Goal: Information Seeking & Learning: Get advice/opinions

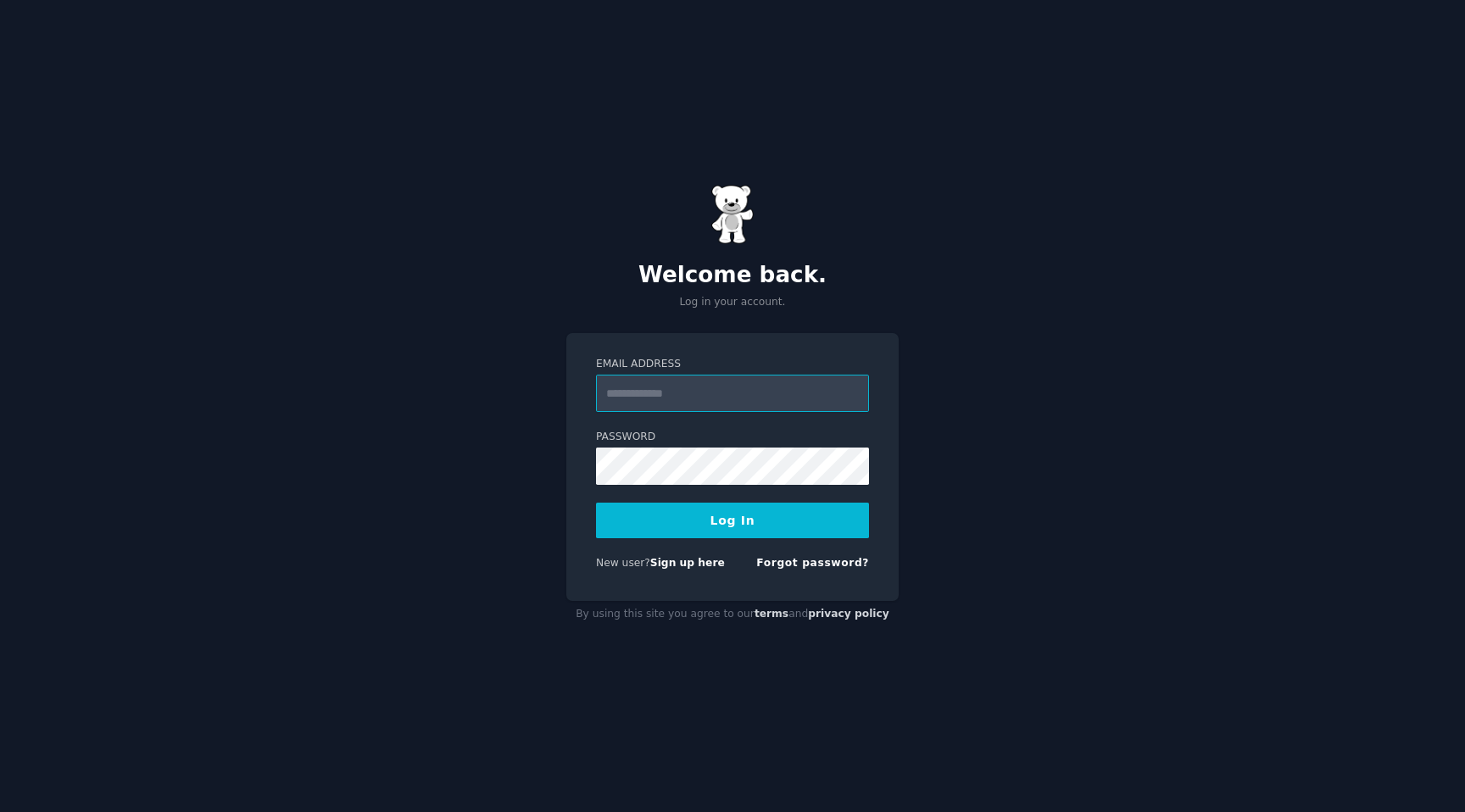
type input "**********"
click at [669, 538] on button "Log In" at bounding box center [732, 520] width 273 height 35
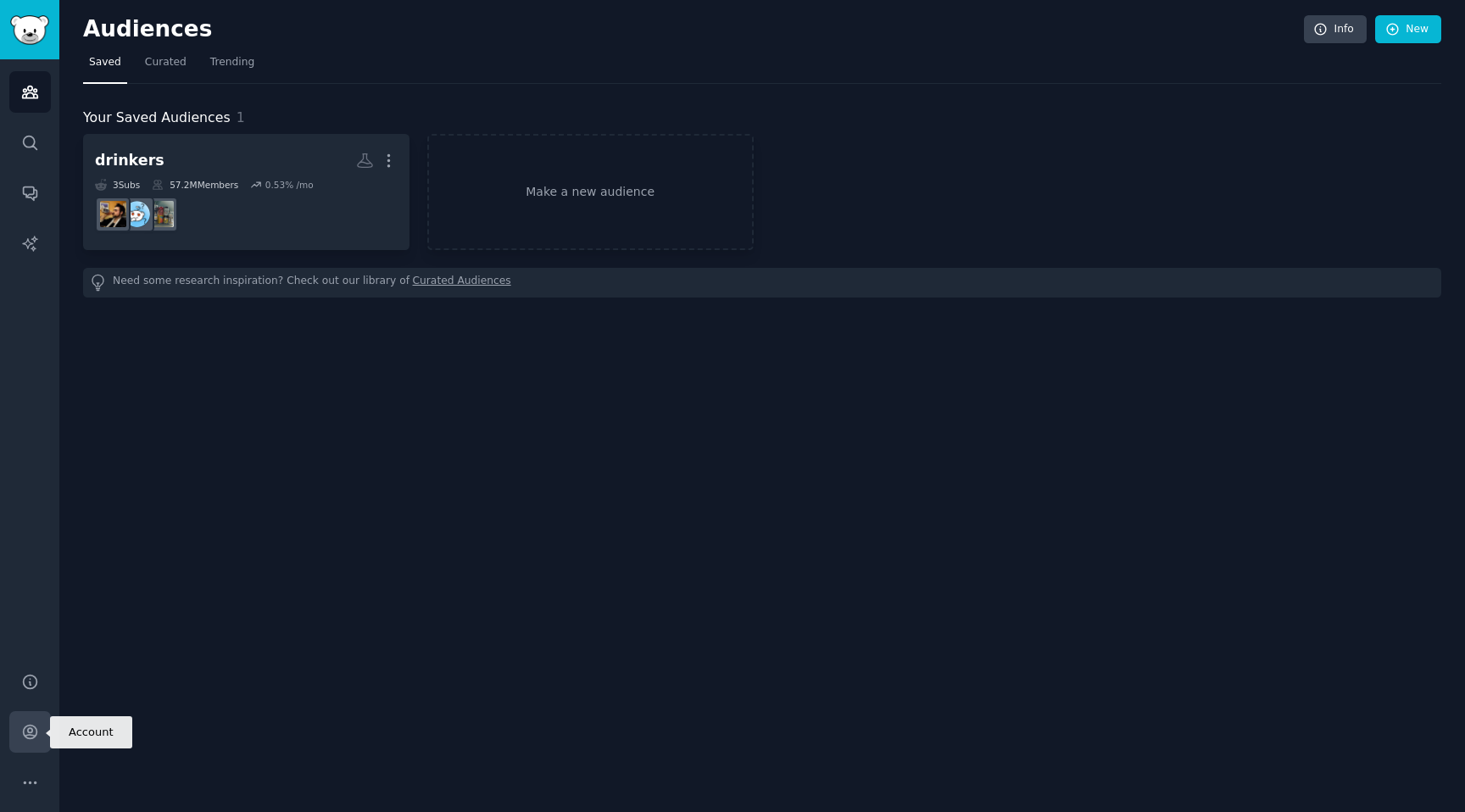
click at [35, 732] on icon "Sidebar" at bounding box center [29, 732] width 14 height 14
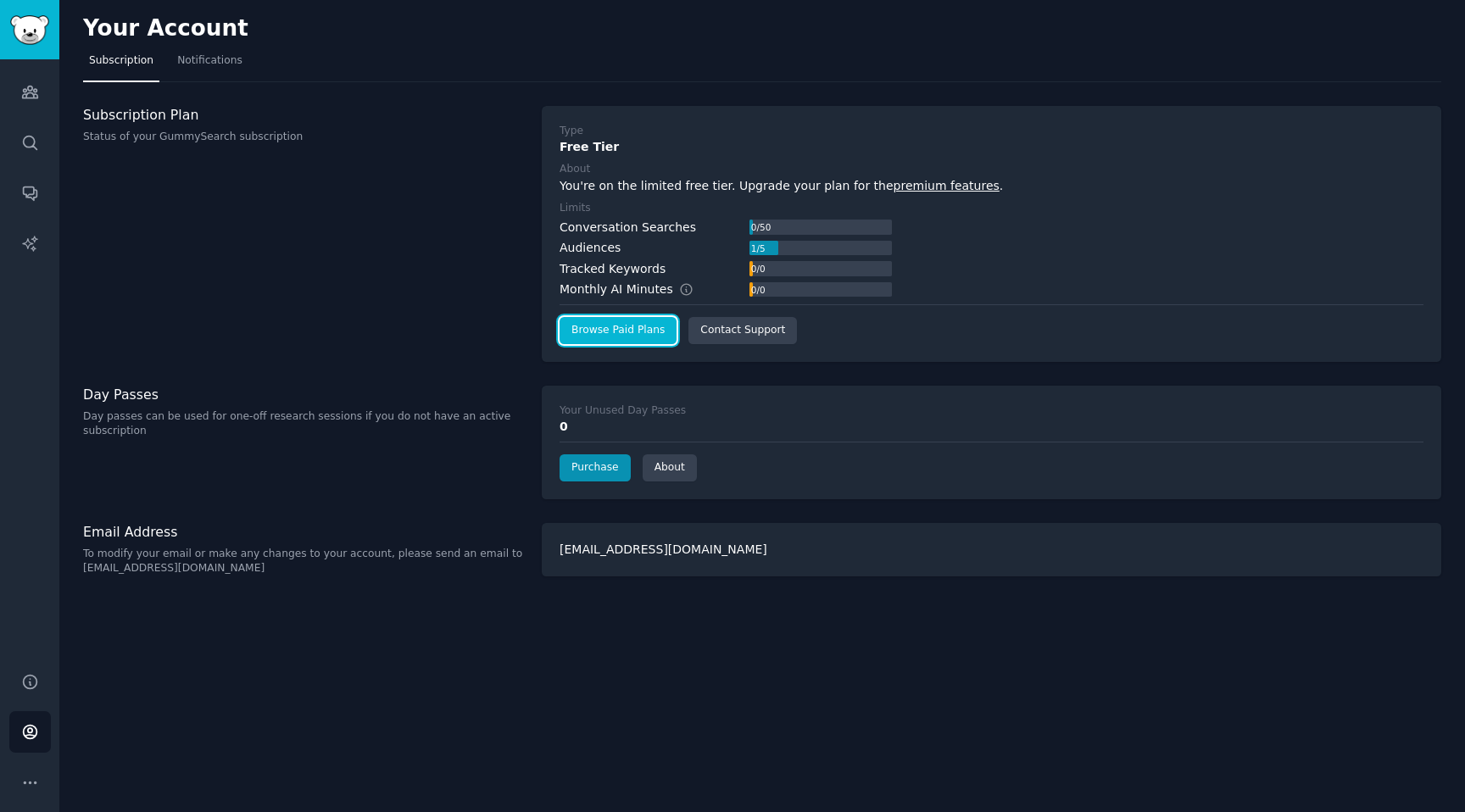
click at [617, 334] on link "Browse Paid Plans" at bounding box center [617, 330] width 117 height 27
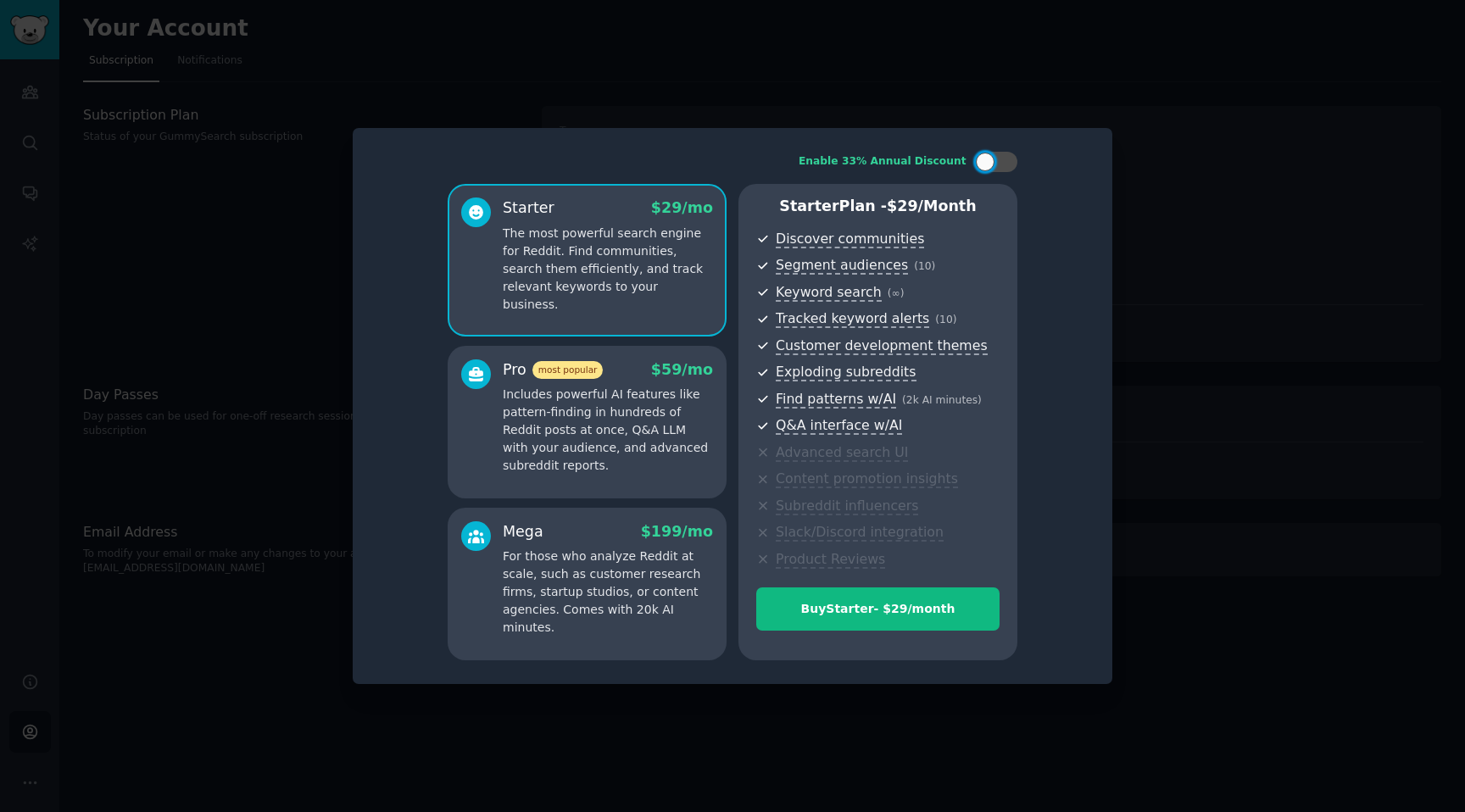
click at [470, 26] on div at bounding box center [732, 406] width 1465 height 812
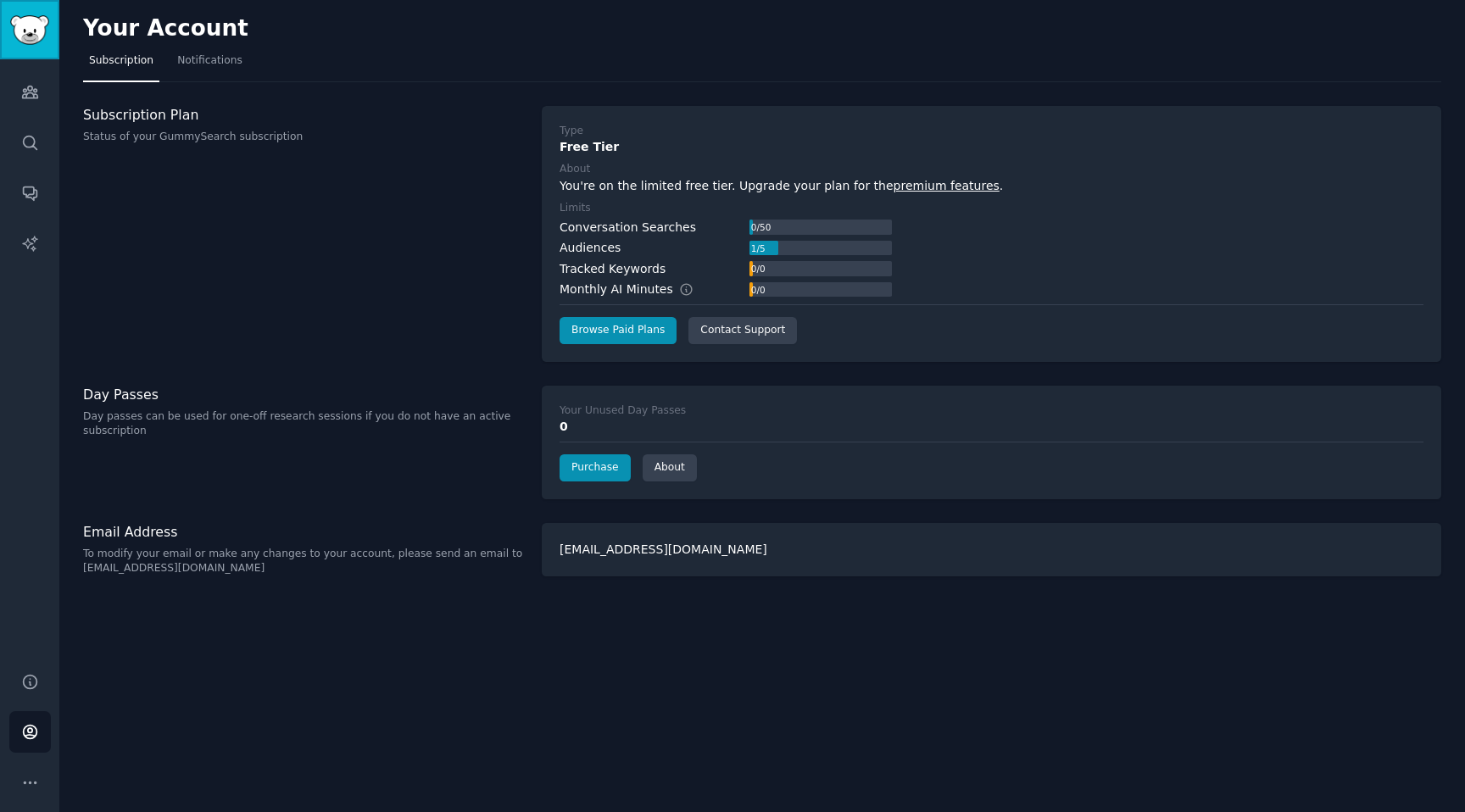
click at [23, 36] on img "Sidebar" at bounding box center [29, 30] width 39 height 29
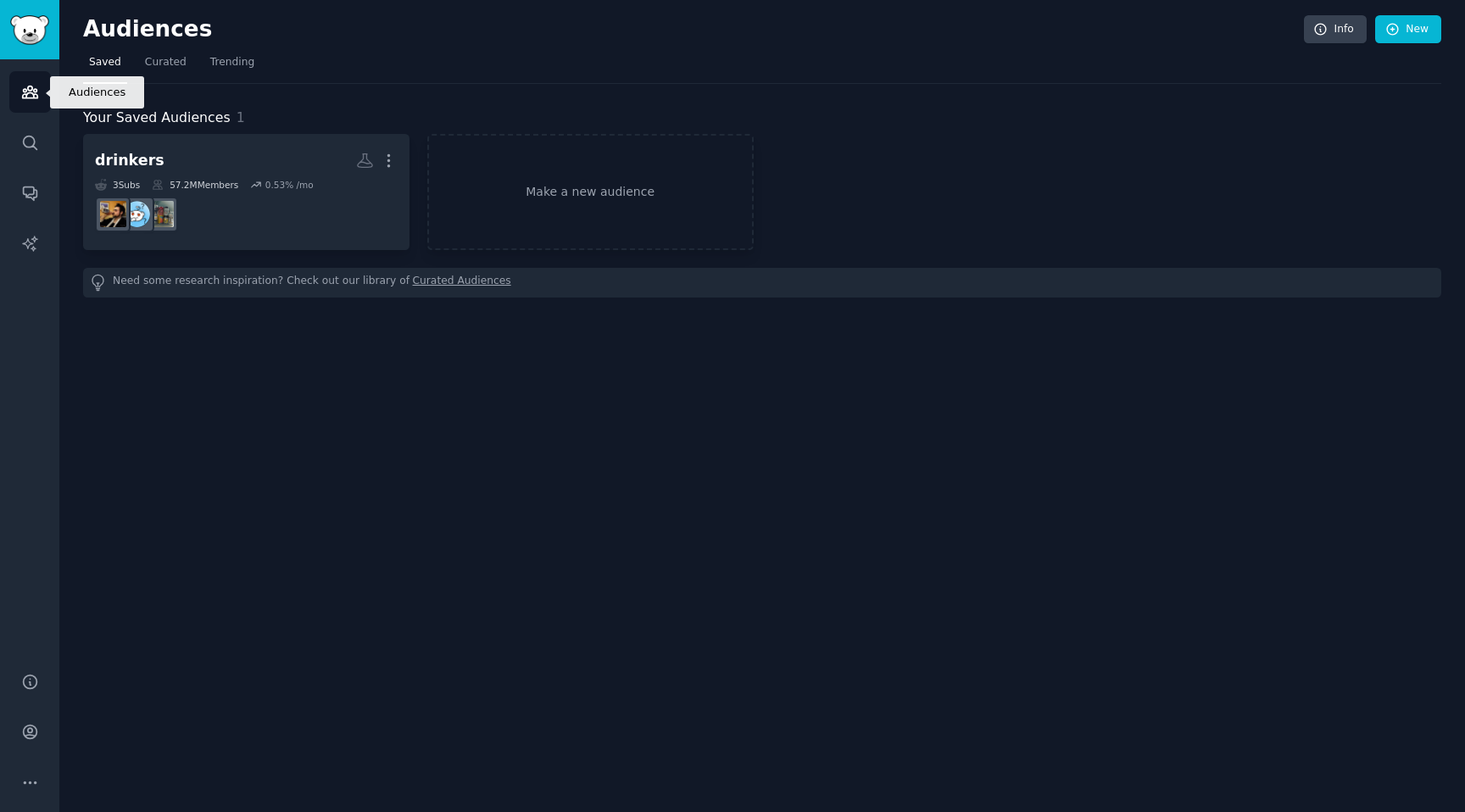
click at [35, 90] on icon "Sidebar" at bounding box center [30, 92] width 18 height 18
click at [232, 67] on span "Trending" at bounding box center [232, 63] width 44 height 16
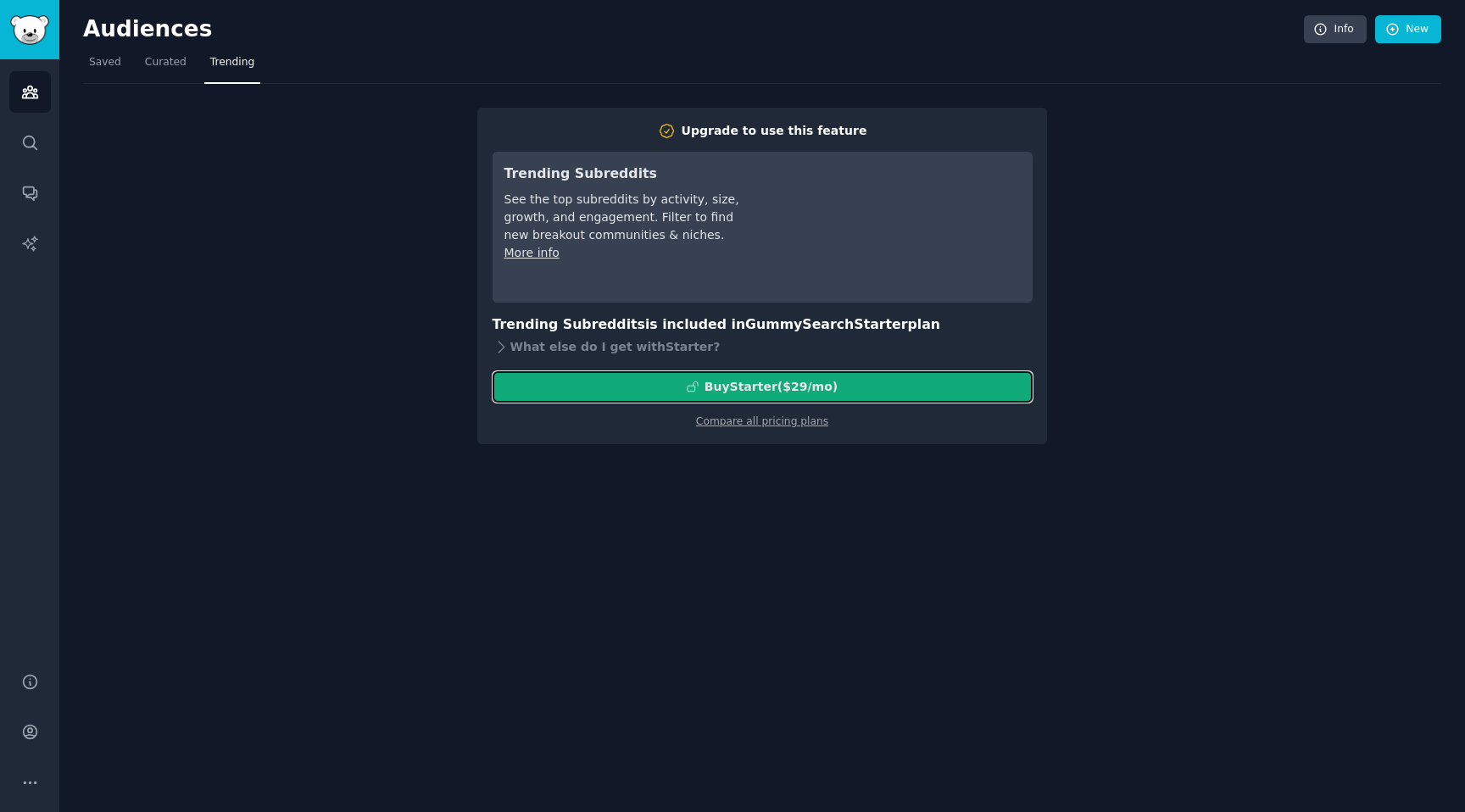
click at [660, 390] on div "Buy Starter ($ 29 /mo )" at bounding box center [763, 387] width 539 height 18
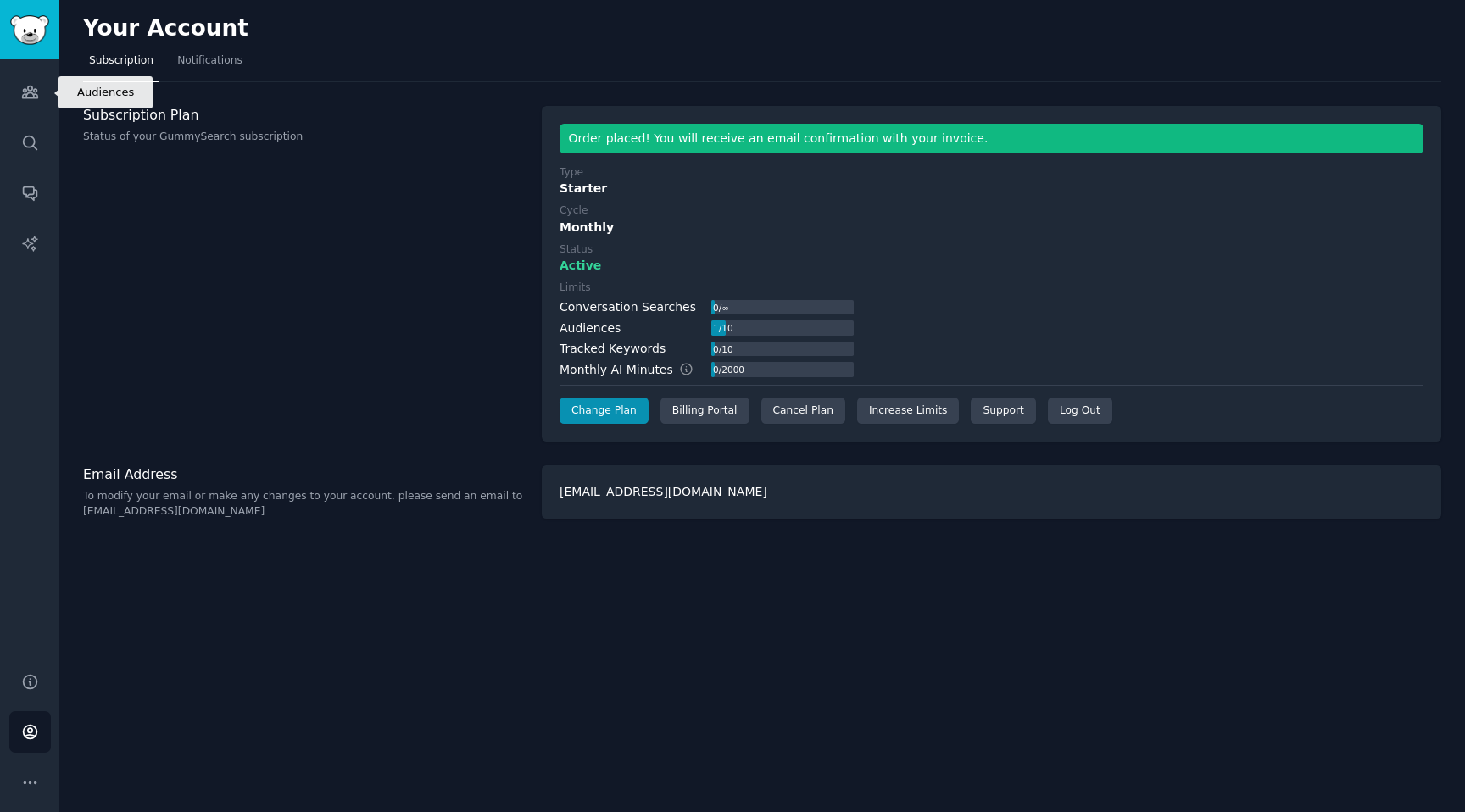
click at [31, 102] on link "Audiences" at bounding box center [30, 92] width 42 height 42
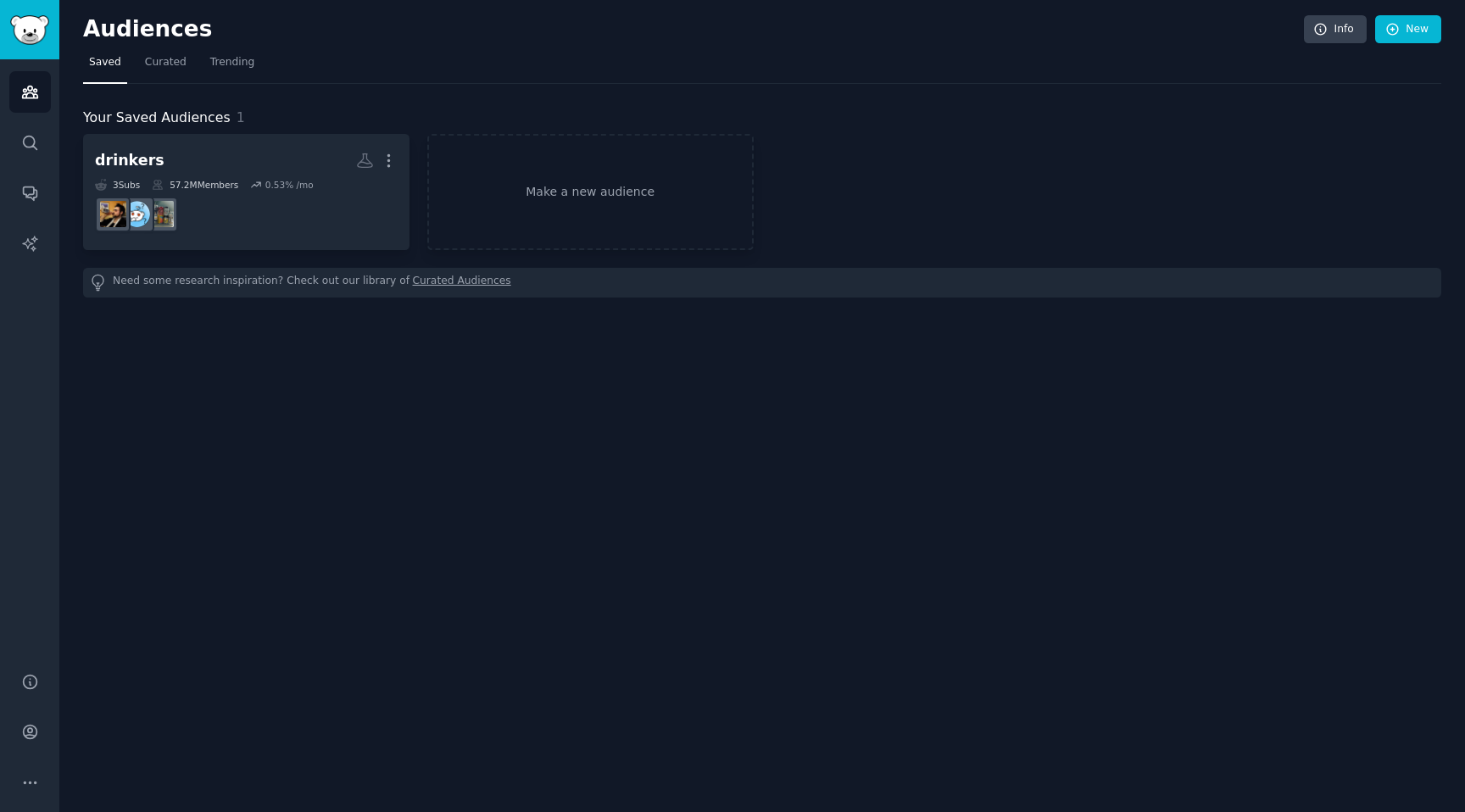
click at [229, 65] on span "Trending" at bounding box center [232, 63] width 44 height 16
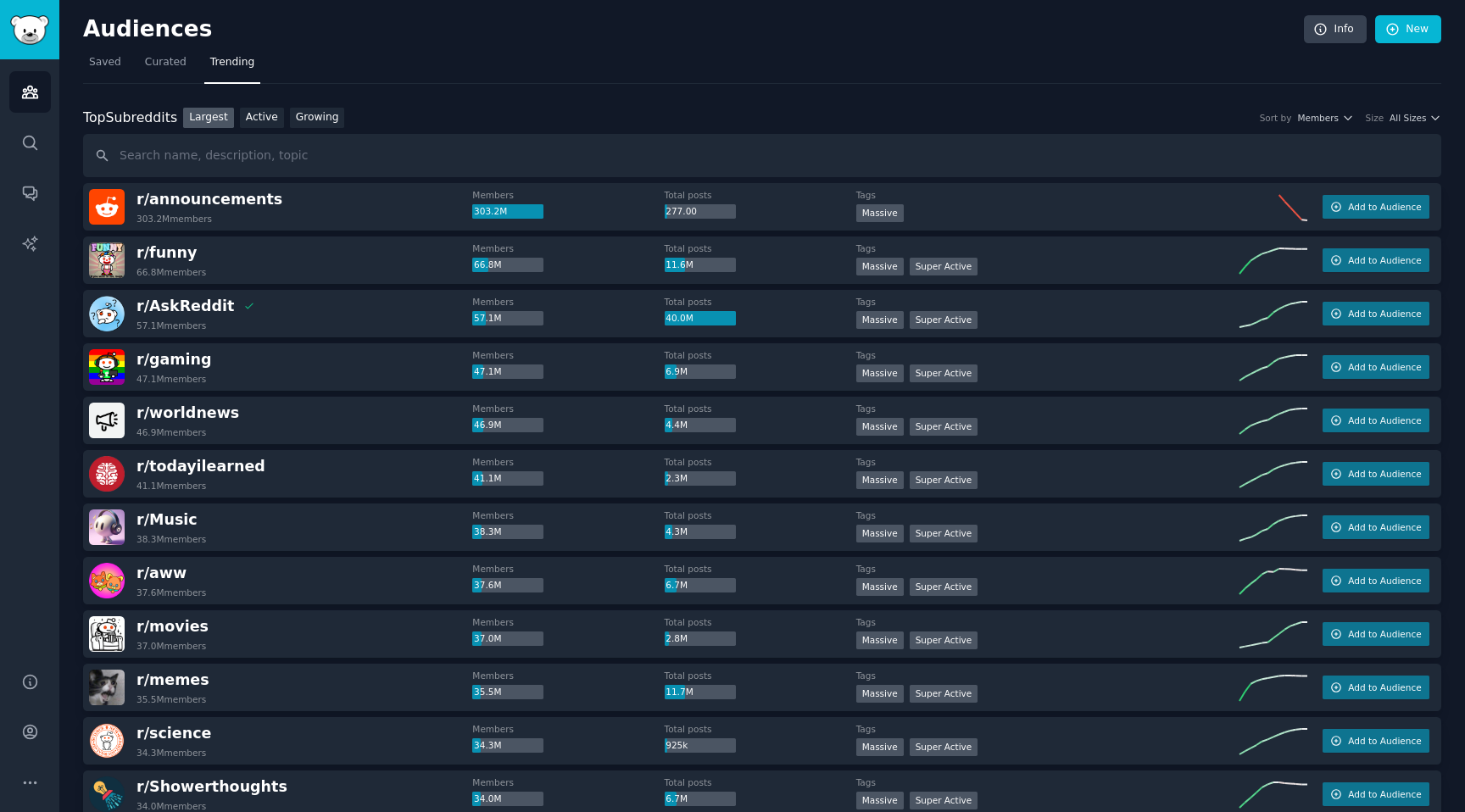
click at [1416, 118] on span "All Sizes" at bounding box center [1408, 118] width 36 height 12
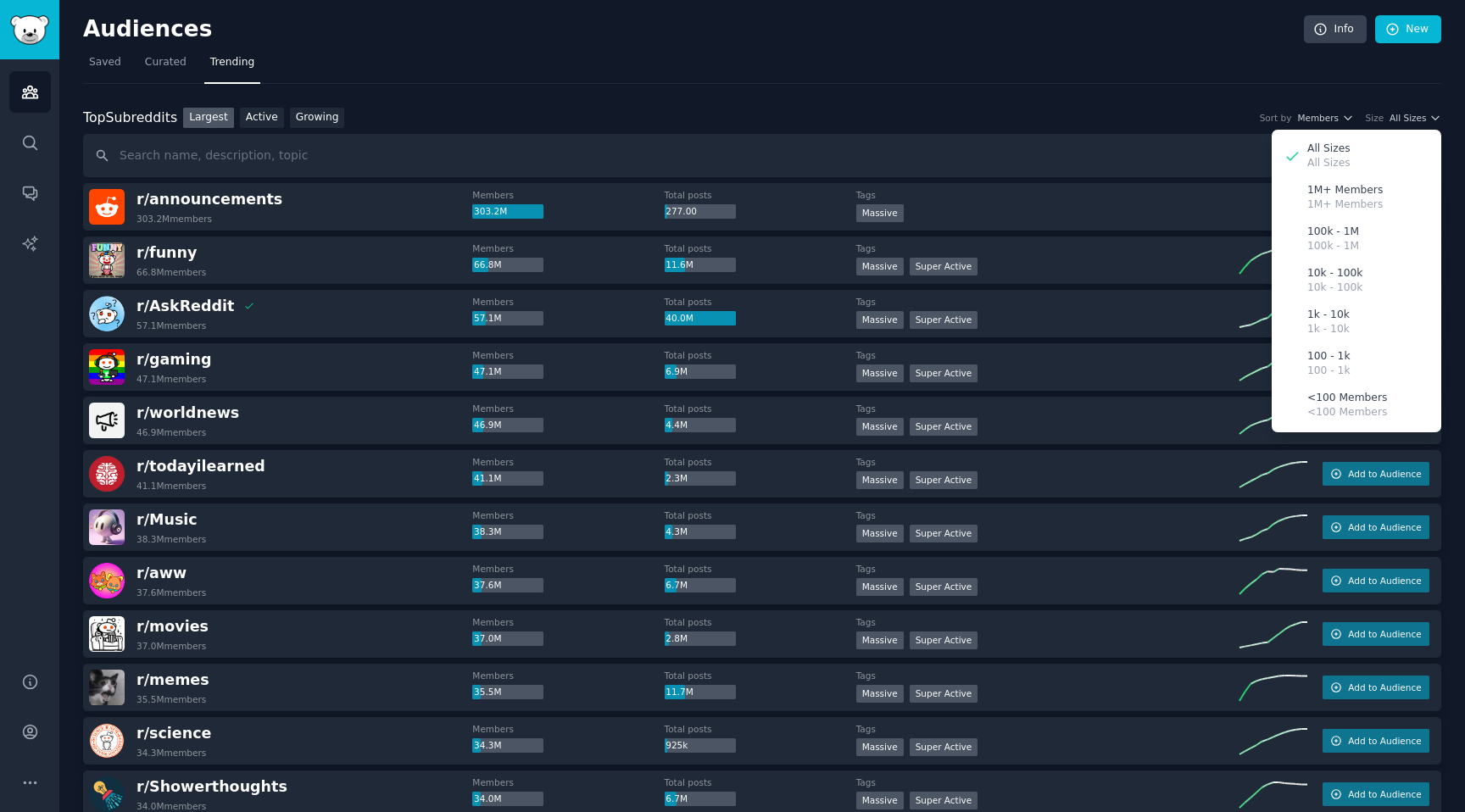
click at [1333, 278] on p "10k - 100k" at bounding box center [1335, 274] width 55 height 16
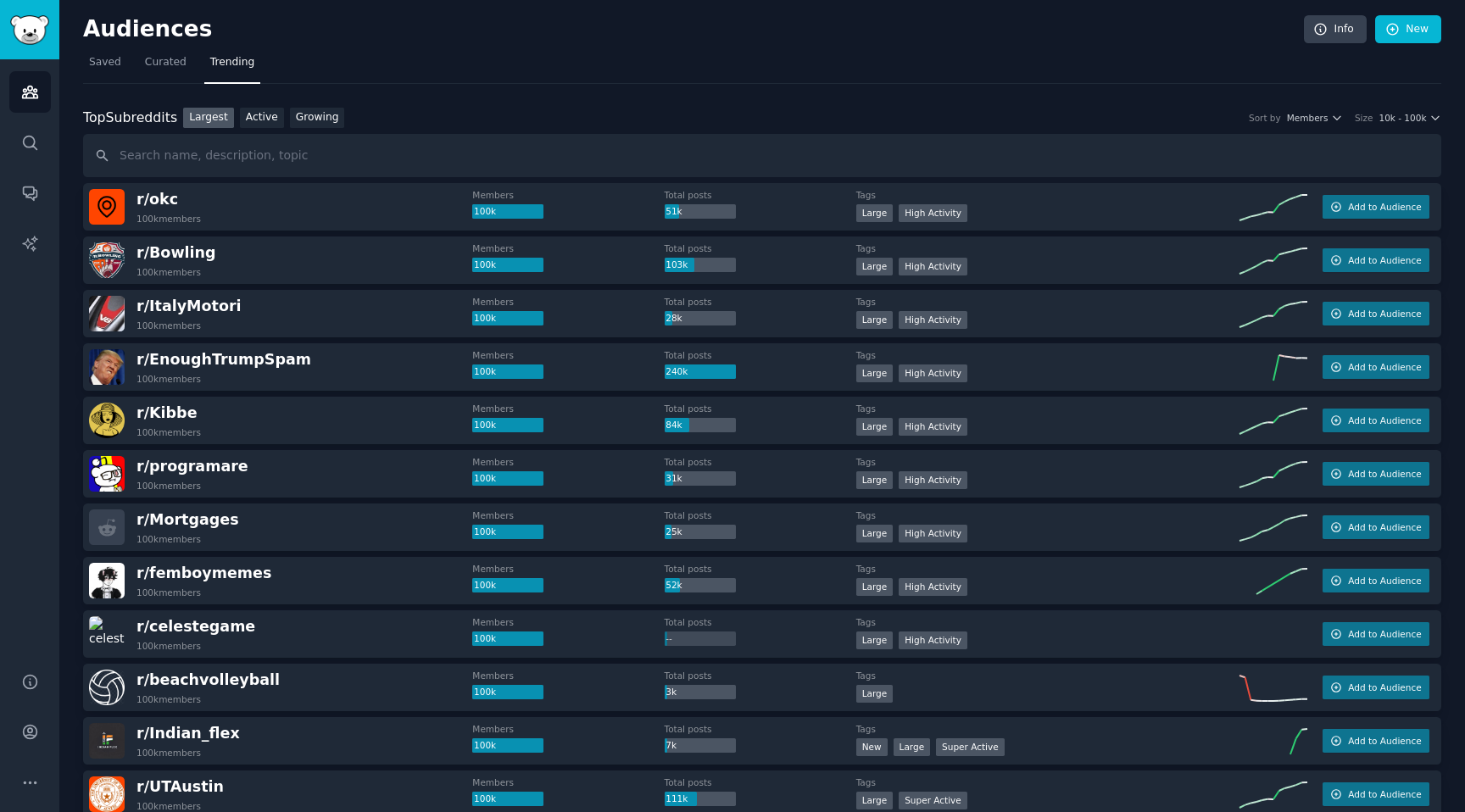
click at [460, 47] on div "Audiences Info New" at bounding box center [762, 33] width 1359 height 35
click at [1318, 118] on span "Members" at bounding box center [1308, 118] width 42 height 12
click at [1326, 115] on span "Members" at bounding box center [1308, 118] width 42 height 12
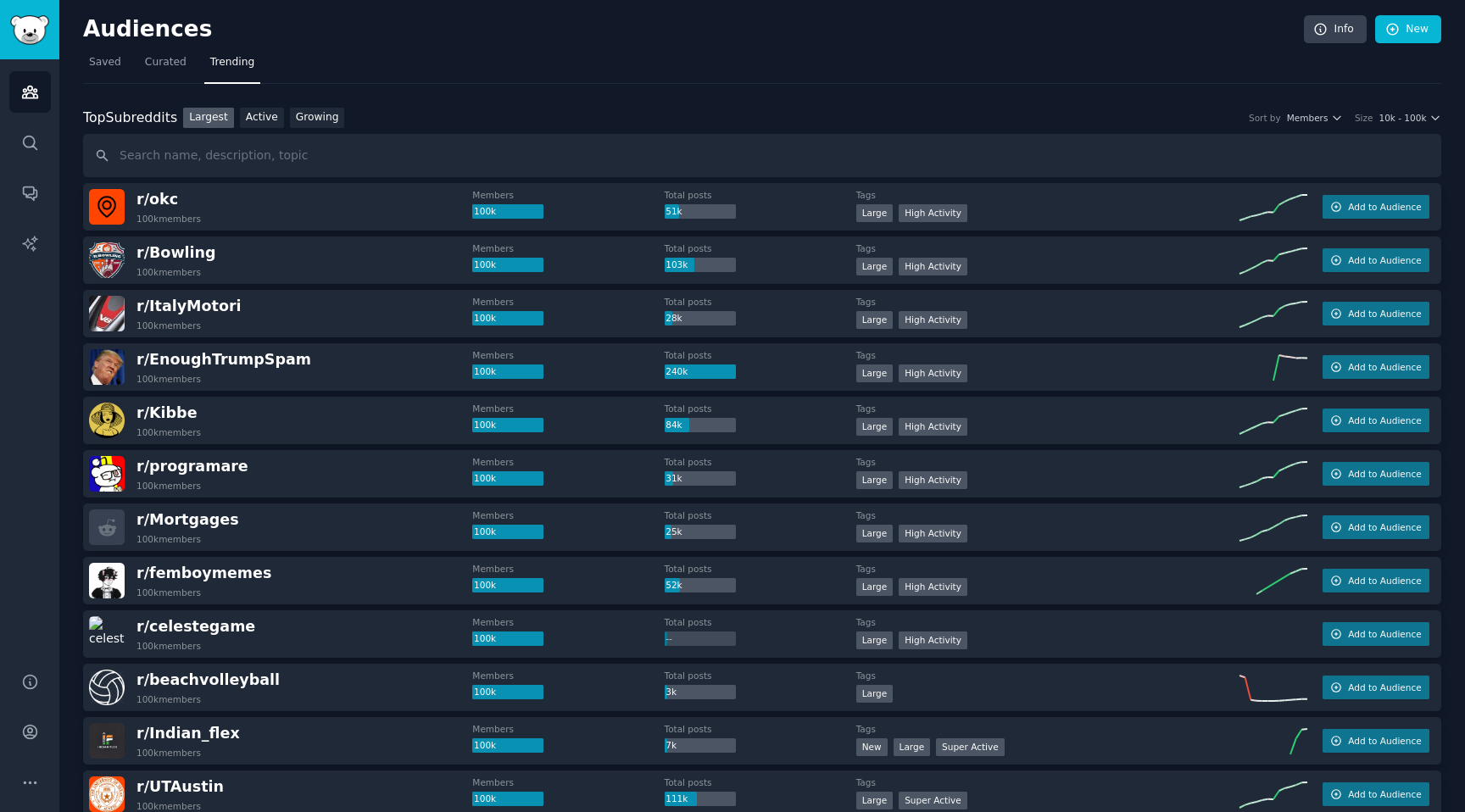
click at [321, 119] on link "Growing" at bounding box center [317, 118] width 55 height 22
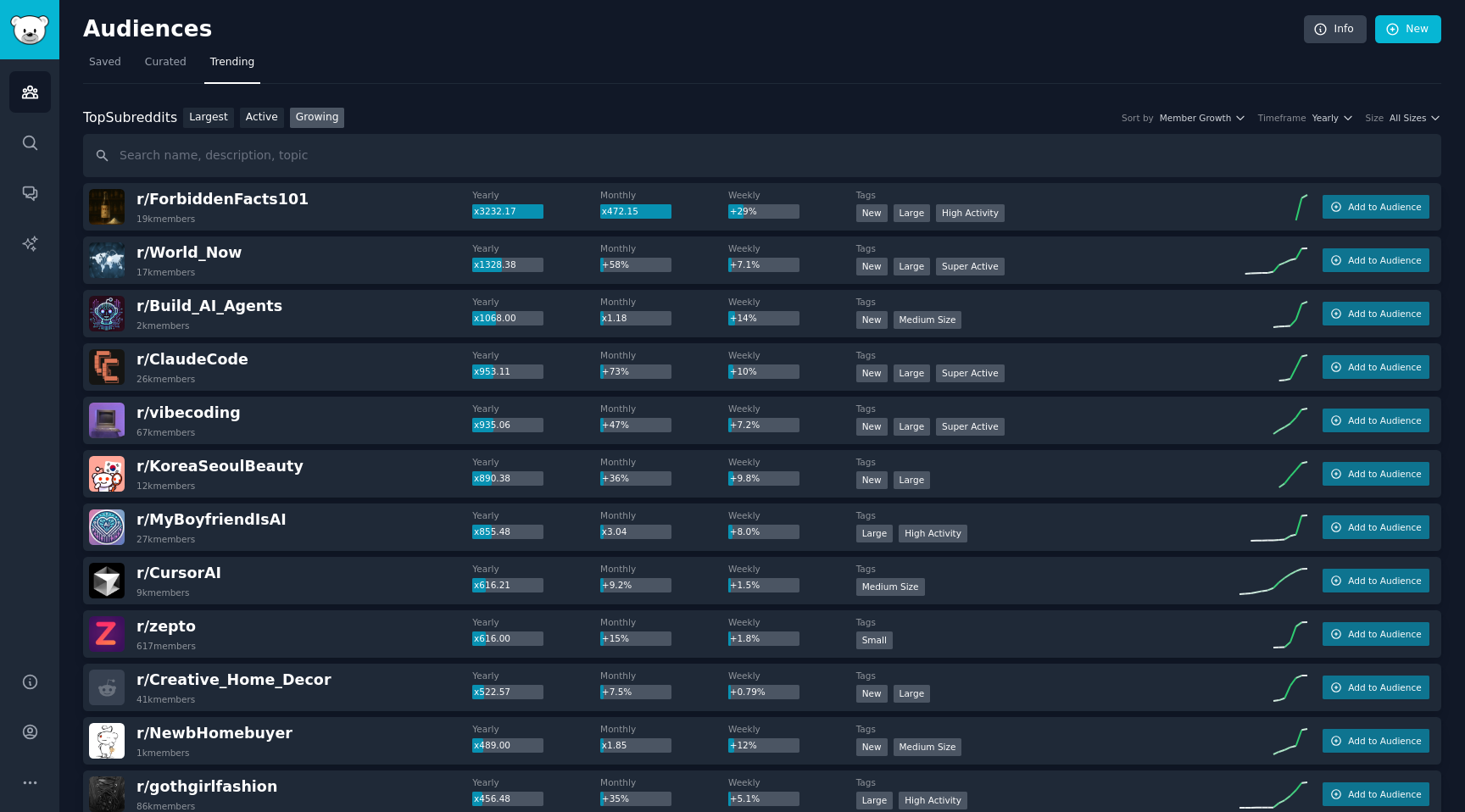
click at [1421, 112] on span "All Sizes" at bounding box center [1408, 118] width 36 height 12
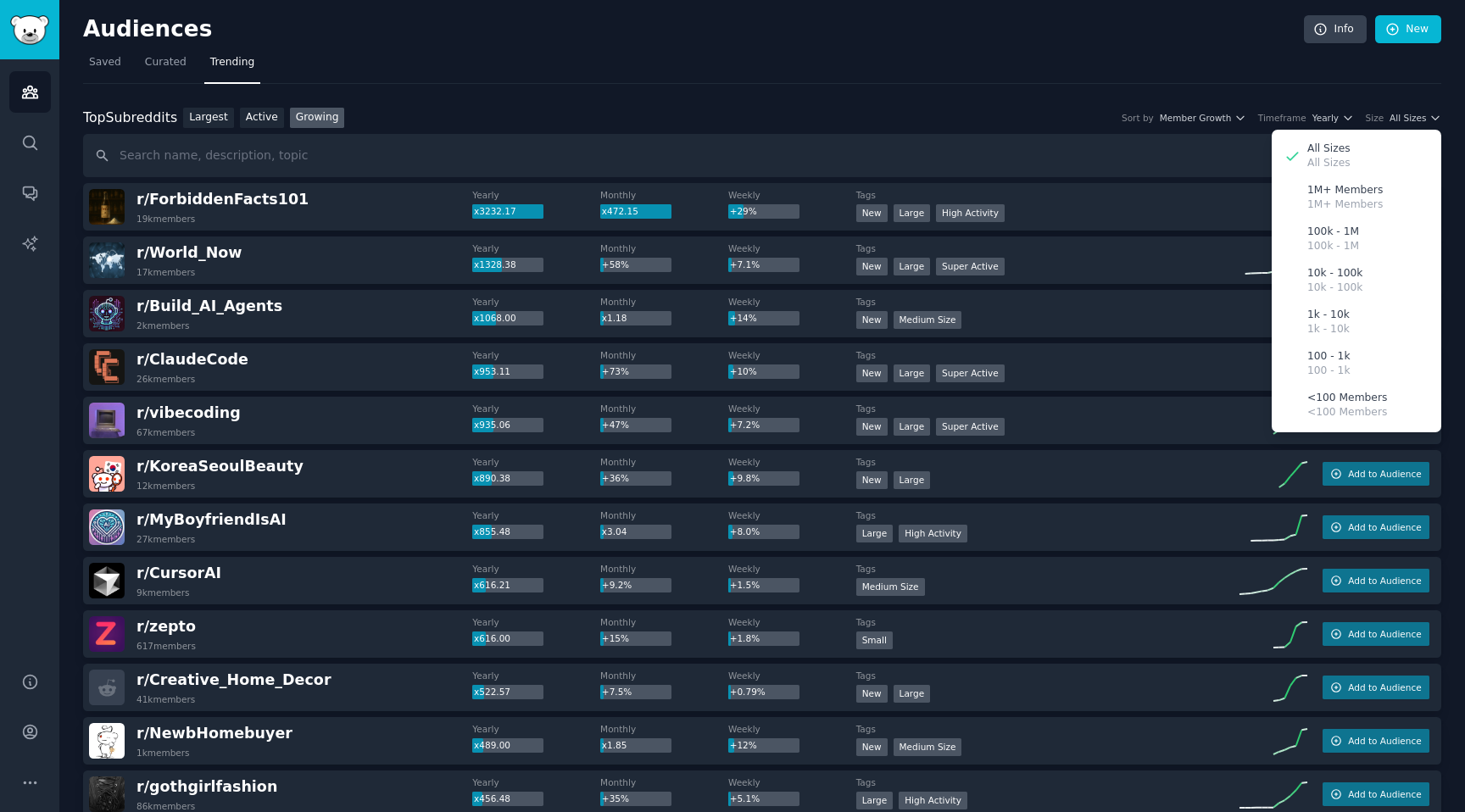
click at [1347, 282] on p "10k - 100k" at bounding box center [1335, 289] width 55 height 16
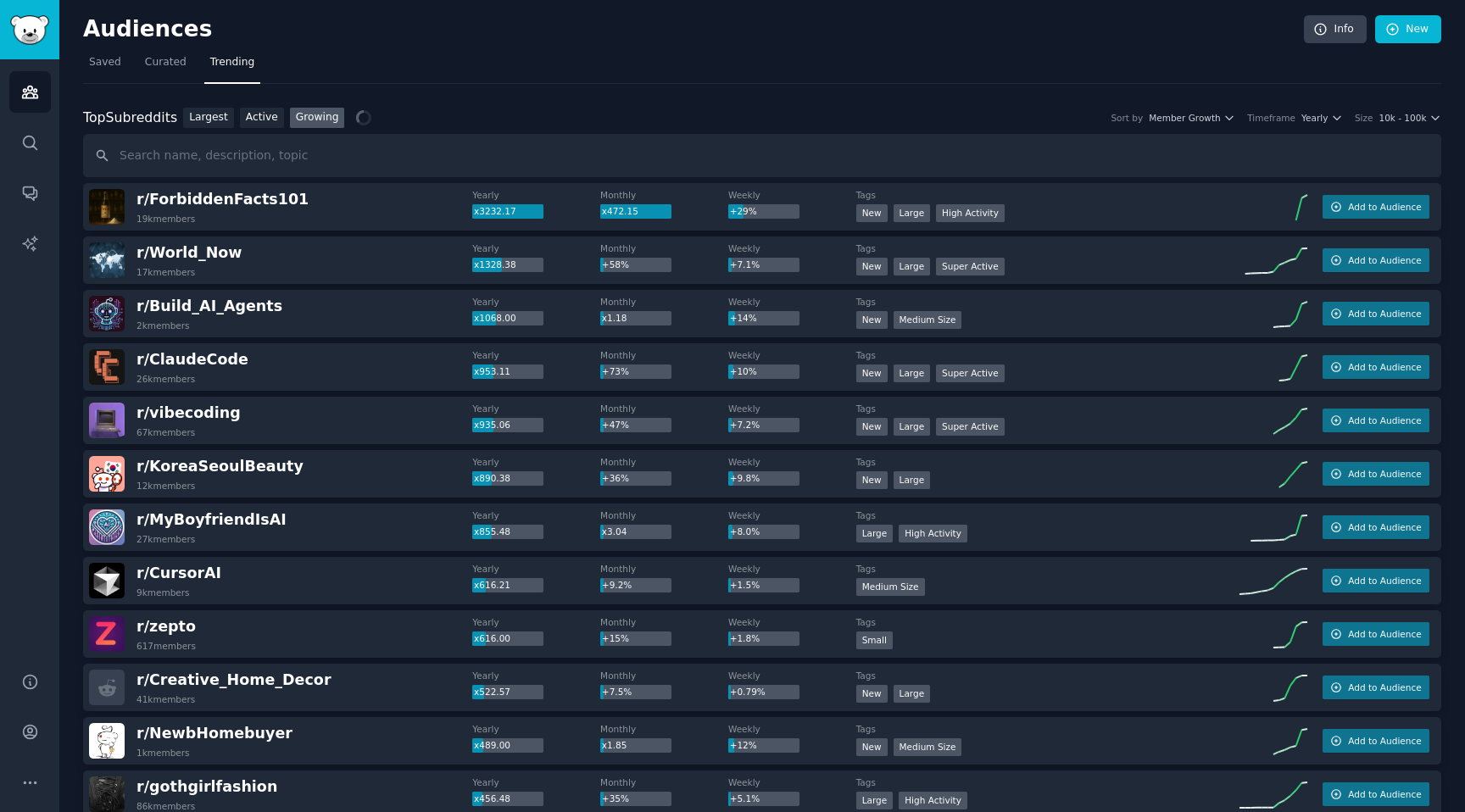
click at [1334, 118] on icon "button" at bounding box center [1337, 118] width 7 height 3
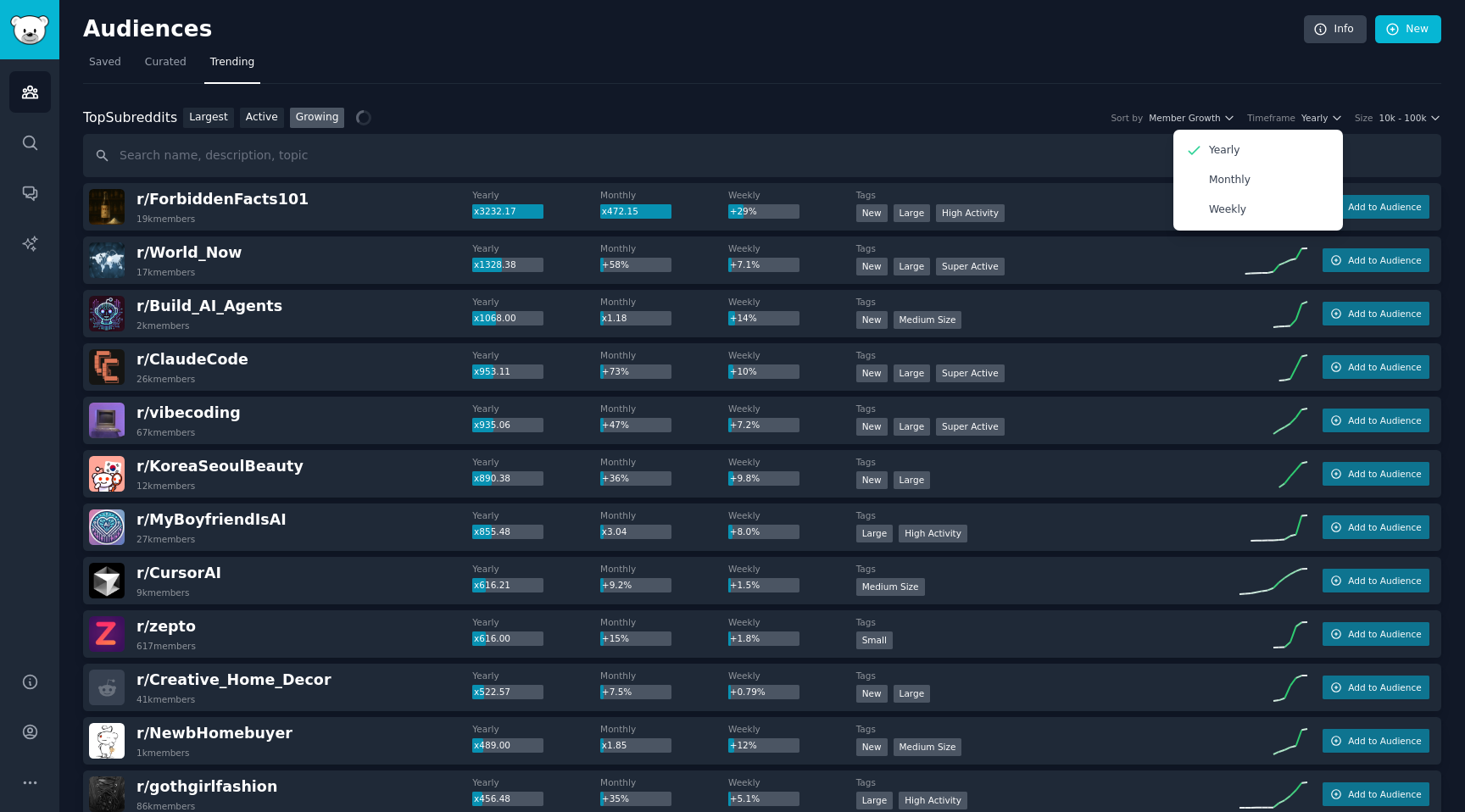
click at [1270, 182] on div "Monthly" at bounding box center [1258, 180] width 157 height 29
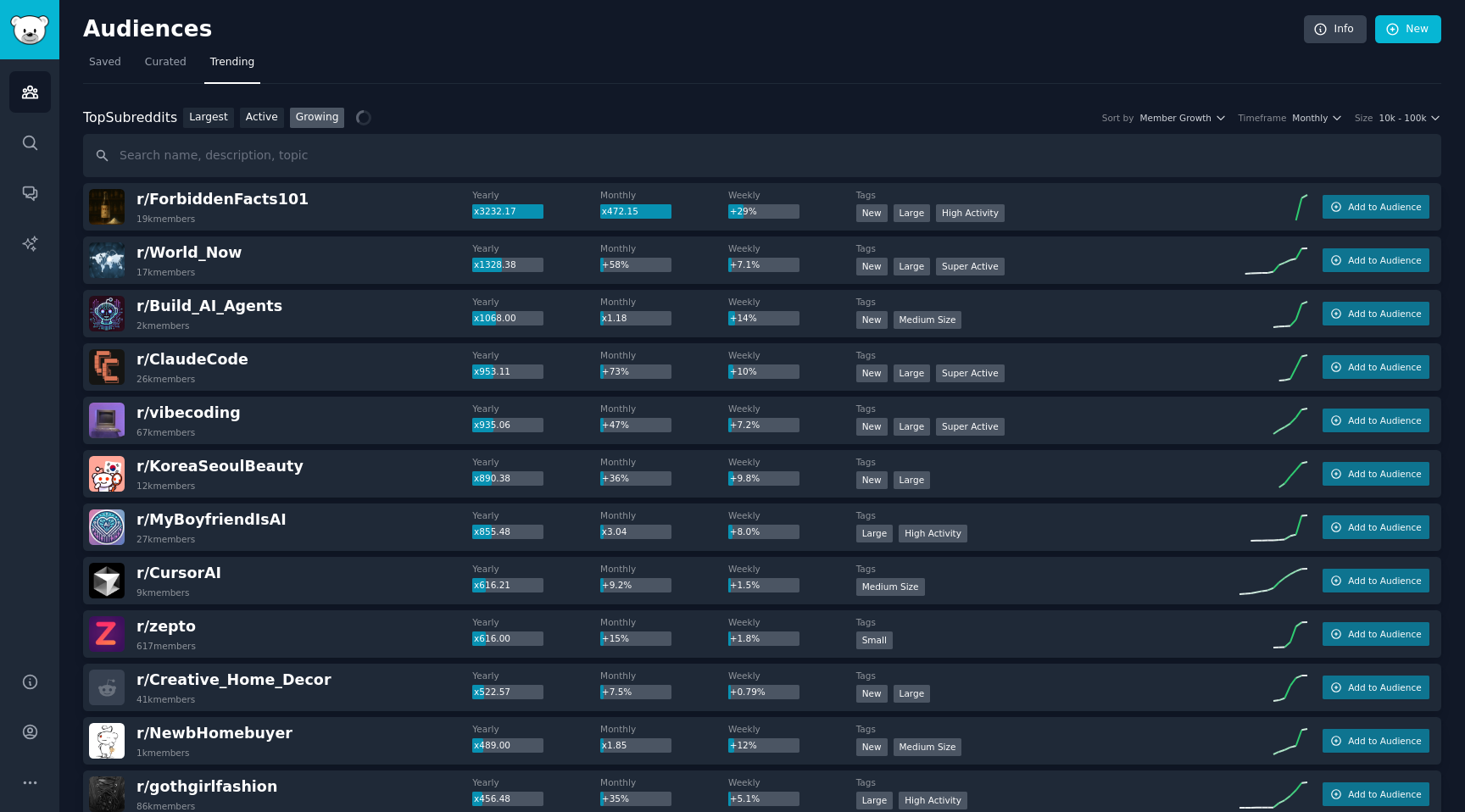
click at [1042, 67] on nav "Saved Curated Trending" at bounding box center [762, 67] width 1359 height 35
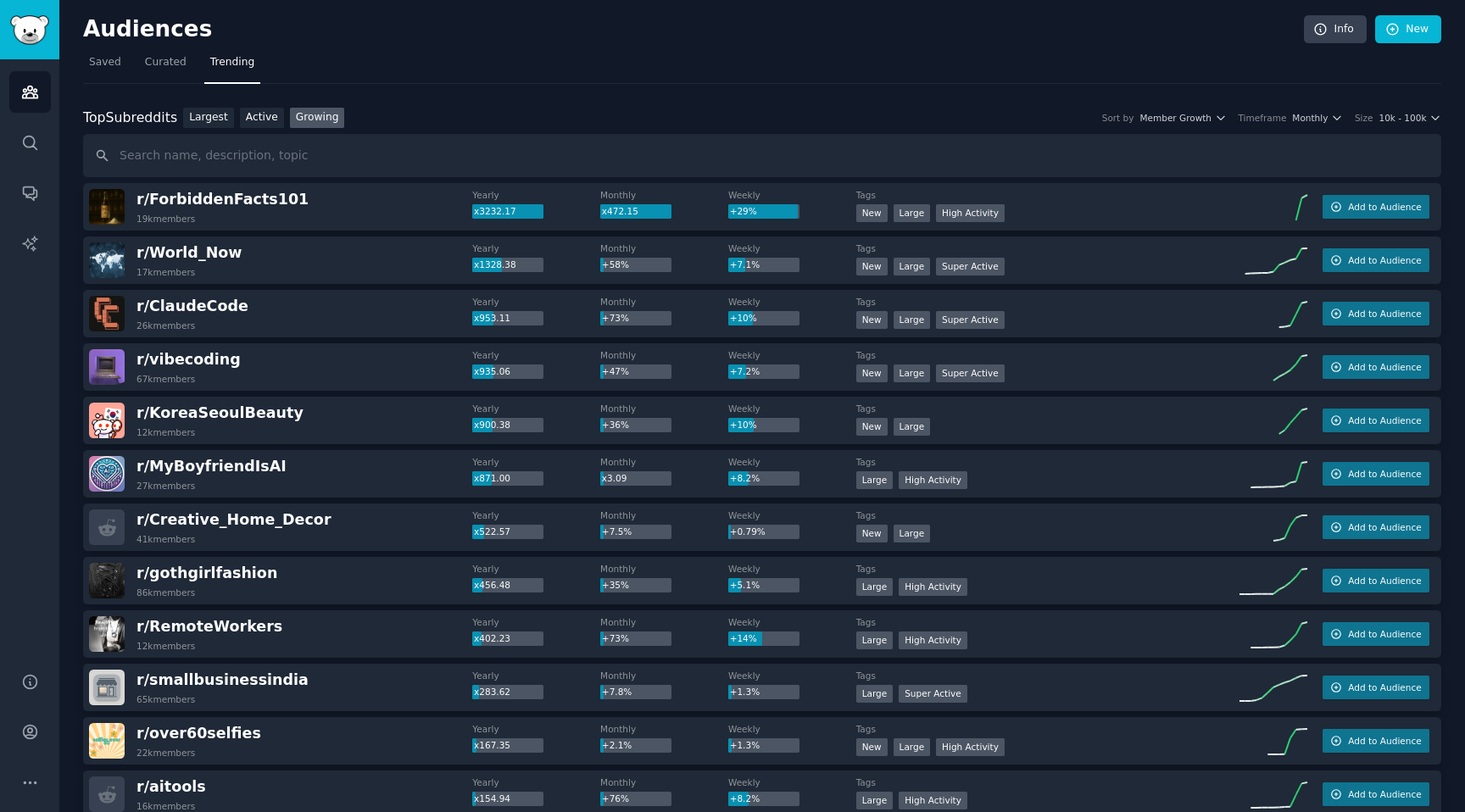
click at [29, 444] on div "Audiences Search Conversations AI Reports" at bounding box center [29, 355] width 60 height 592
click at [207, 413] on span "r/ KoreaSeoulBeauty" at bounding box center [220, 413] width 167 height 17
click at [237, 409] on span "r/ KoreaSeoulBeauty" at bounding box center [220, 413] width 167 height 17
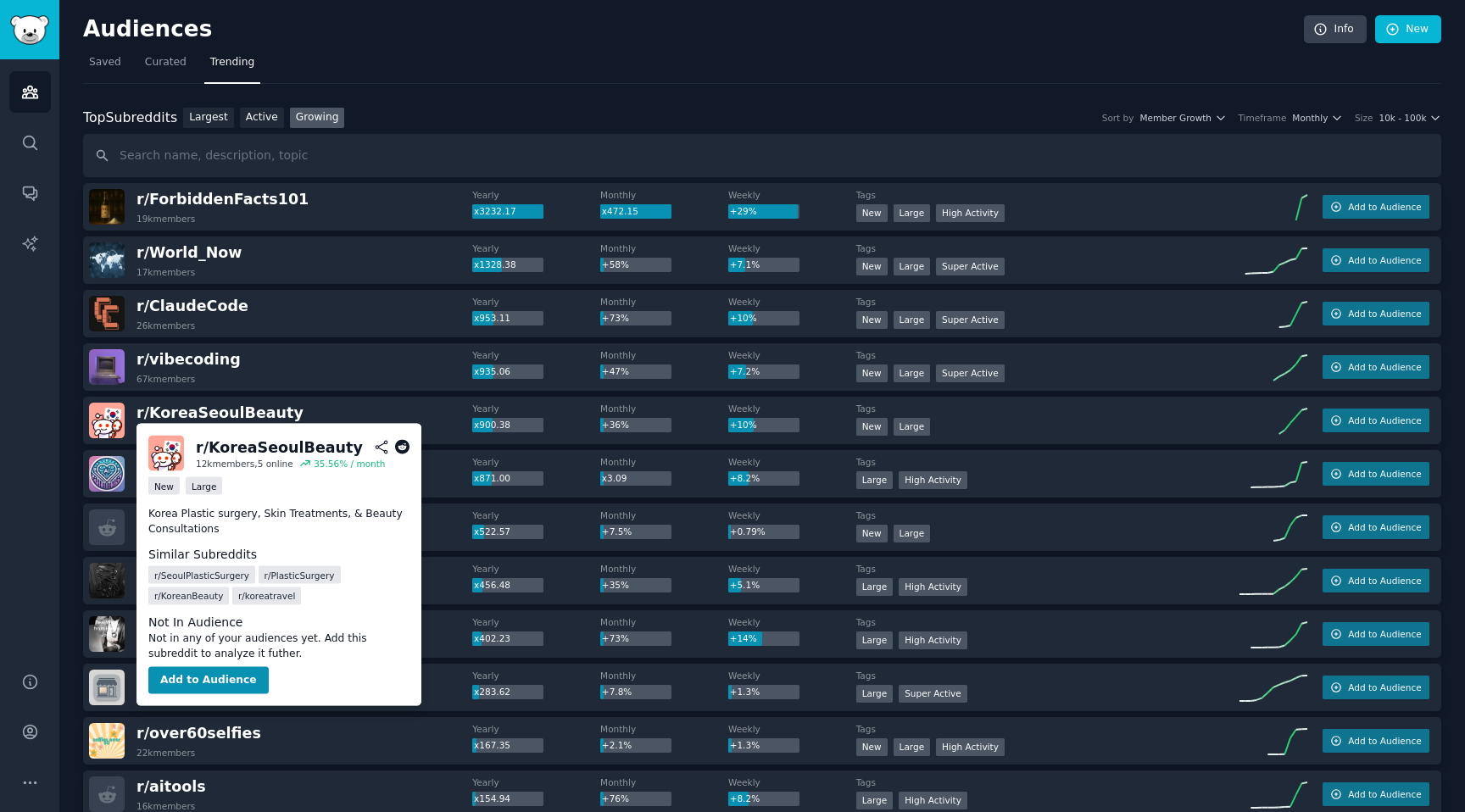
click at [240, 414] on span "r/ KoreaSeoulBeauty" at bounding box center [220, 413] width 167 height 17
click at [401, 448] on icon at bounding box center [403, 448] width 16 height 16
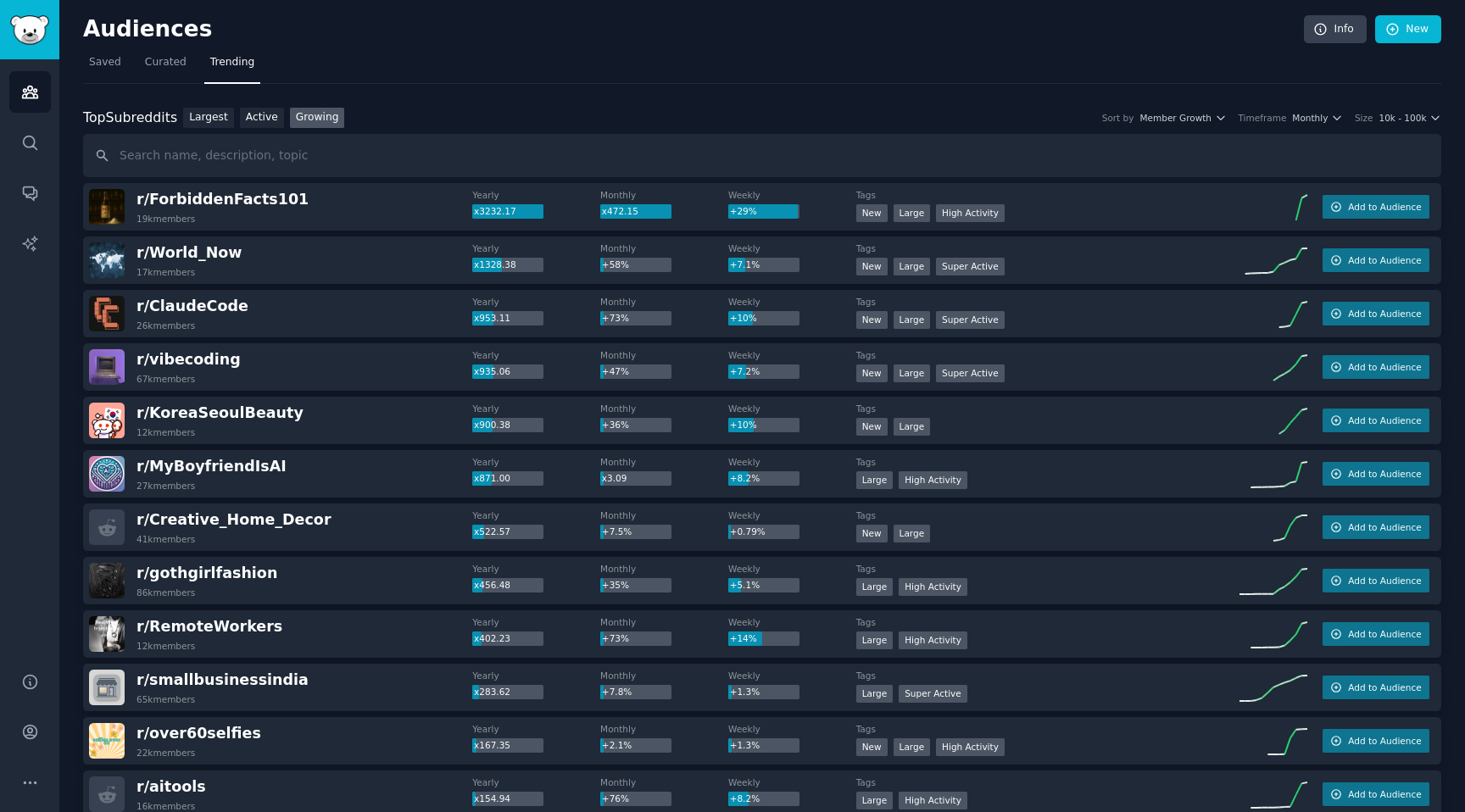
click at [265, 28] on h2 "Audiences" at bounding box center [694, 29] width 1221 height 27
click at [443, 52] on nav "Saved Curated Trending" at bounding box center [762, 67] width 1359 height 35
click at [240, 37] on h2 "Audiences" at bounding box center [694, 29] width 1221 height 27
click at [1070, 36] on h2 "Audiences" at bounding box center [694, 29] width 1221 height 27
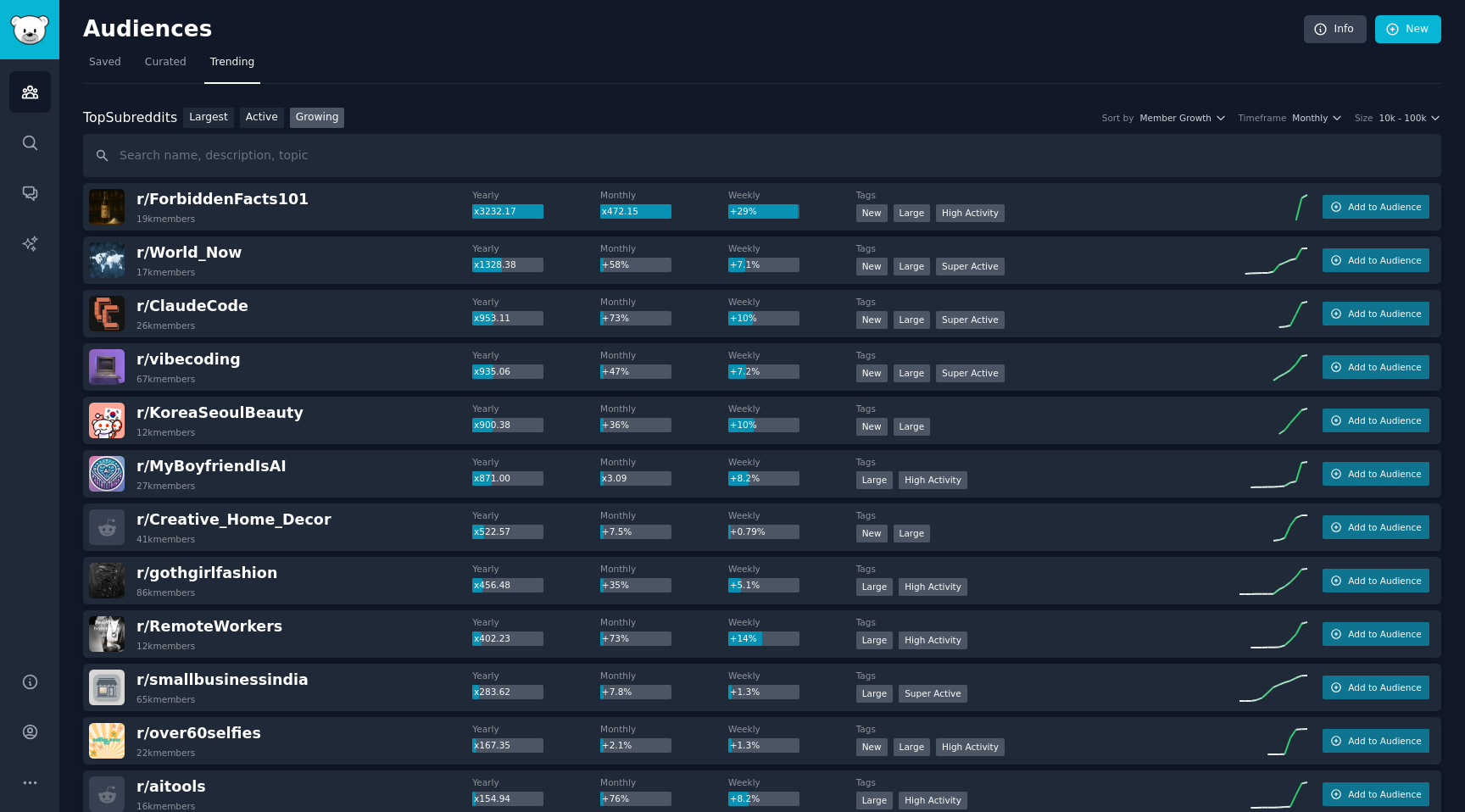
click at [744, 29] on h2 "Audiences" at bounding box center [694, 29] width 1221 height 27
click at [754, 23] on h2 "Audiences" at bounding box center [694, 29] width 1221 height 27
click at [764, 44] on div "Audiences Info New" at bounding box center [762, 33] width 1359 height 35
click at [214, 419] on span "r/ KoreaSeoulBeauty" at bounding box center [220, 413] width 167 height 17
click at [213, 416] on span "r/ KoreaSeoulBeauty" at bounding box center [220, 413] width 167 height 17
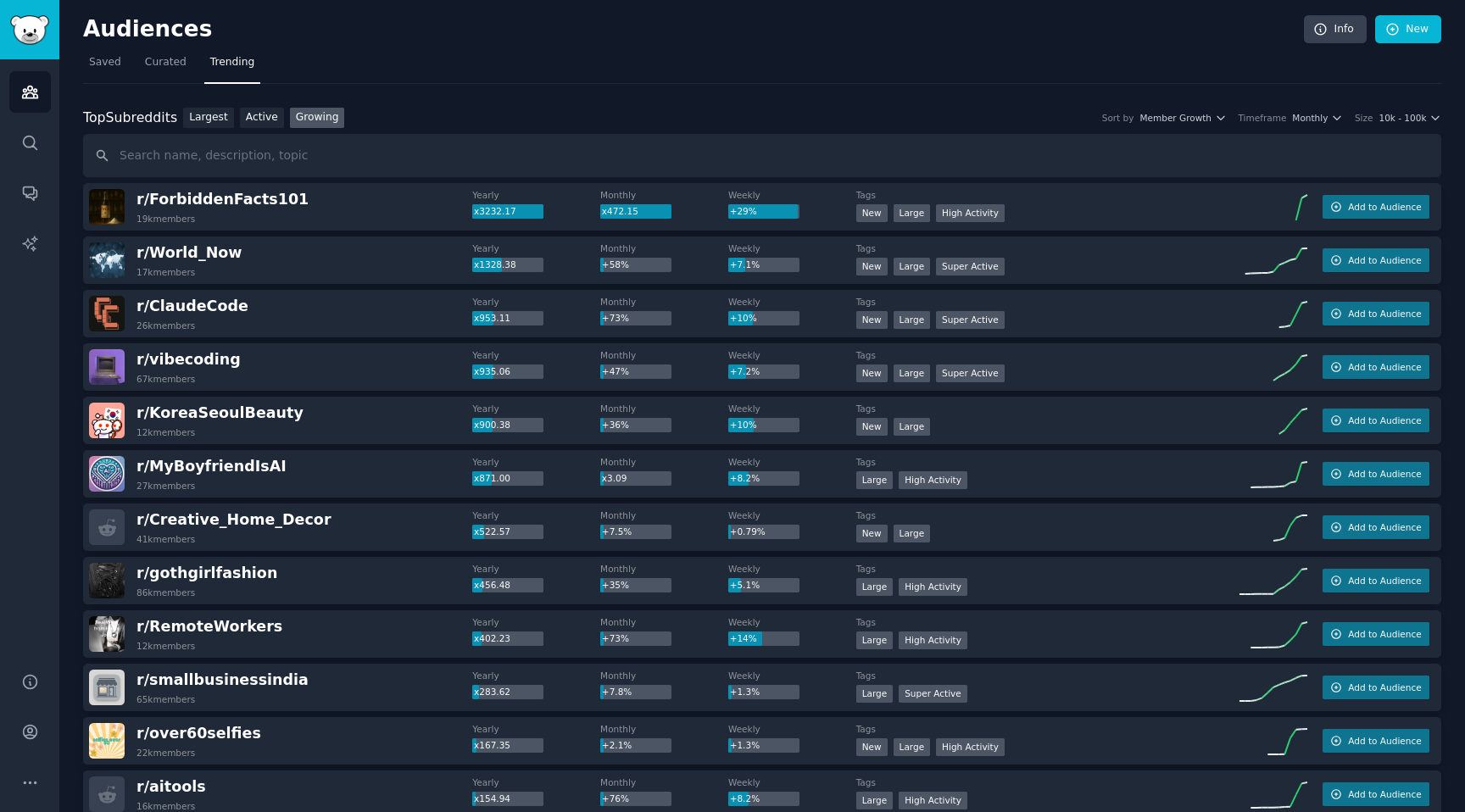
click at [33, 457] on div "Audiences Search Conversations AI Reports" at bounding box center [29, 355] width 60 height 592
click at [1312, 121] on span "Monthly" at bounding box center [1309, 118] width 35 height 12
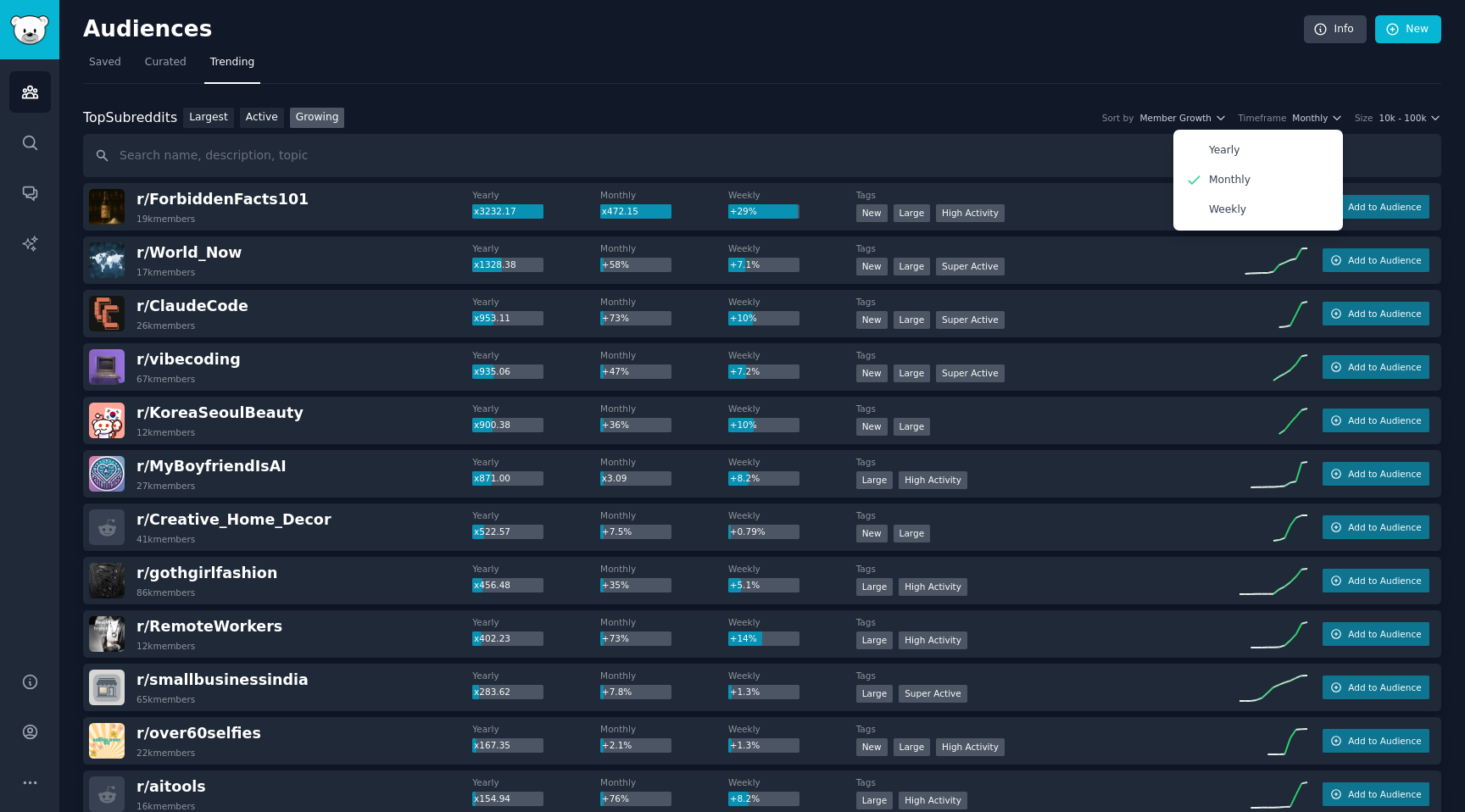
click at [1253, 150] on div "Yearly" at bounding box center [1258, 150] width 157 height 29
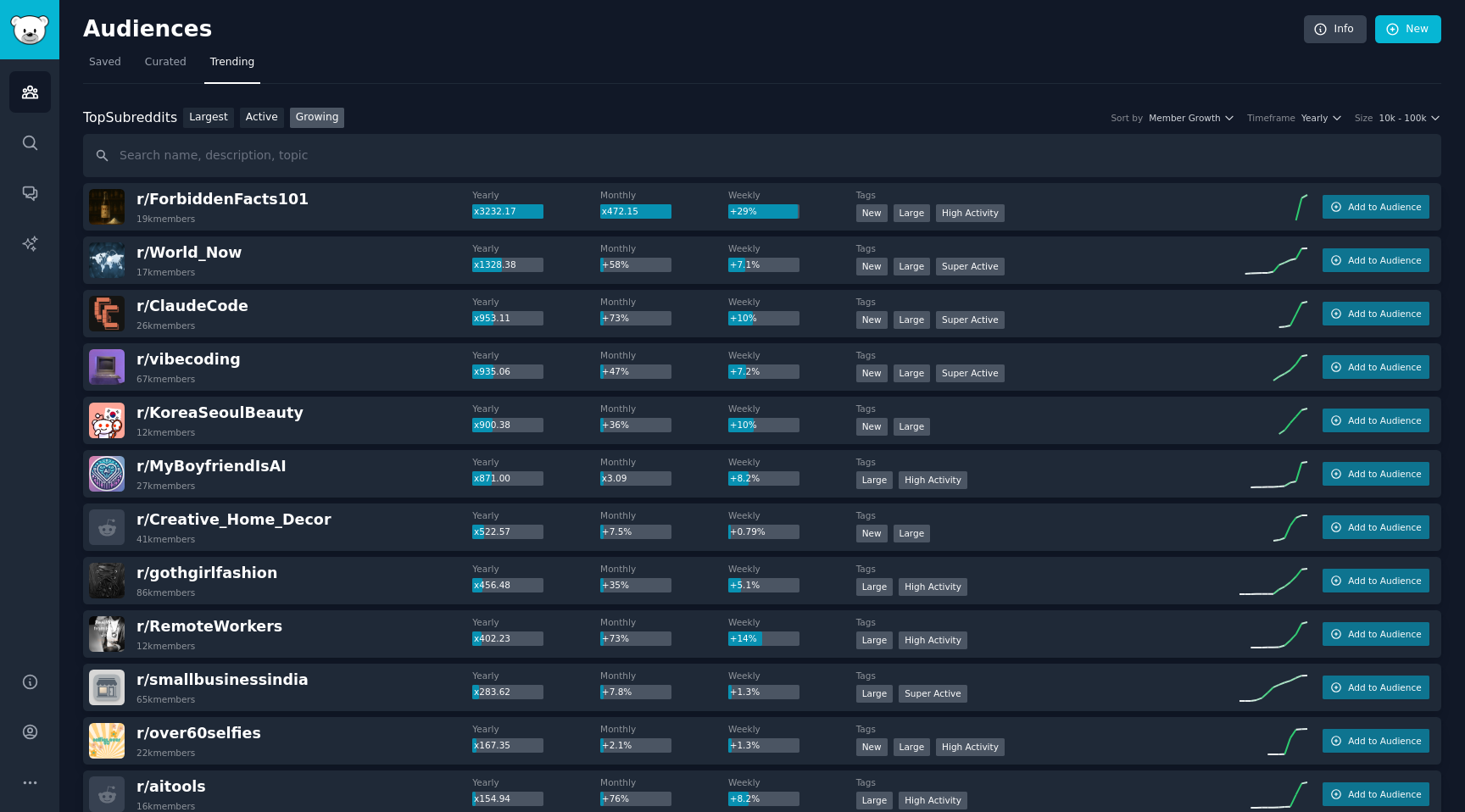
click at [212, 414] on span "r/ KoreaSeoulBeauty" at bounding box center [220, 413] width 167 height 17
click at [35, 433] on div "Audiences Search Conversations AI Reports" at bounding box center [29, 355] width 60 height 592
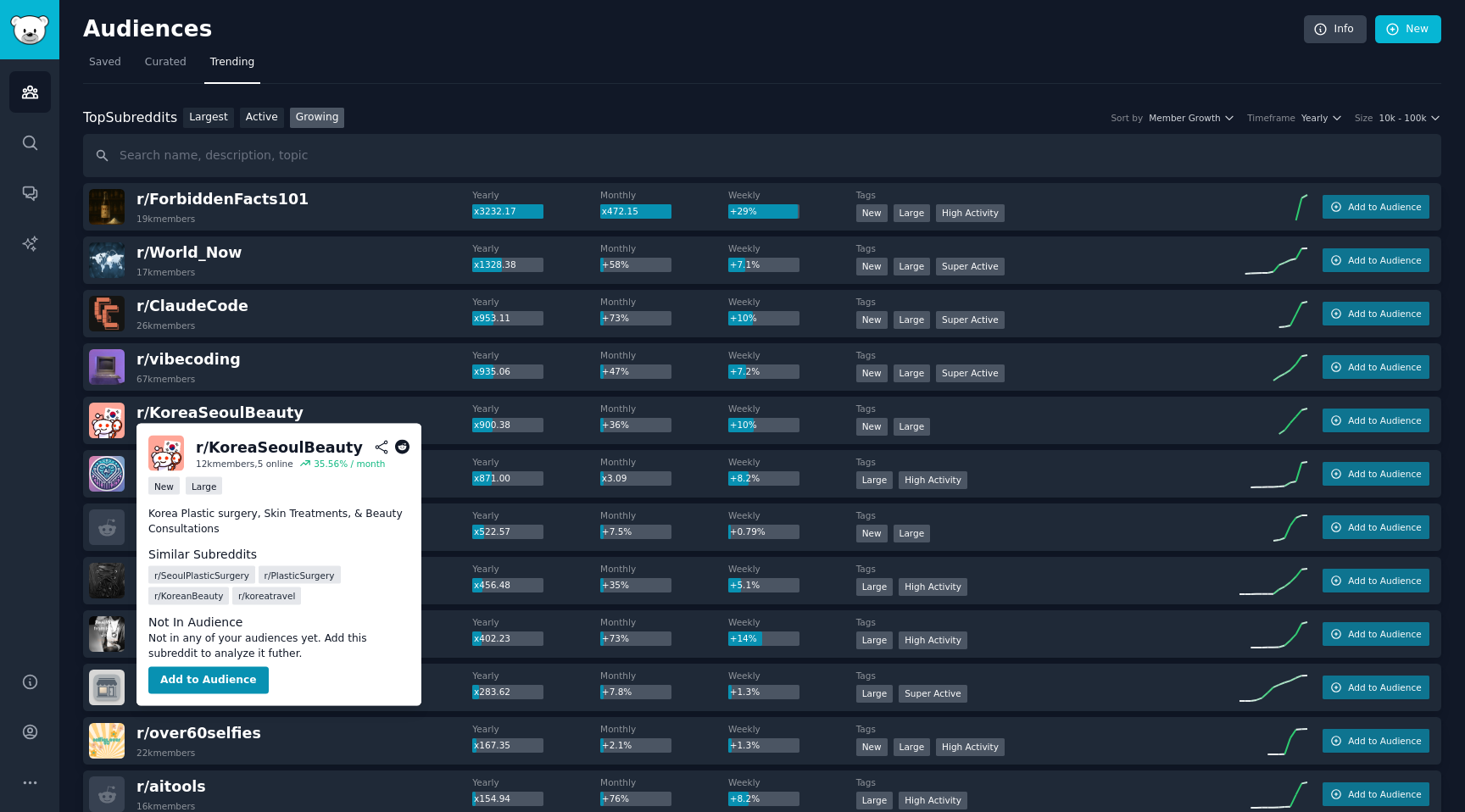
click at [238, 412] on span "r/ KoreaSeoulBeauty" at bounding box center [220, 413] width 167 height 17
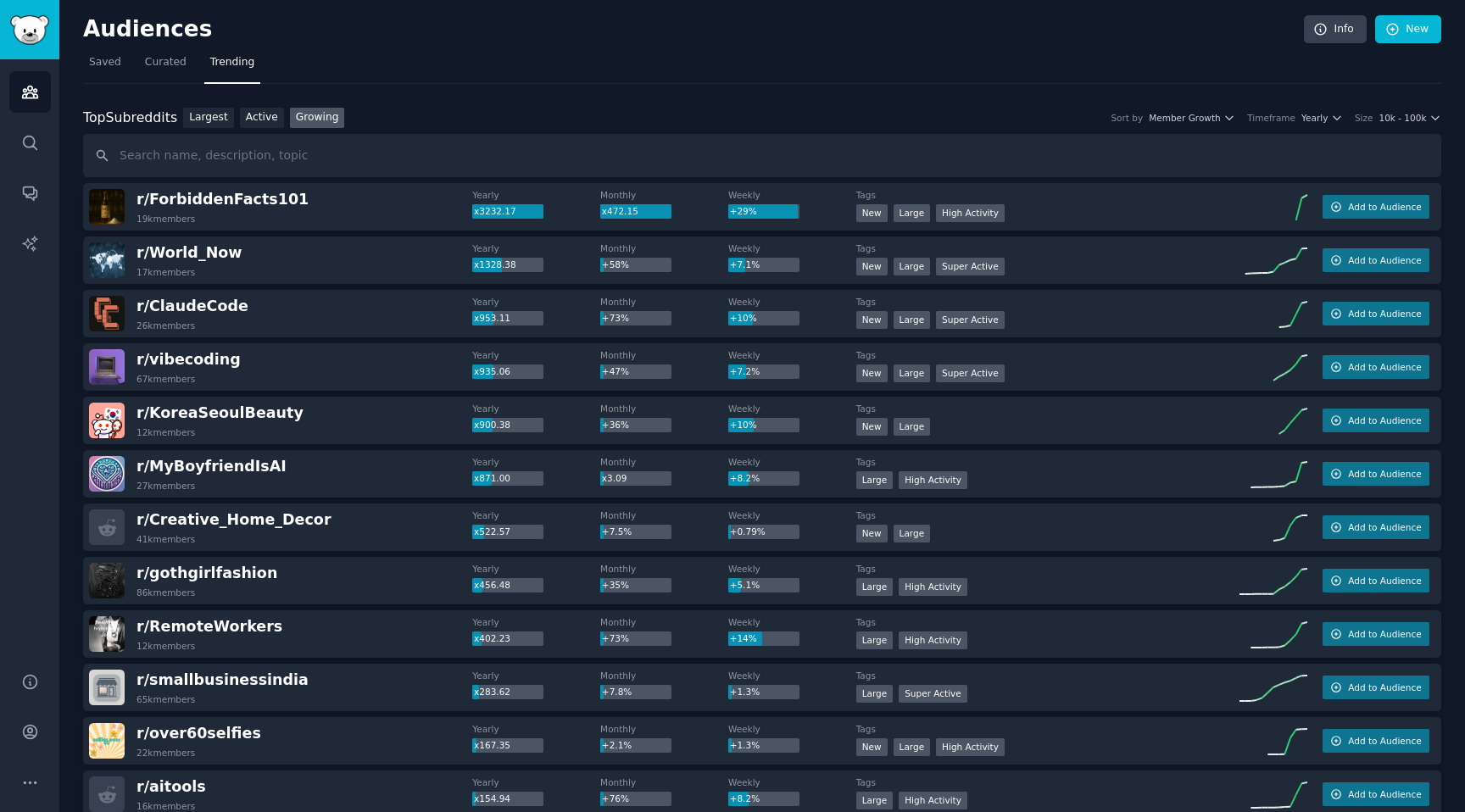
click at [1365, 416] on span "Add to Audience" at bounding box center [1385, 420] width 73 height 12
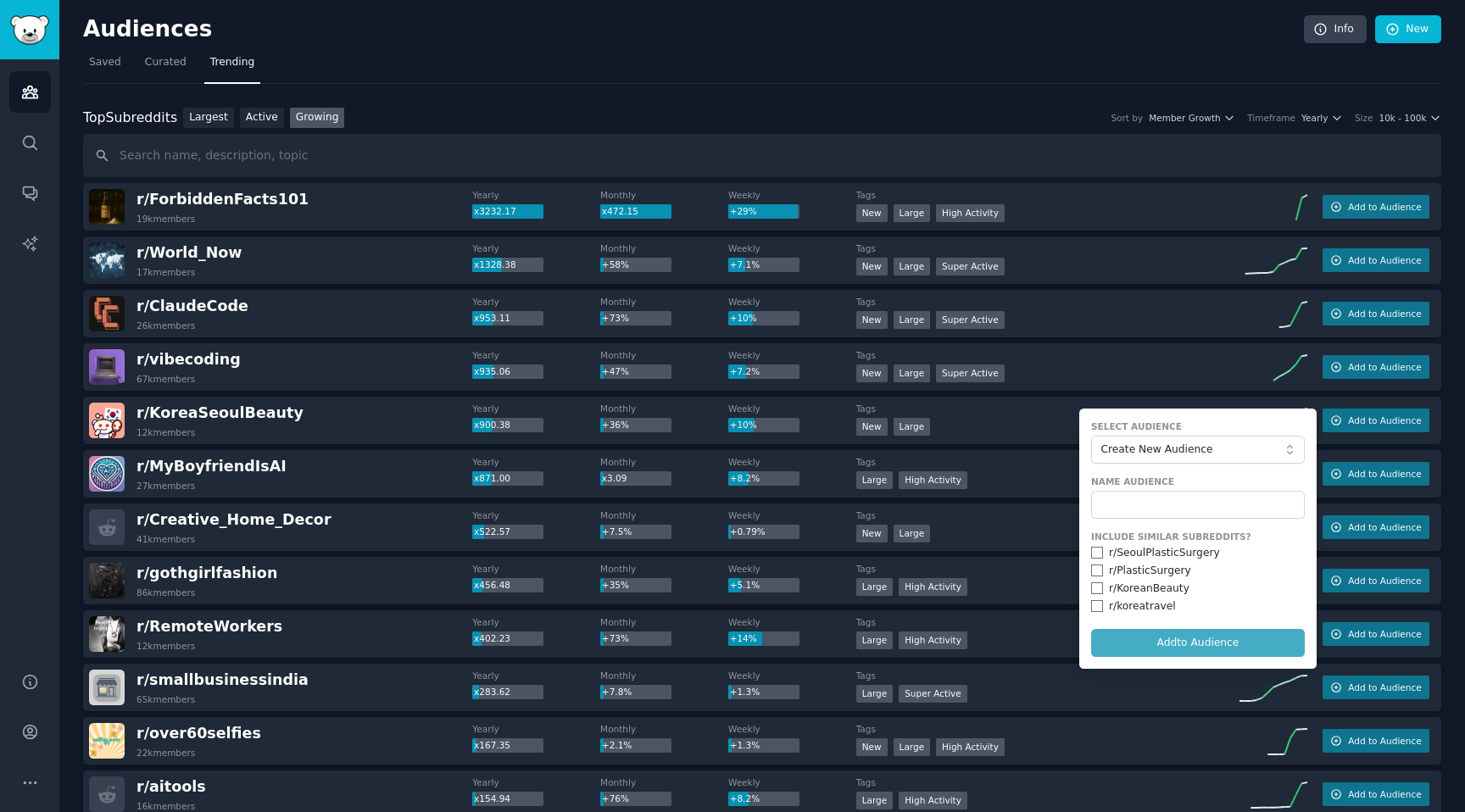
click at [1094, 553] on input "checkbox" at bounding box center [1097, 553] width 12 height 12
checkbox input "true"
click at [1095, 590] on input "checkbox" at bounding box center [1097, 589] width 12 height 12
checkbox input "true"
click at [1110, 643] on form "Select Audience Create New Audience Name Audience Include Similar Subreddits? r…" at bounding box center [1198, 539] width 238 height 260
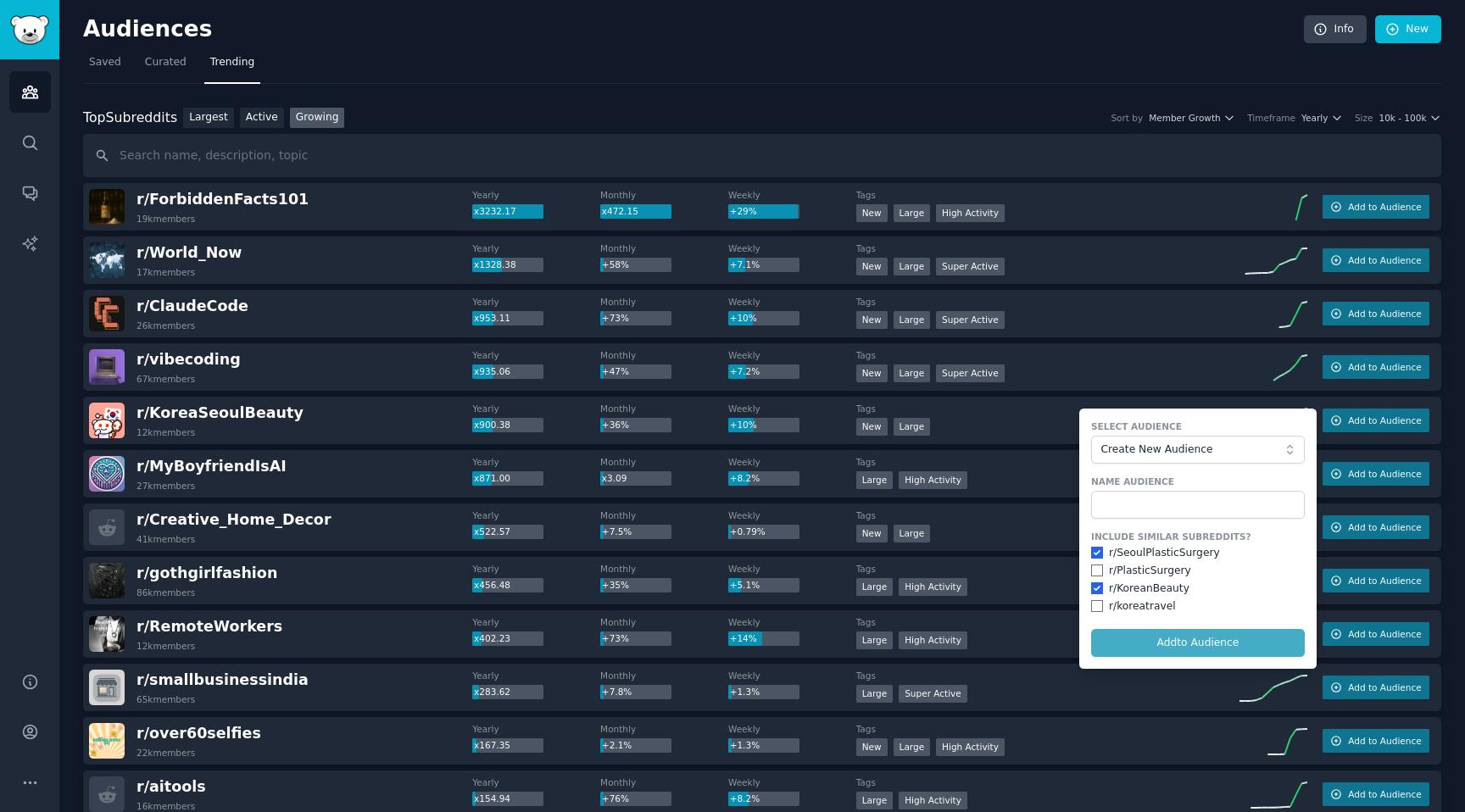
click at [1175, 497] on input "text" at bounding box center [1198, 505] width 214 height 29
type input "ㅖ"
type input "People interested Korean Beauty"
click at [1249, 636] on button "Add to Audience" at bounding box center [1198, 643] width 214 height 29
checkbox input "false"
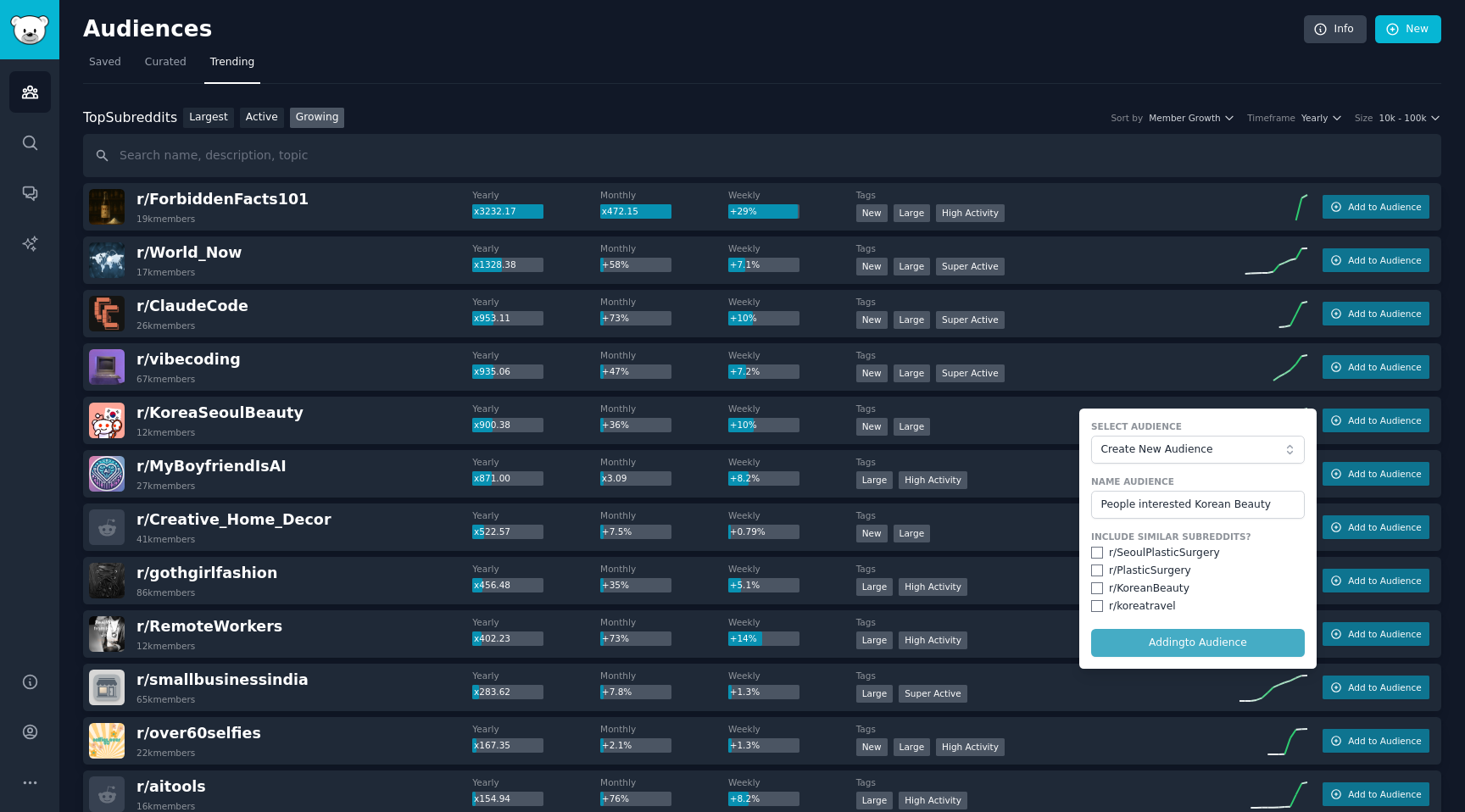
checkbox input "false"
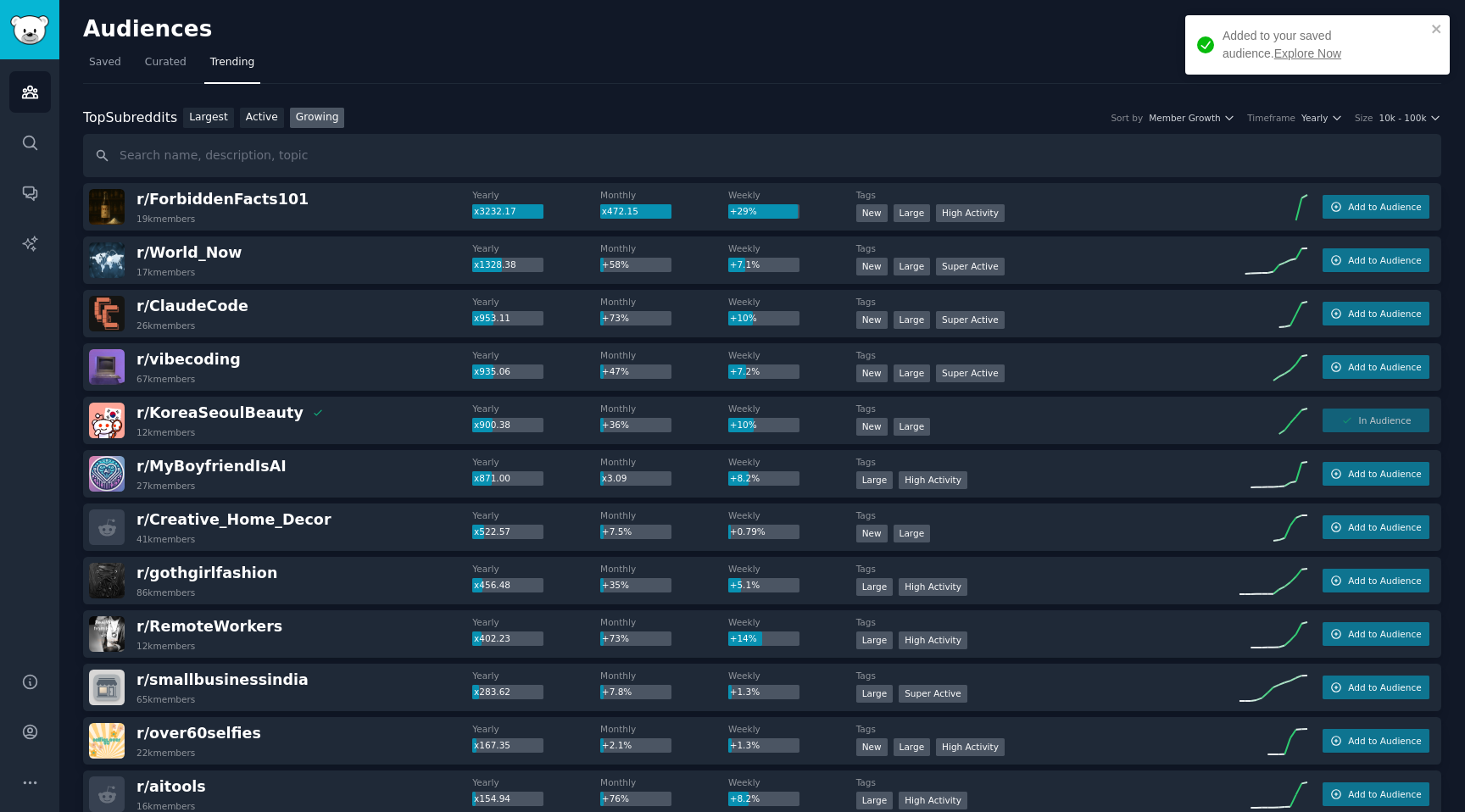
click at [111, 61] on span "Saved" at bounding box center [105, 63] width 32 height 16
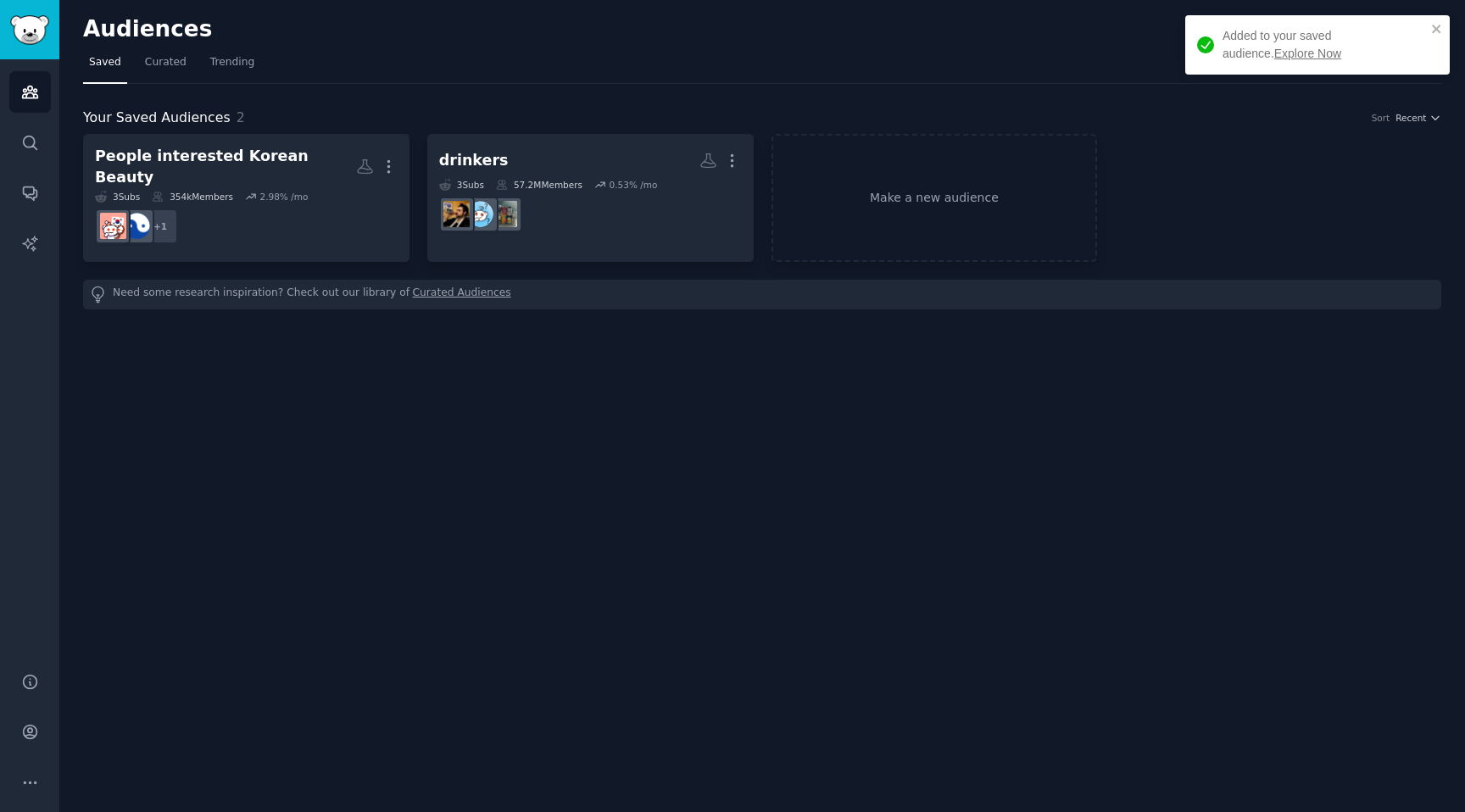
click at [235, 152] on div "People interested Korean Beauty" at bounding box center [226, 167] width 261 height 42
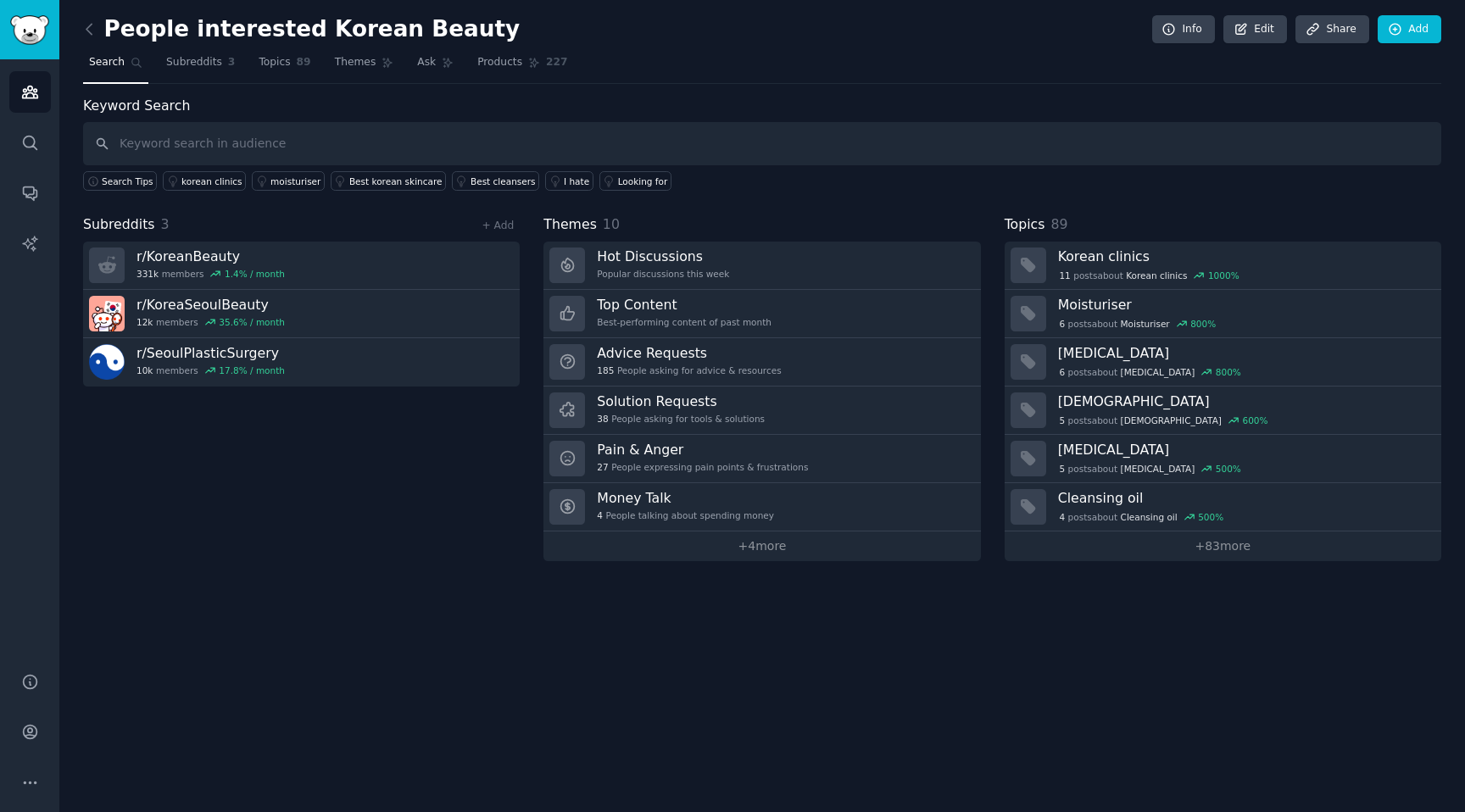
click at [639, 447] on h3 "Pain & Anger" at bounding box center [702, 450] width 211 height 18
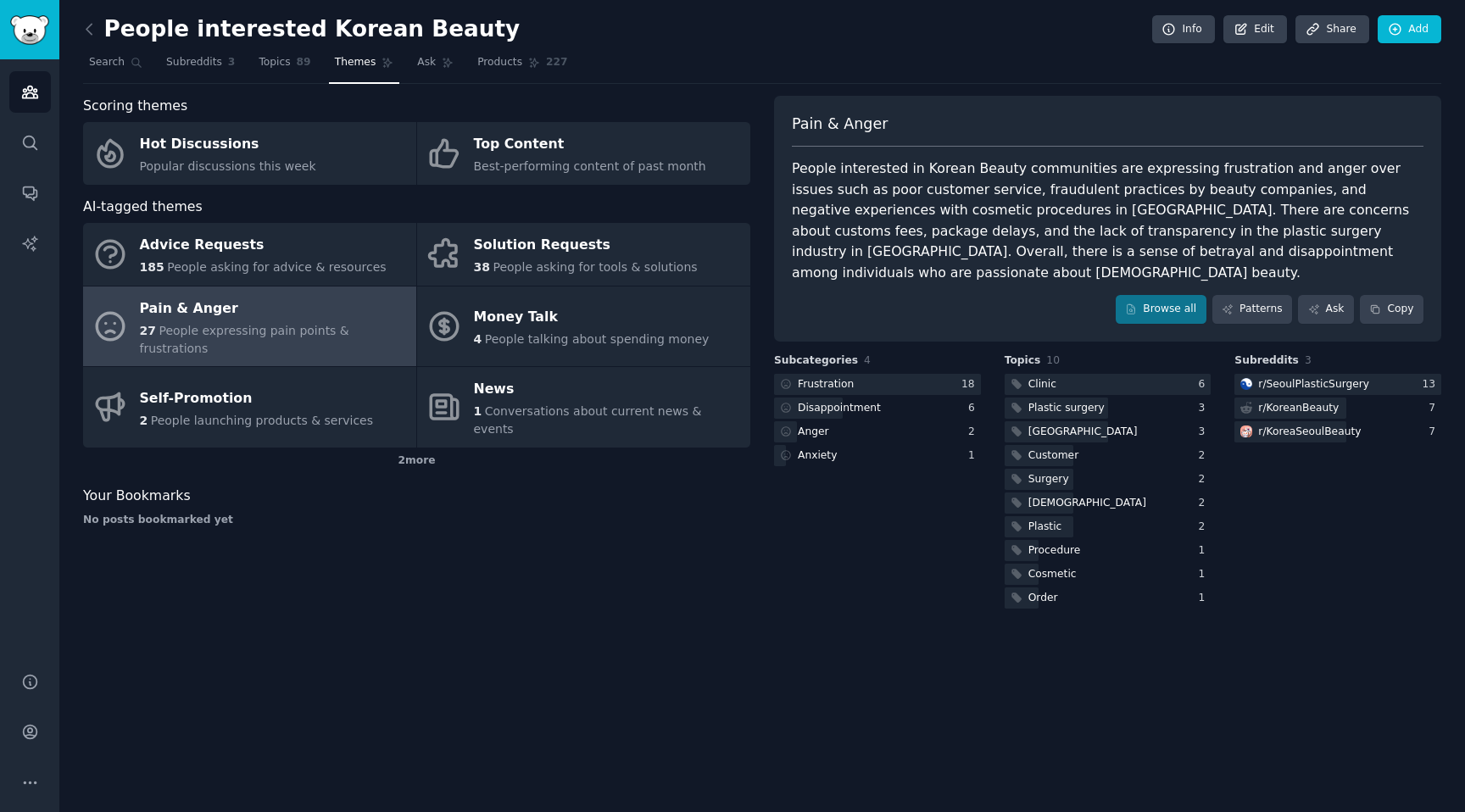
click at [268, 385] on div "Self-Promotion" at bounding box center [257, 398] width 234 height 27
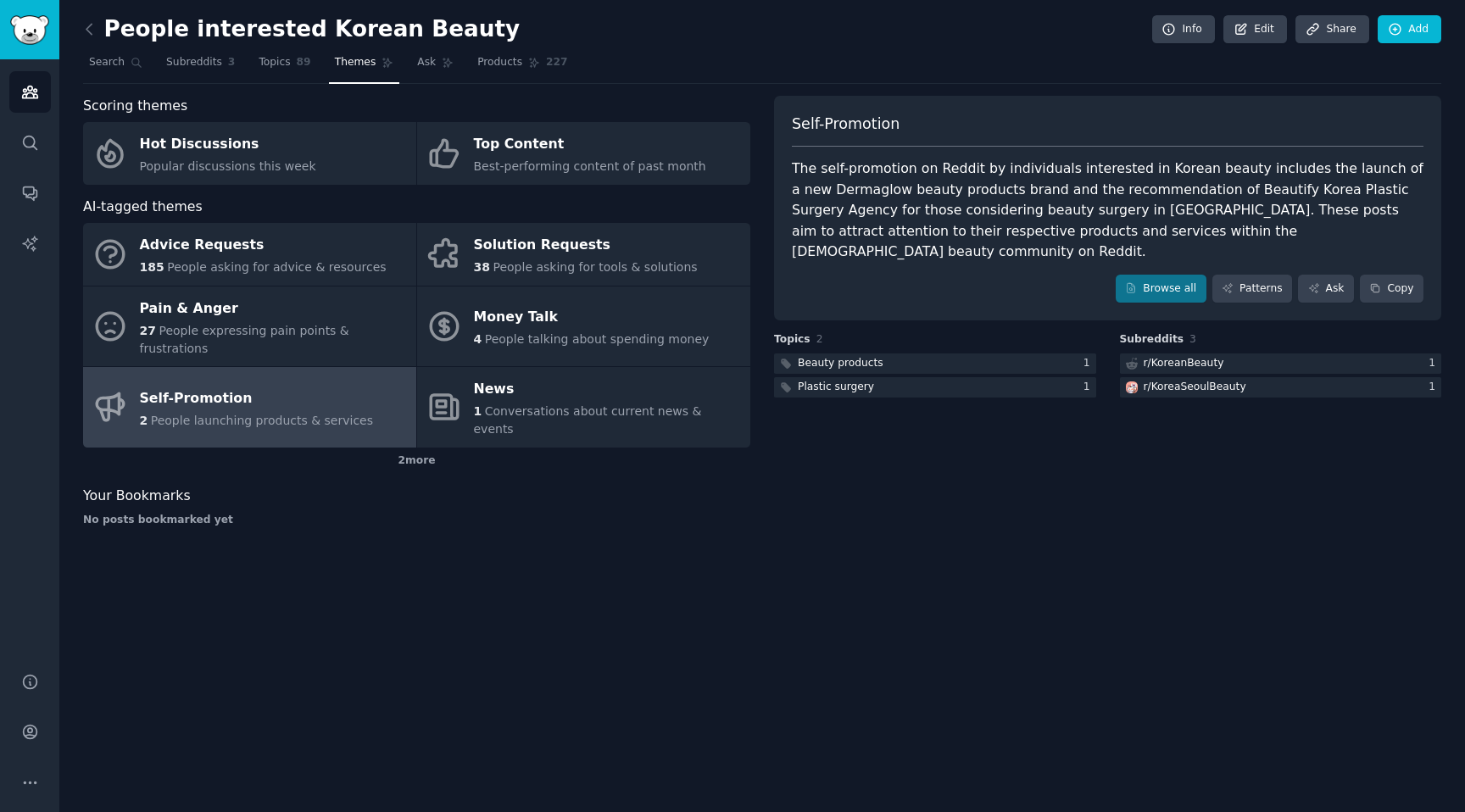
click at [1174, 275] on link "Browse all" at bounding box center [1161, 289] width 91 height 29
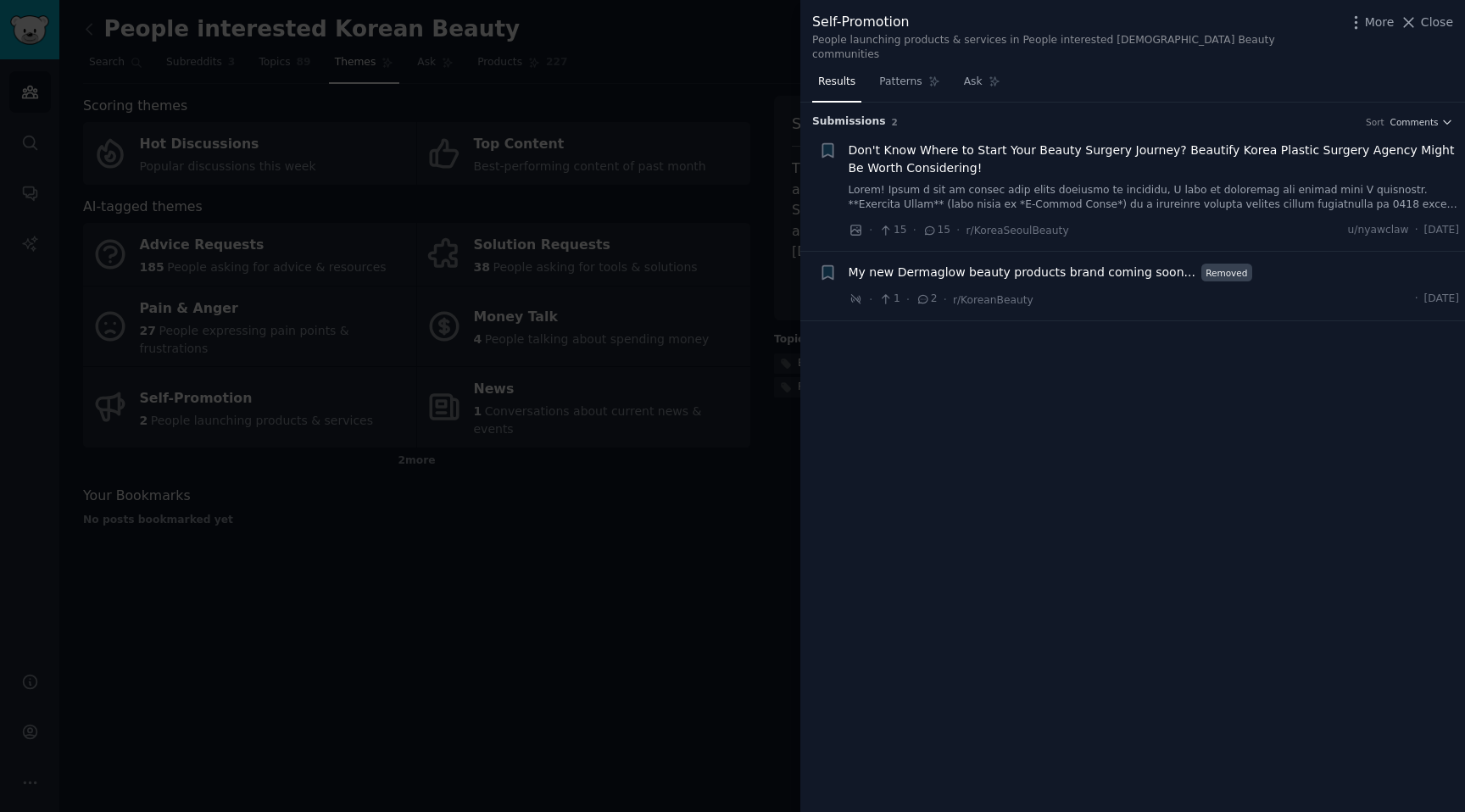
click at [1106, 80] on div "Results Patterns Ask" at bounding box center [1133, 86] width 665 height 35
drag, startPoint x: 252, startPoint y: 609, endPoint x: 253, endPoint y: 579, distance: 30.0
click at [252, 609] on div at bounding box center [732, 406] width 1465 height 812
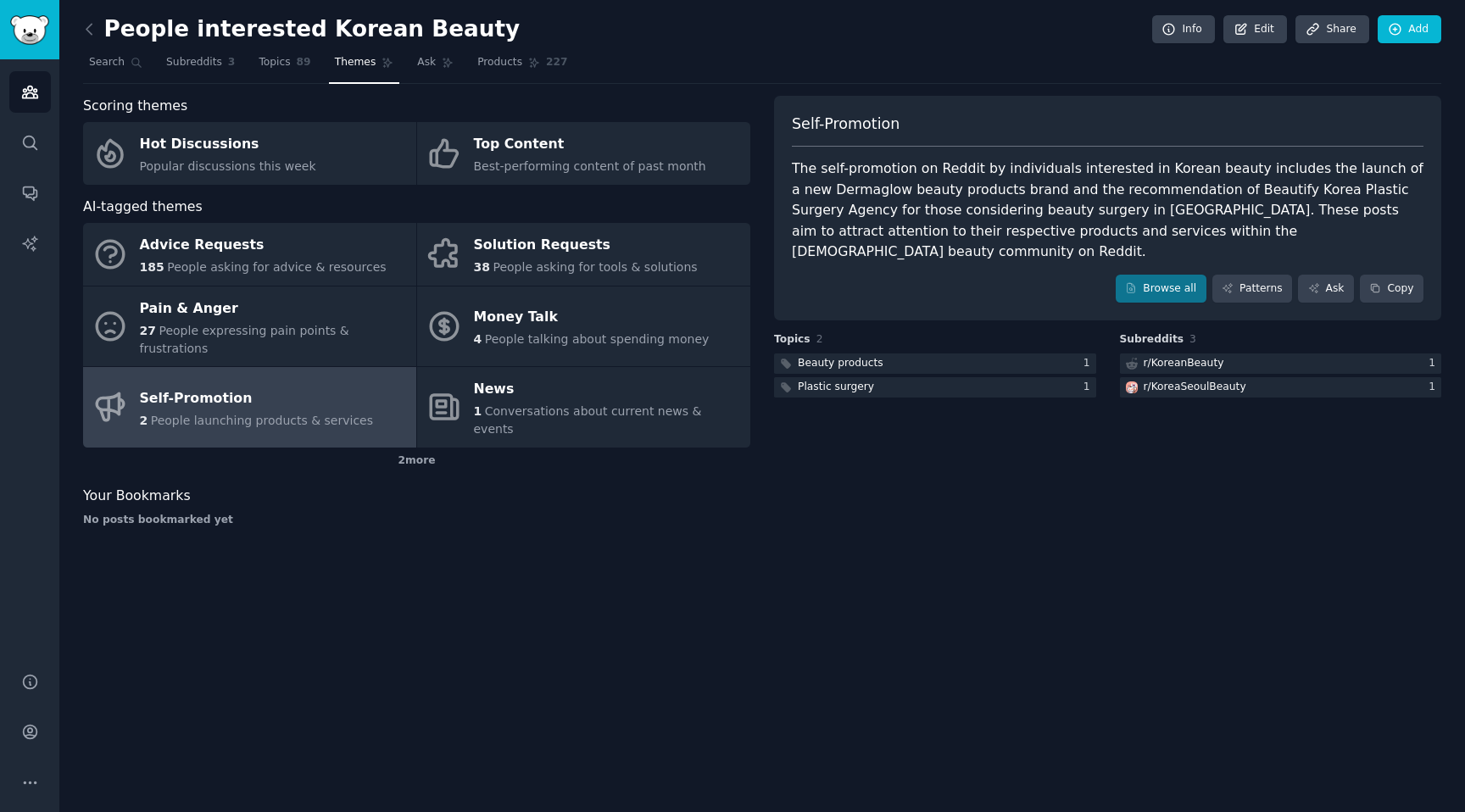
click at [209, 304] on div "Pain & Anger" at bounding box center [274, 308] width 268 height 27
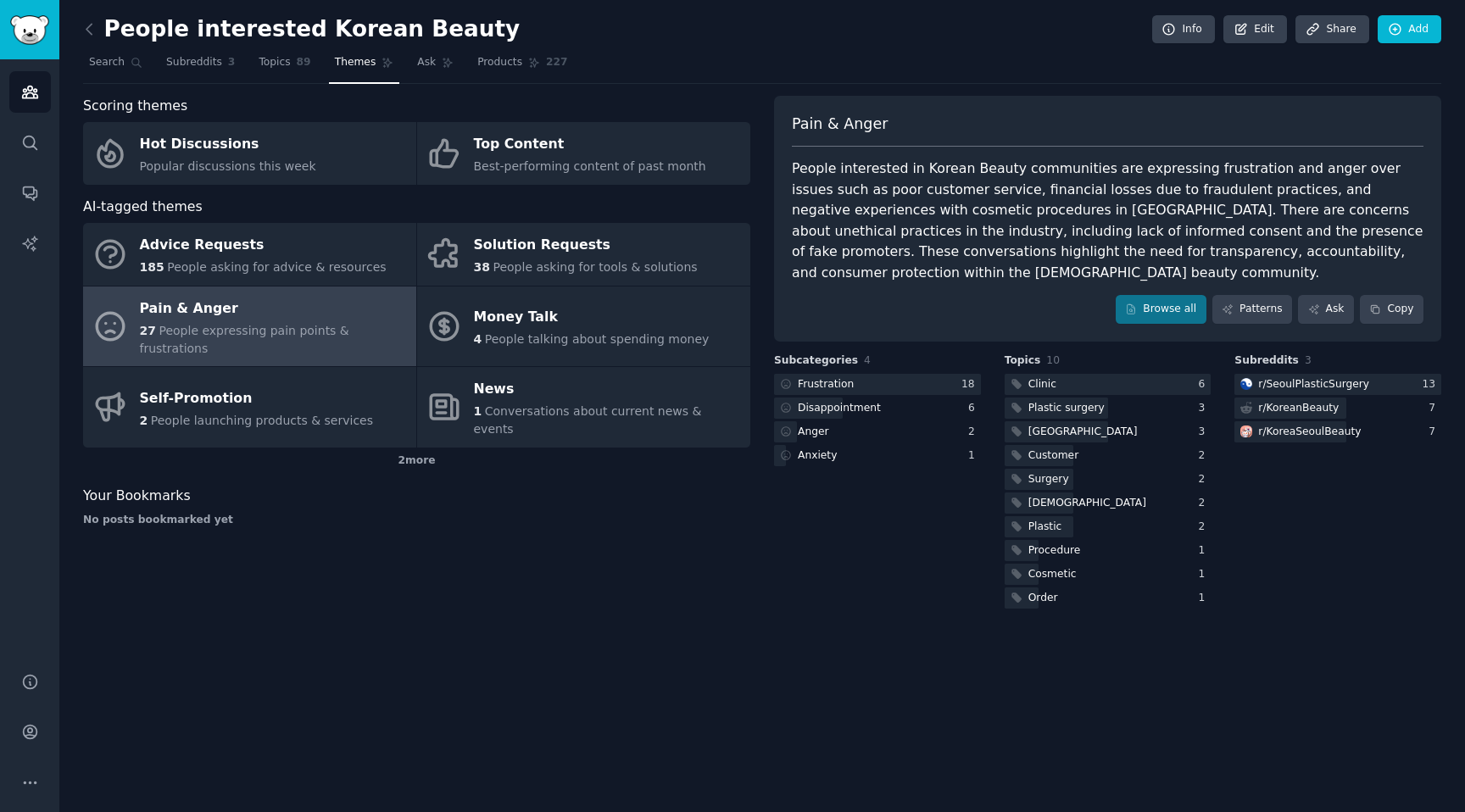
click at [1272, 295] on link "Patterns" at bounding box center [1252, 309] width 80 height 29
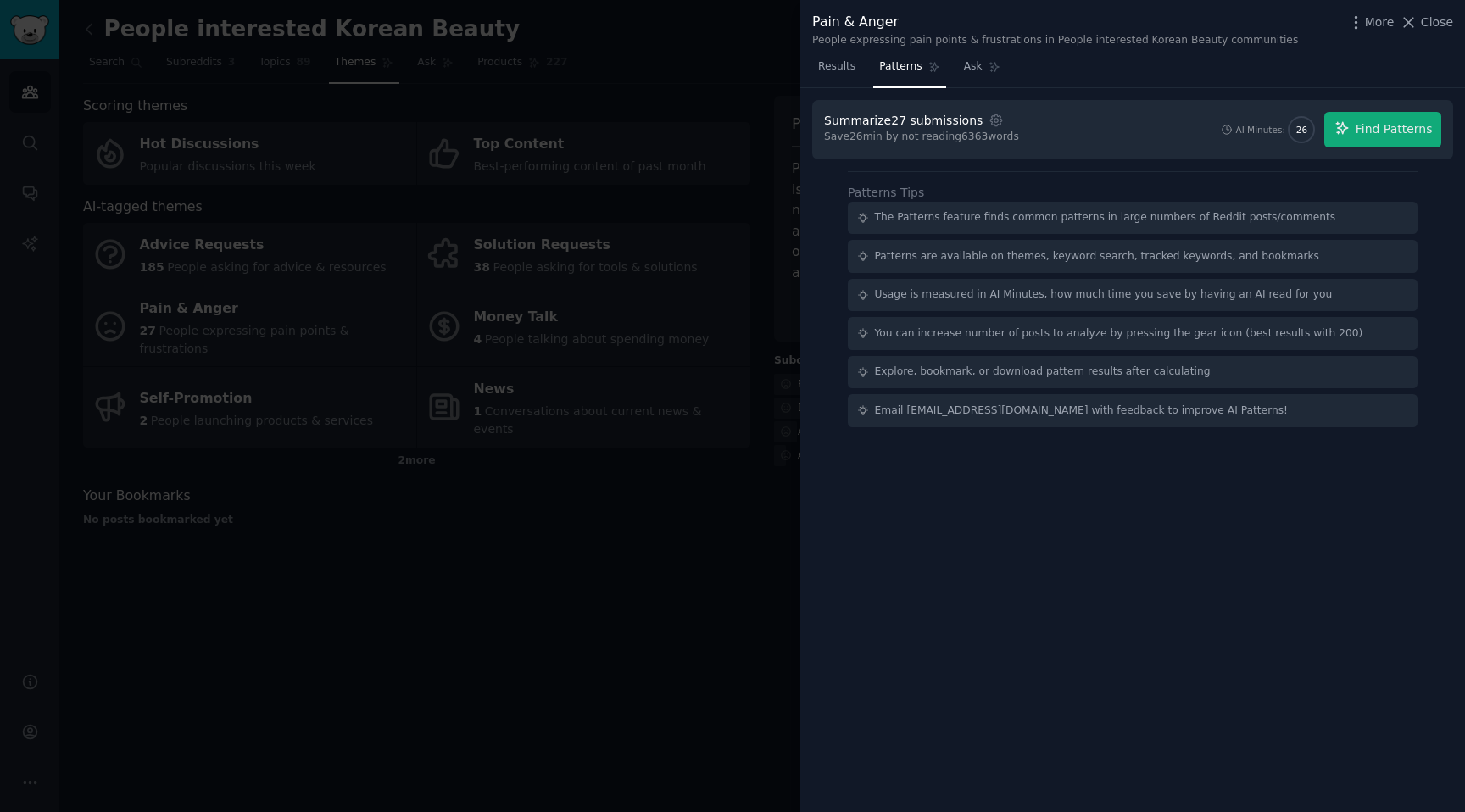
click at [841, 74] on link "Results" at bounding box center [836, 71] width 49 height 35
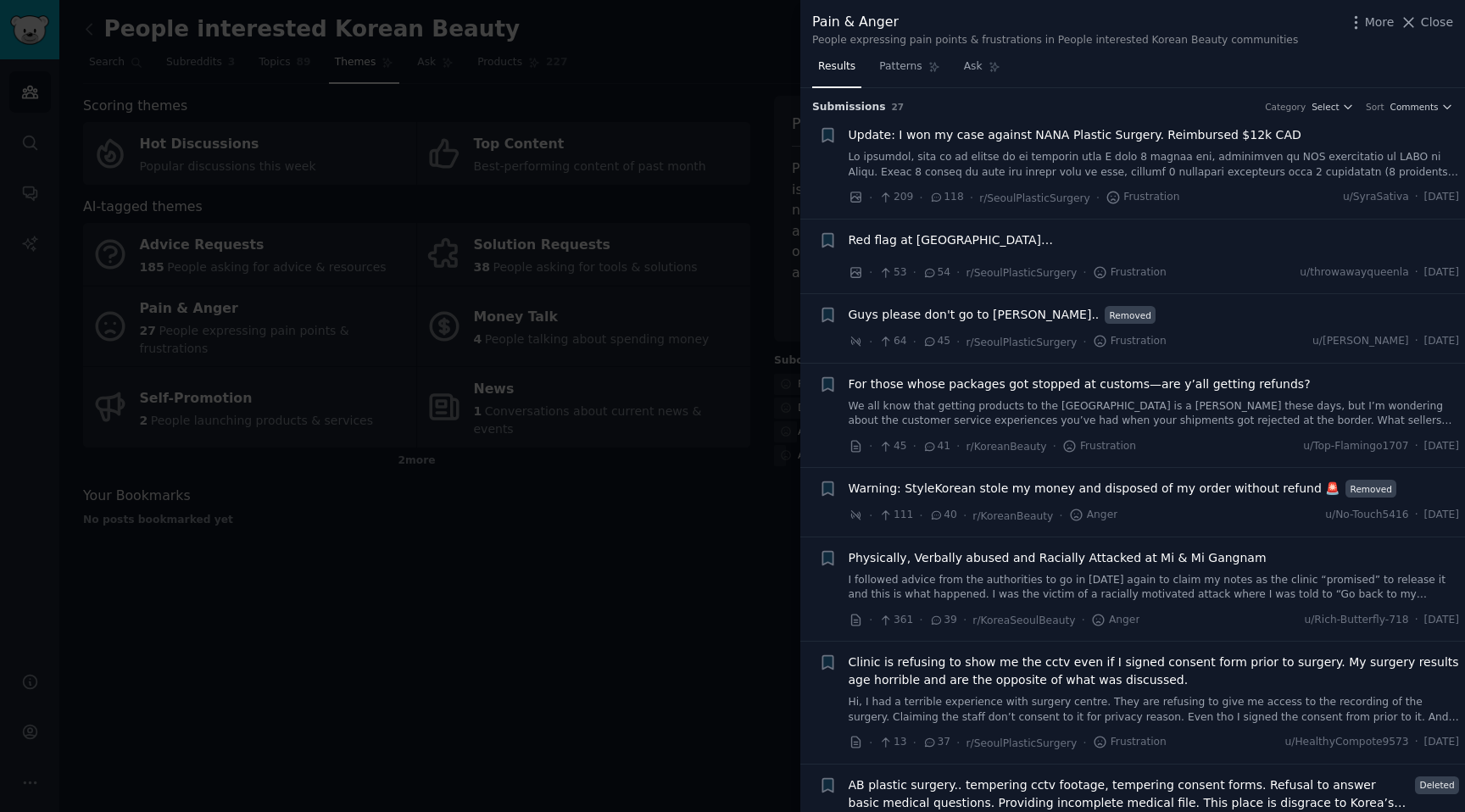
click at [438, 551] on div at bounding box center [732, 406] width 1465 height 812
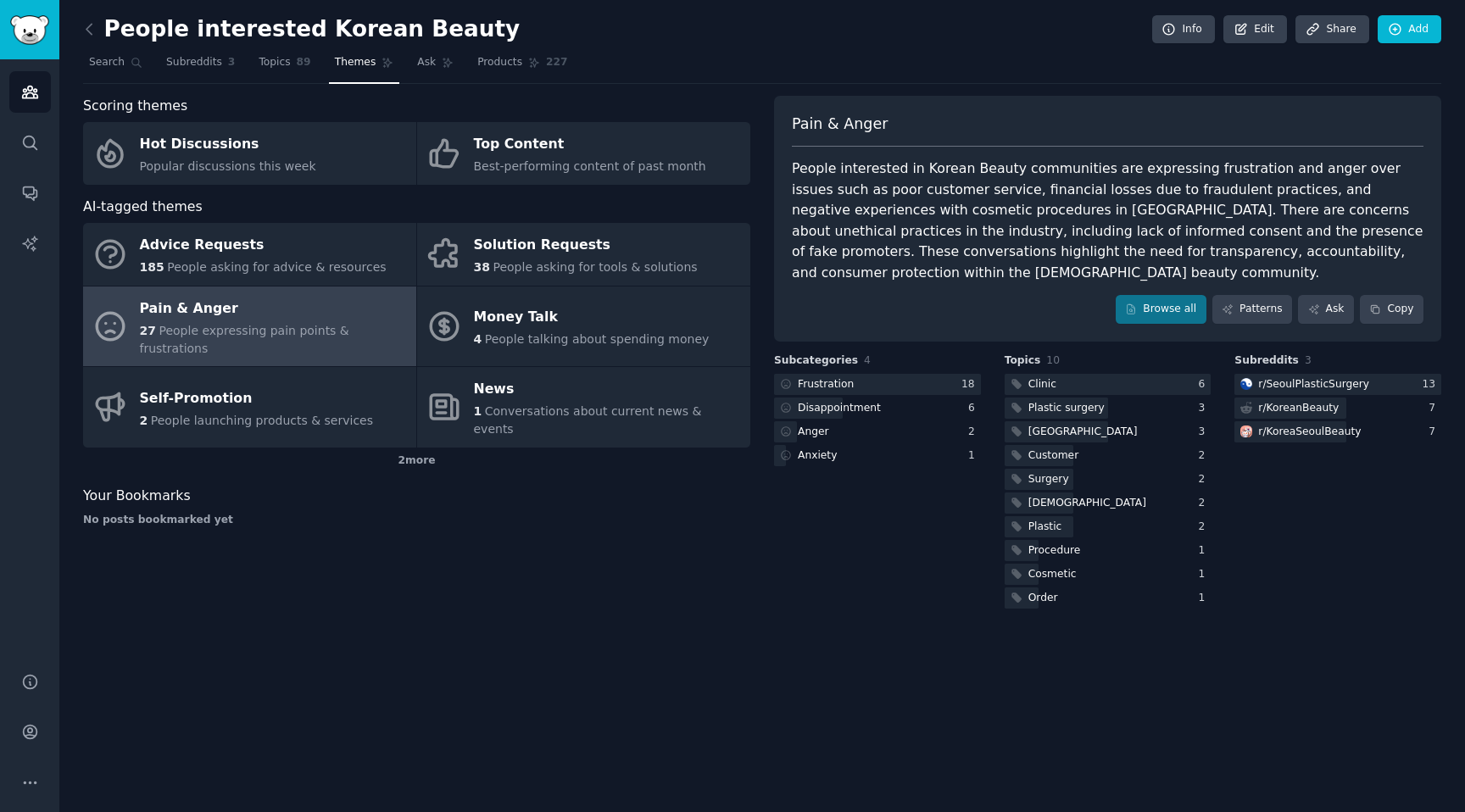
click at [580, 251] on div "Solution Requests" at bounding box center [585, 246] width 224 height 27
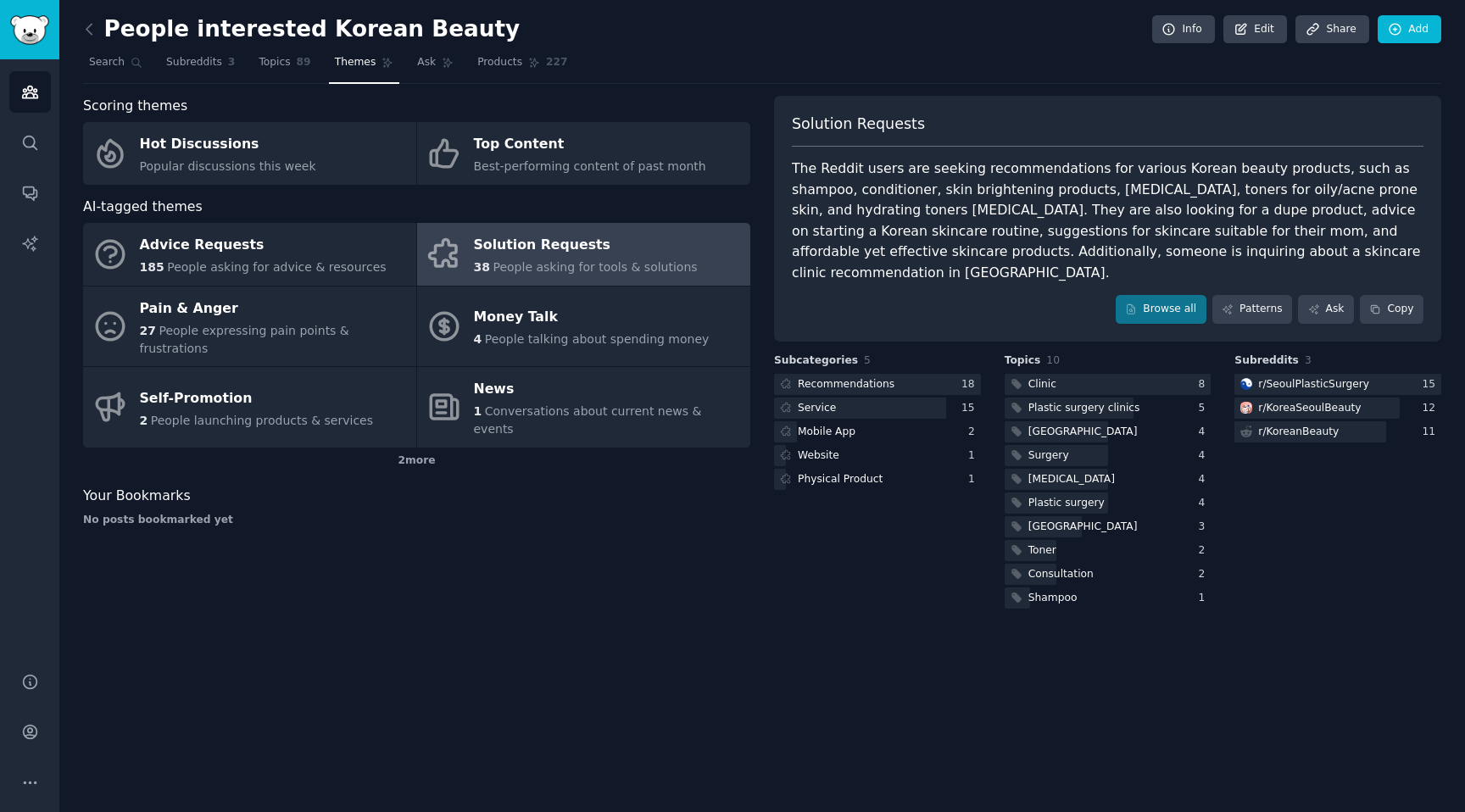
click at [845, 425] on div "Mobile App" at bounding box center [827, 432] width 58 height 16
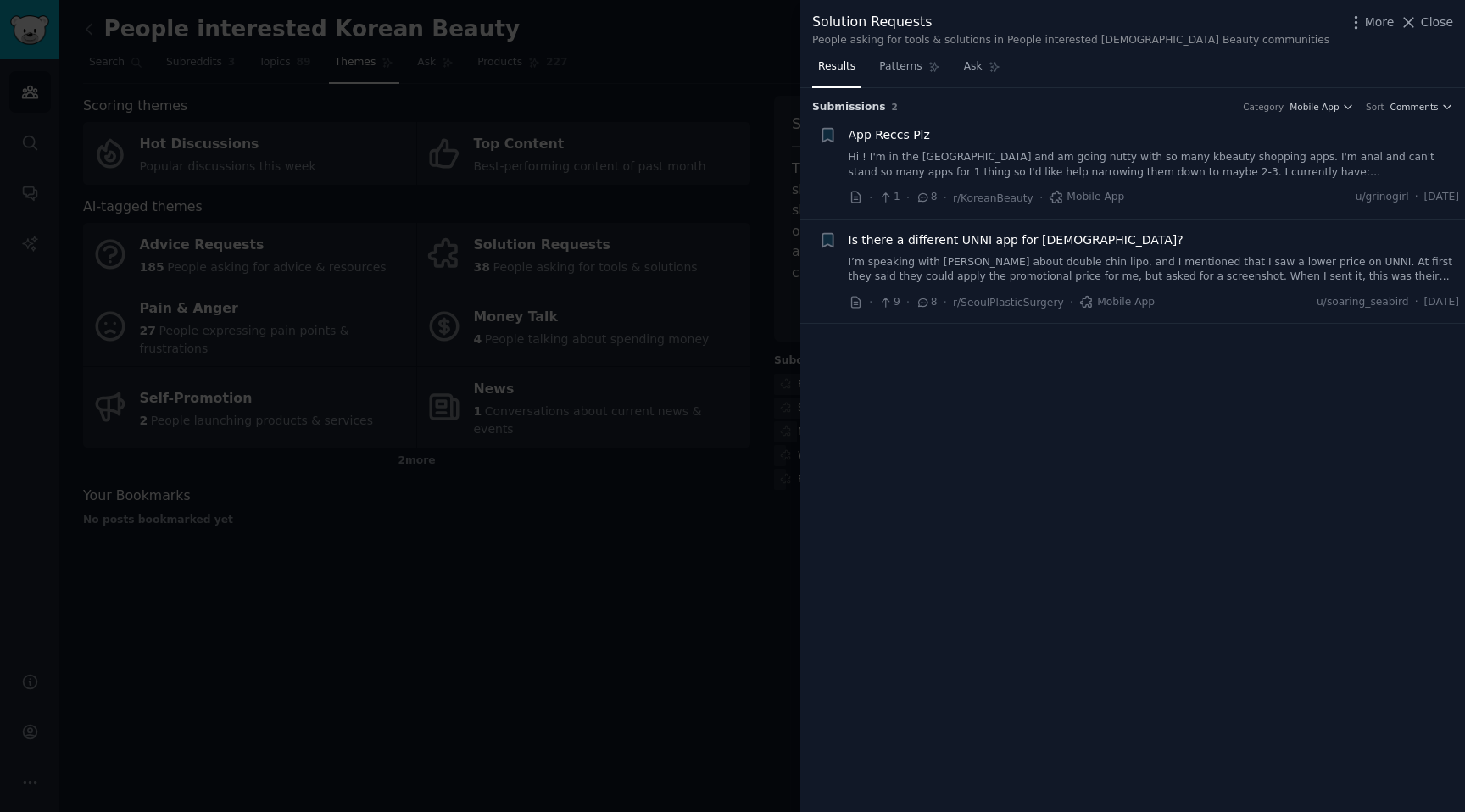
click at [871, 133] on span "App Reccs Plz" at bounding box center [889, 135] width 81 height 18
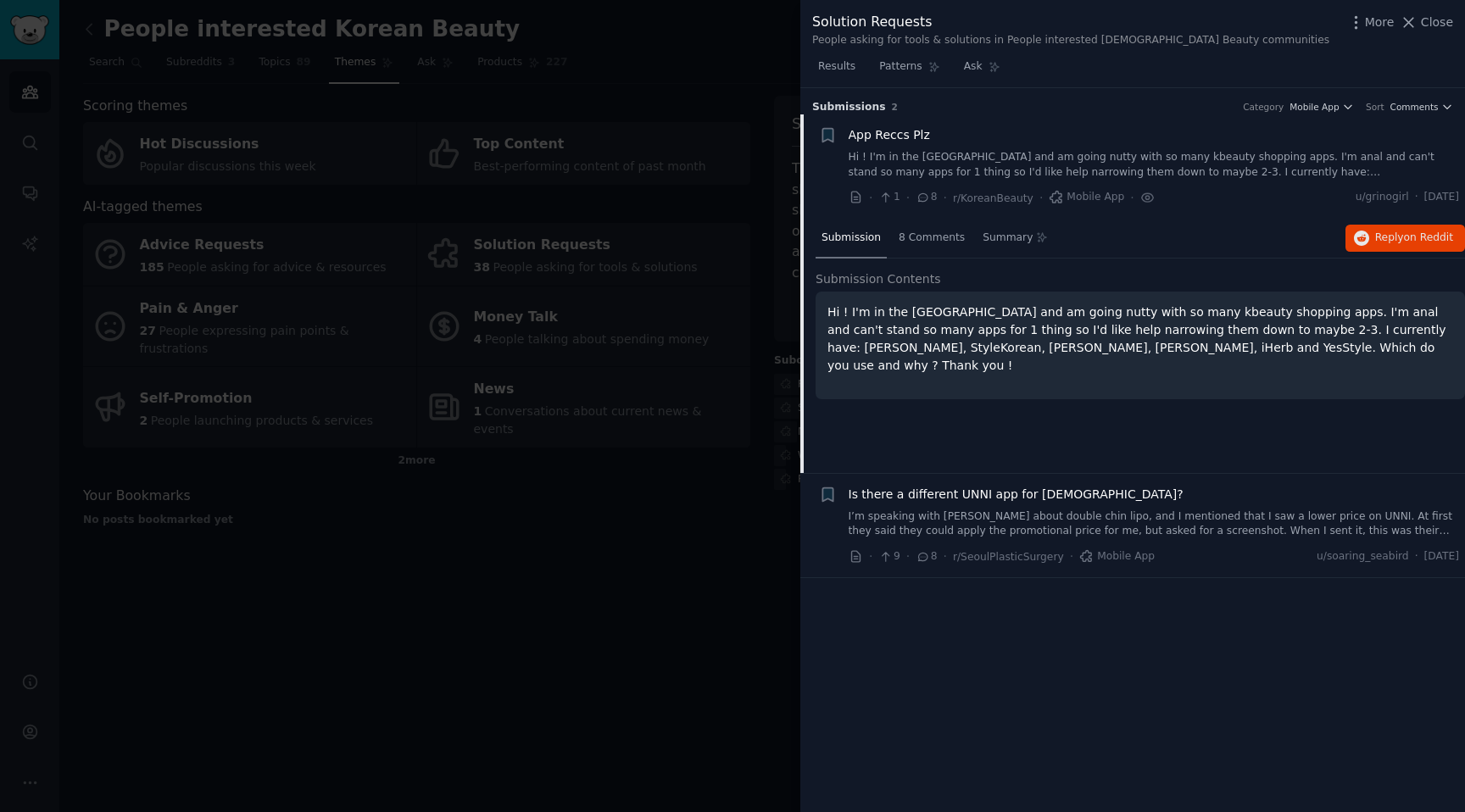
click at [915, 233] on span "8 Comments" at bounding box center [931, 239] width 66 height 16
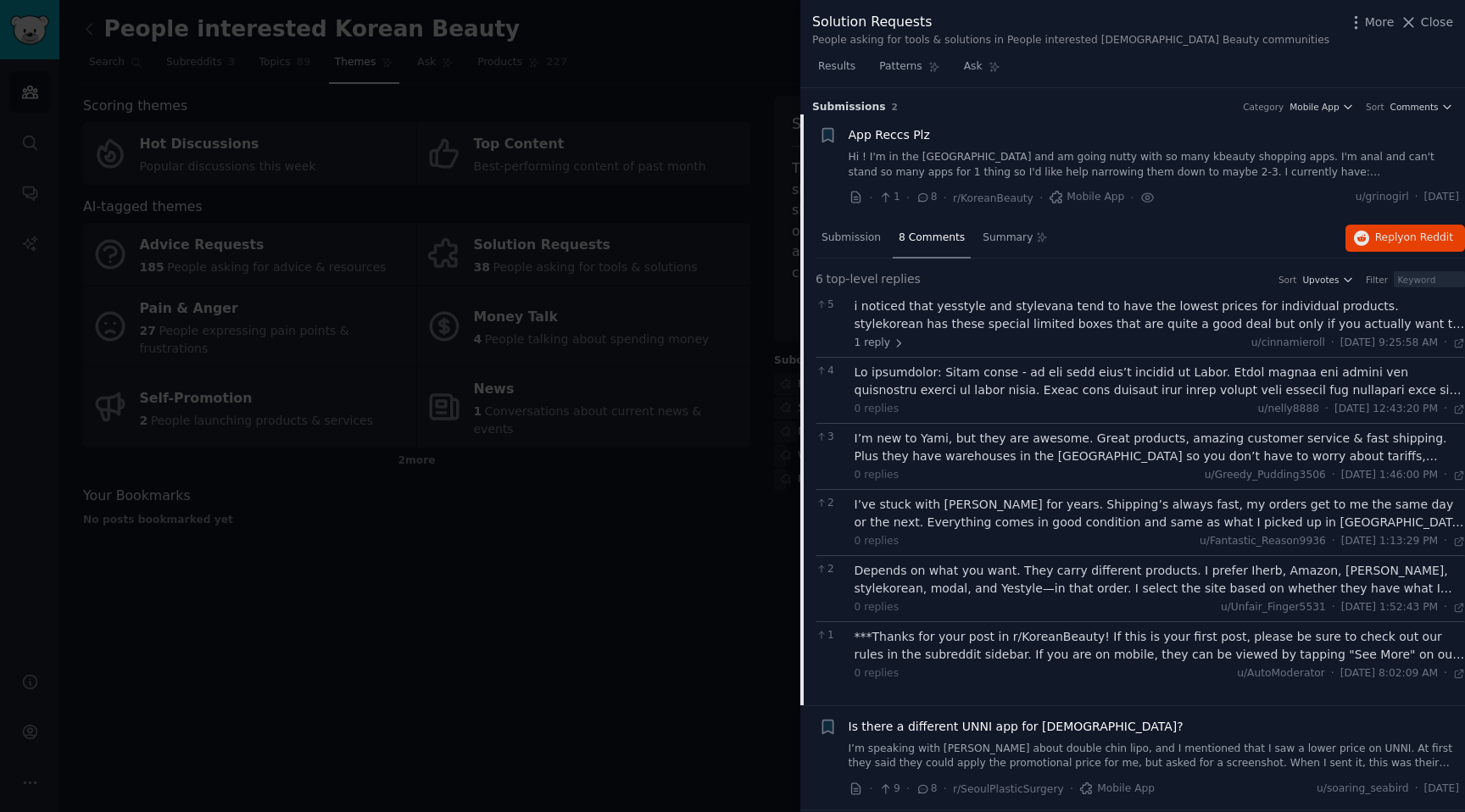
click at [283, 571] on div at bounding box center [732, 406] width 1465 height 812
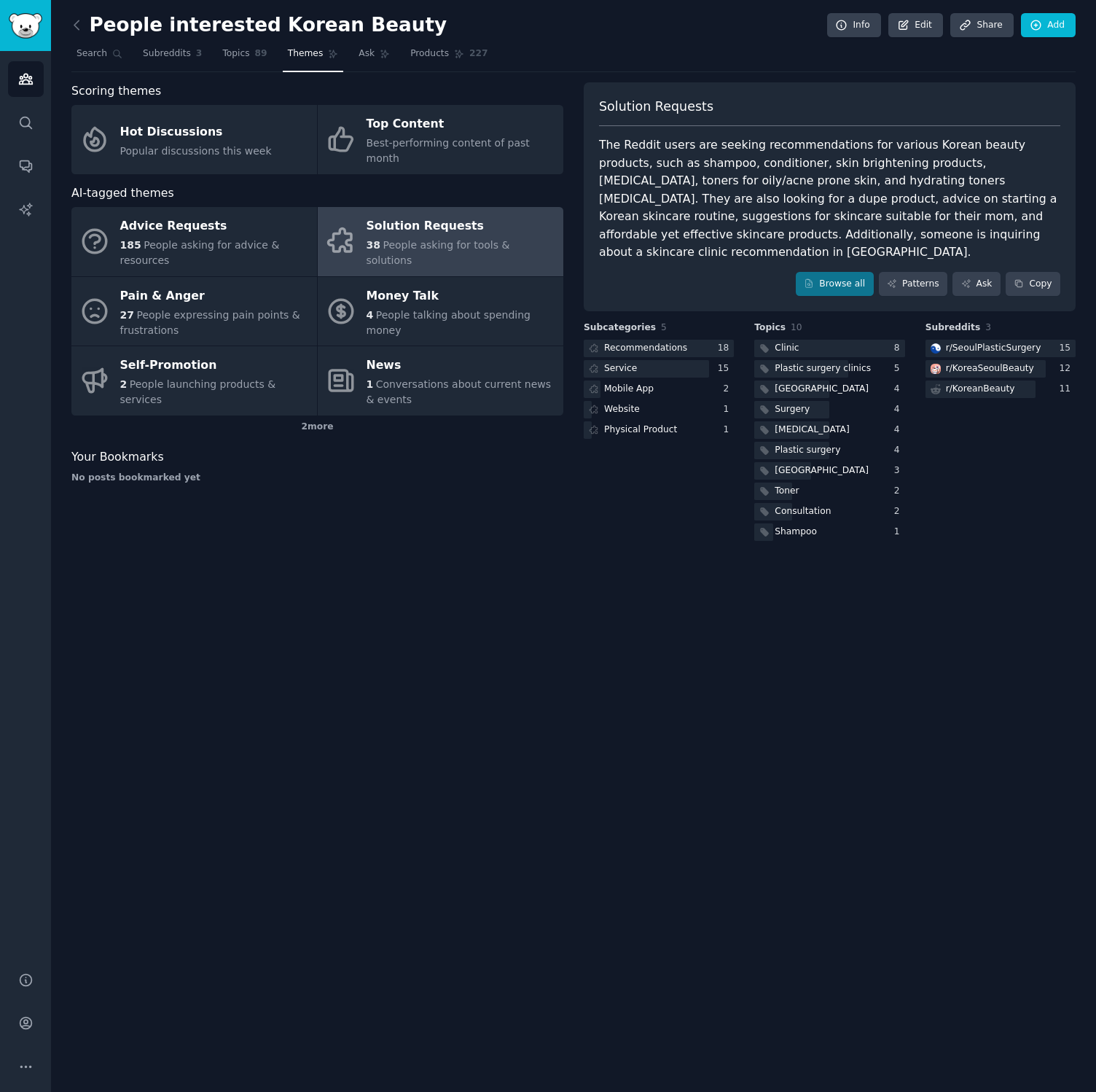
click at [24, 28] on img "Sidebar" at bounding box center [25, 26] width 33 height 25
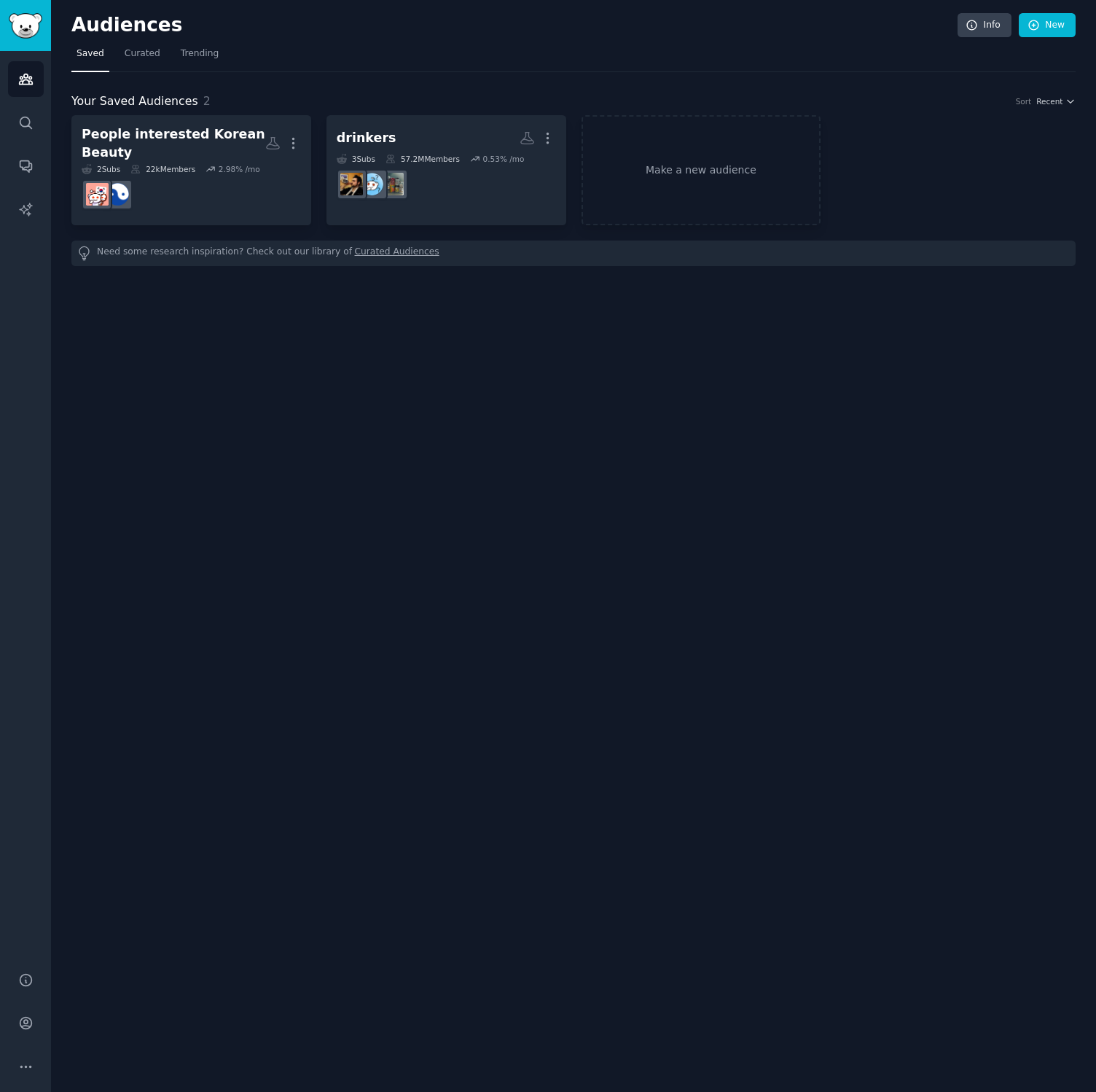
click at [185, 65] on link "Trending" at bounding box center [199, 57] width 48 height 30
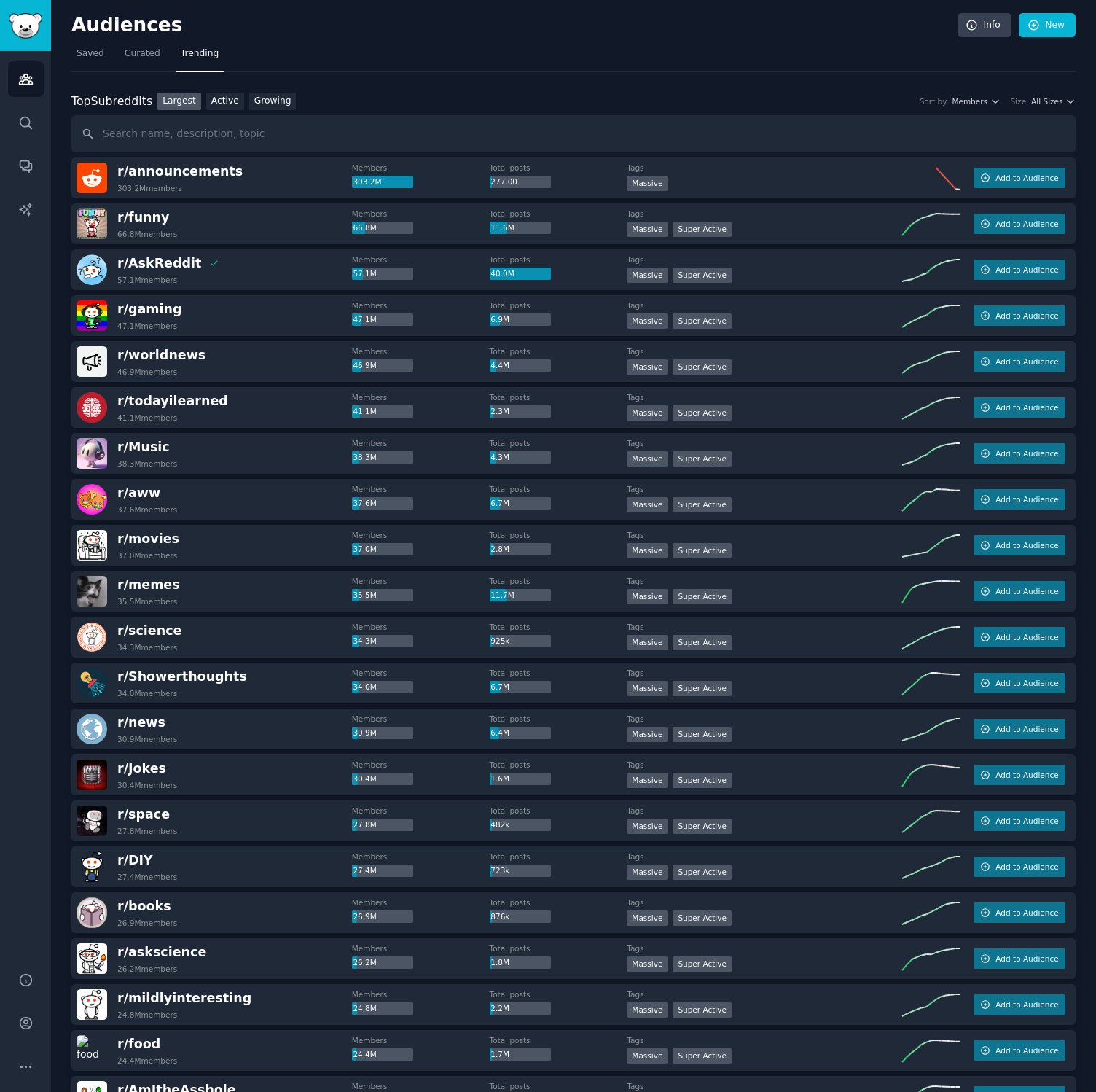
click at [293, 106] on div "Largest Active Growing" at bounding box center [227, 102] width 149 height 19
click at [287, 104] on link "Growing" at bounding box center [273, 102] width 48 height 19
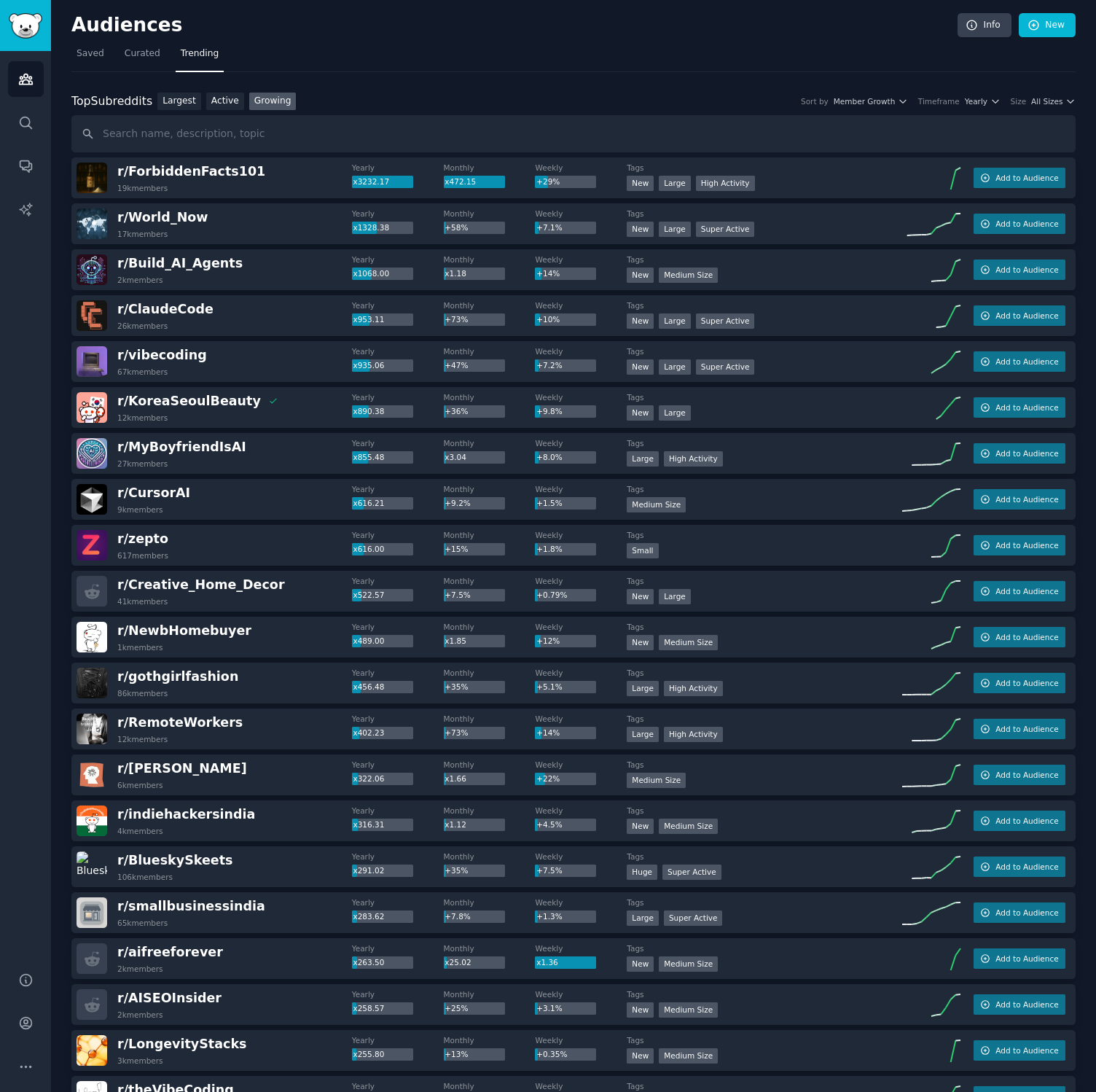
click at [964, 99] on span "Yearly" at bounding box center [976, 101] width 22 height 10
click at [944, 147] on div "Monthly" at bounding box center [927, 155] width 135 height 25
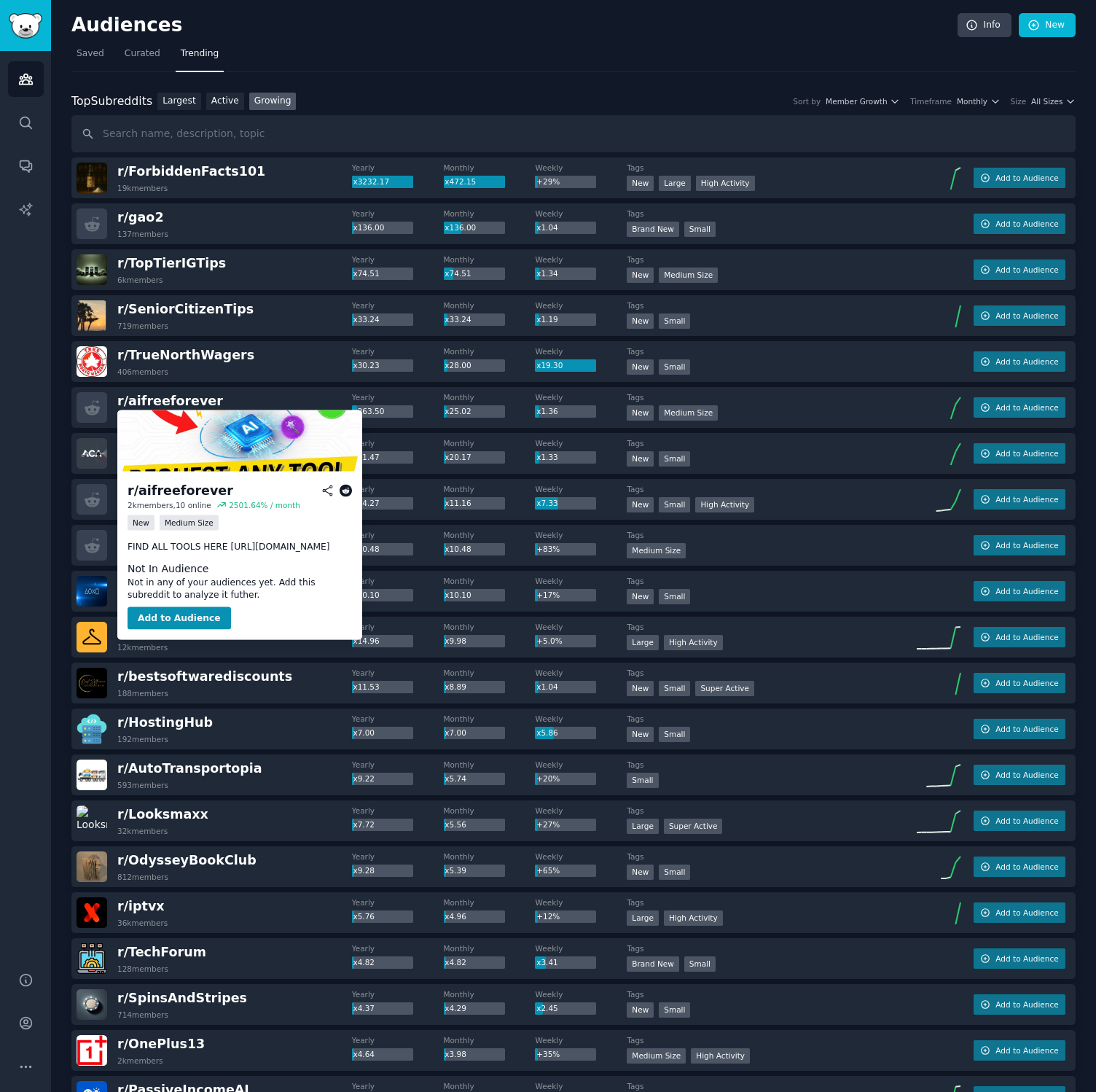
click at [250, 549] on p "FIND ALL TOOLS HERE https://aifreeforever.com" at bounding box center [240, 547] width 224 height 13
click at [346, 494] on icon at bounding box center [346, 491] width 13 height 13
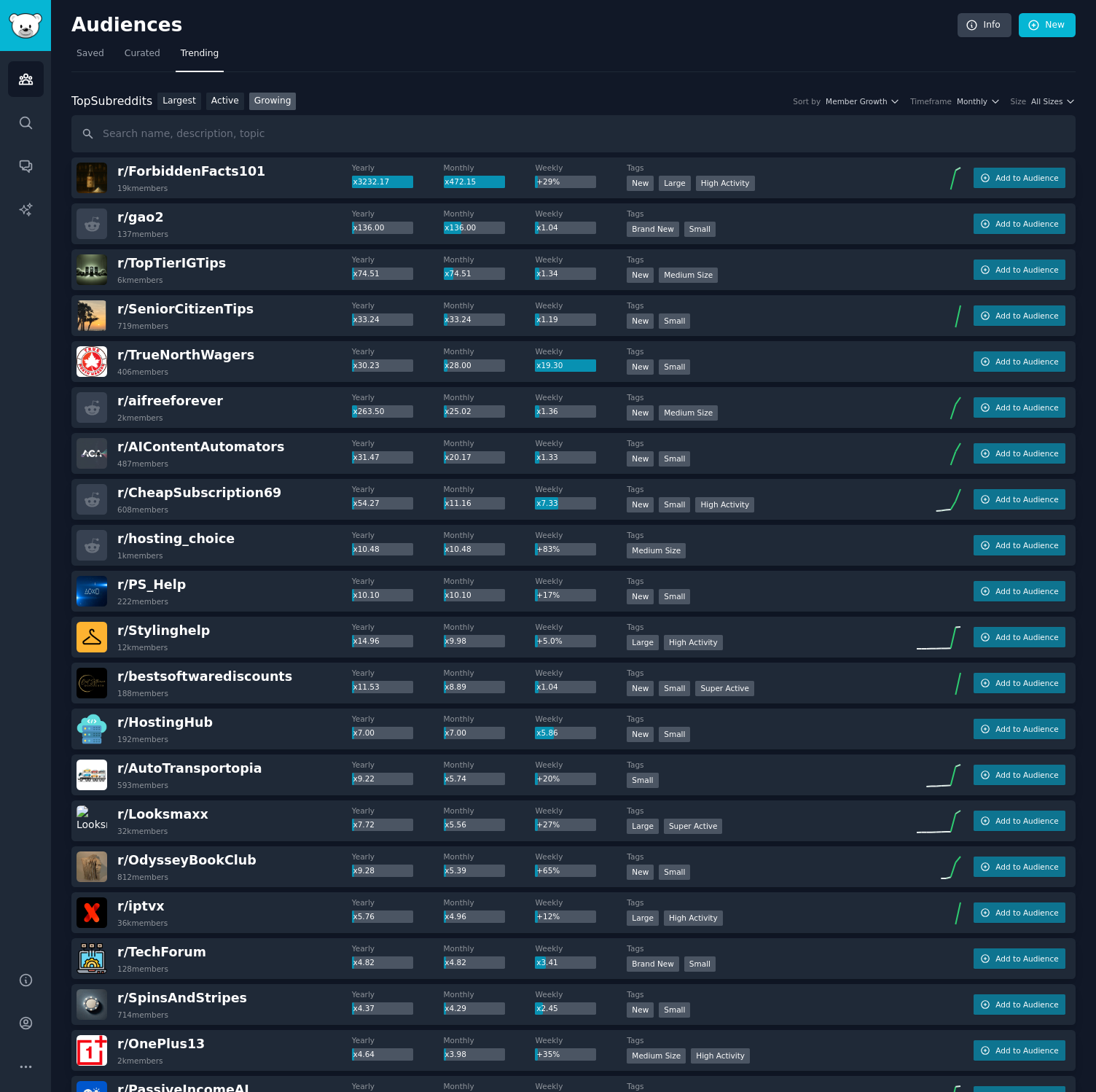
click at [191, 403] on span "r/ aifreeforever" at bounding box center [170, 401] width 106 height 15
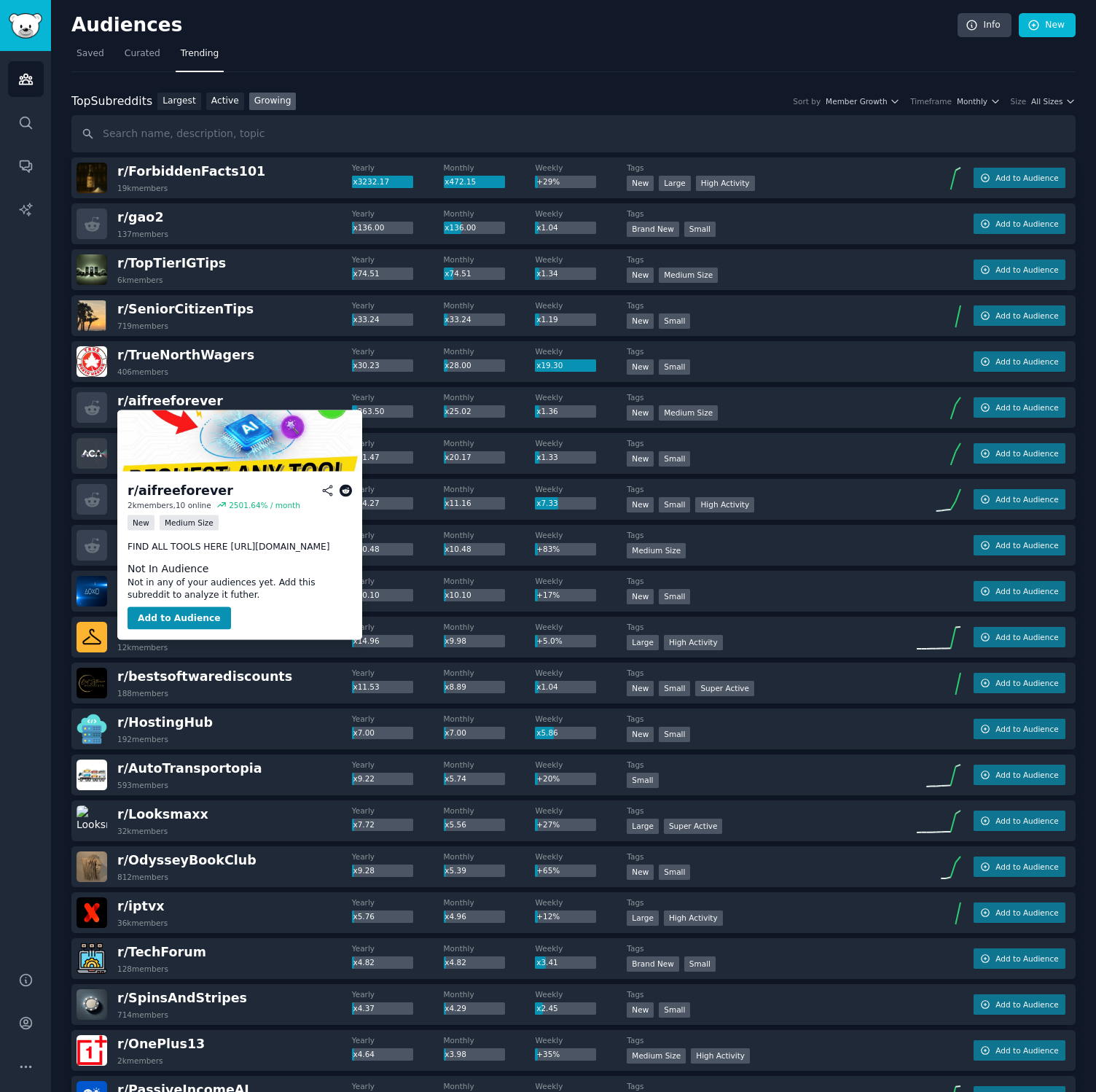
click at [191, 403] on span "r/ aifreeforever" at bounding box center [170, 401] width 106 height 15
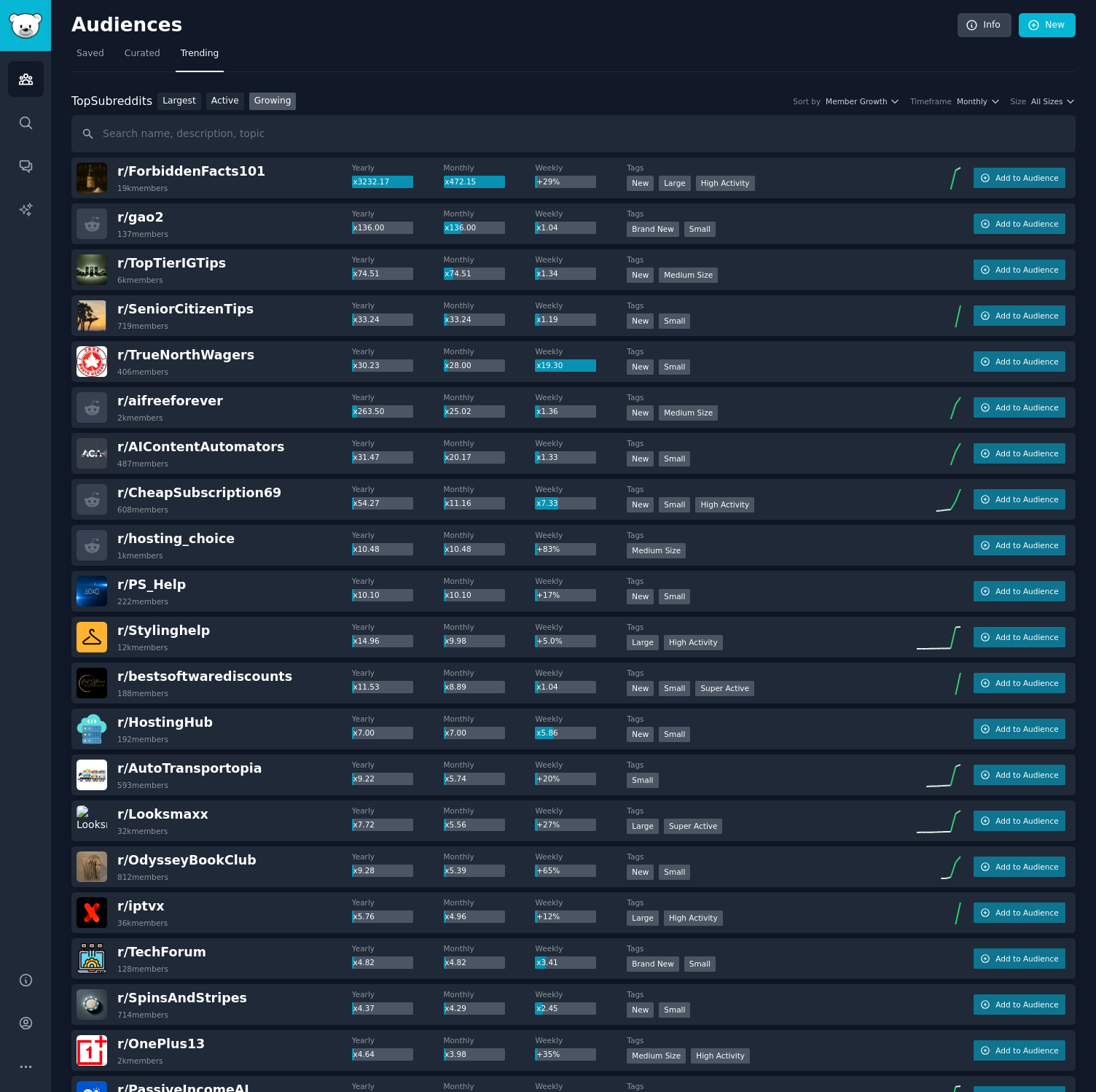
click at [295, 401] on div "r/ aifreeforever 2k members" at bounding box center [214, 407] width 276 height 30
click at [223, 172] on span "r/ ForbiddenFacts101" at bounding box center [191, 172] width 148 height 15
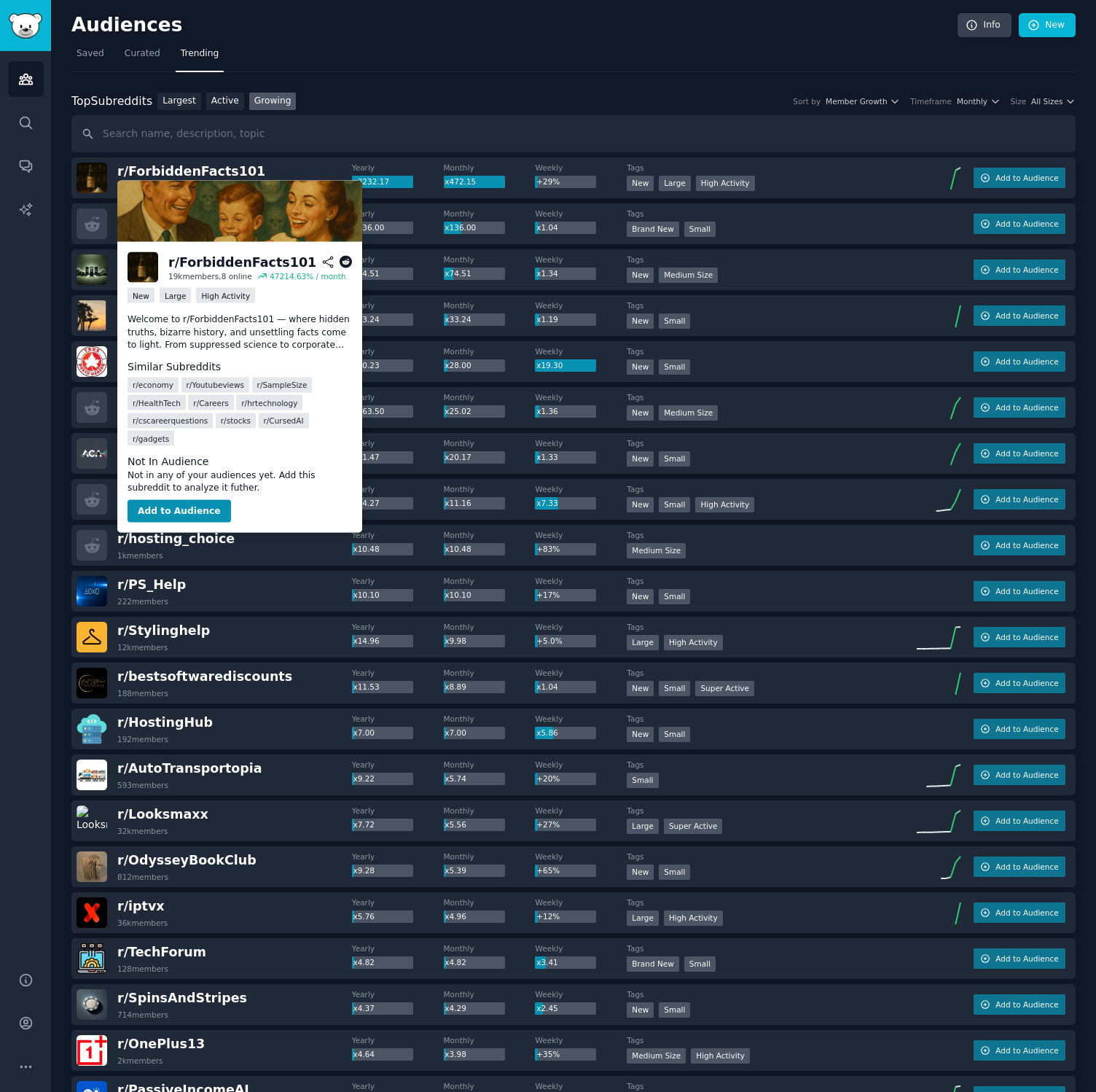
click at [223, 172] on span "r/ ForbiddenFacts101" at bounding box center [191, 172] width 148 height 15
click at [346, 265] on icon at bounding box center [346, 262] width 13 height 13
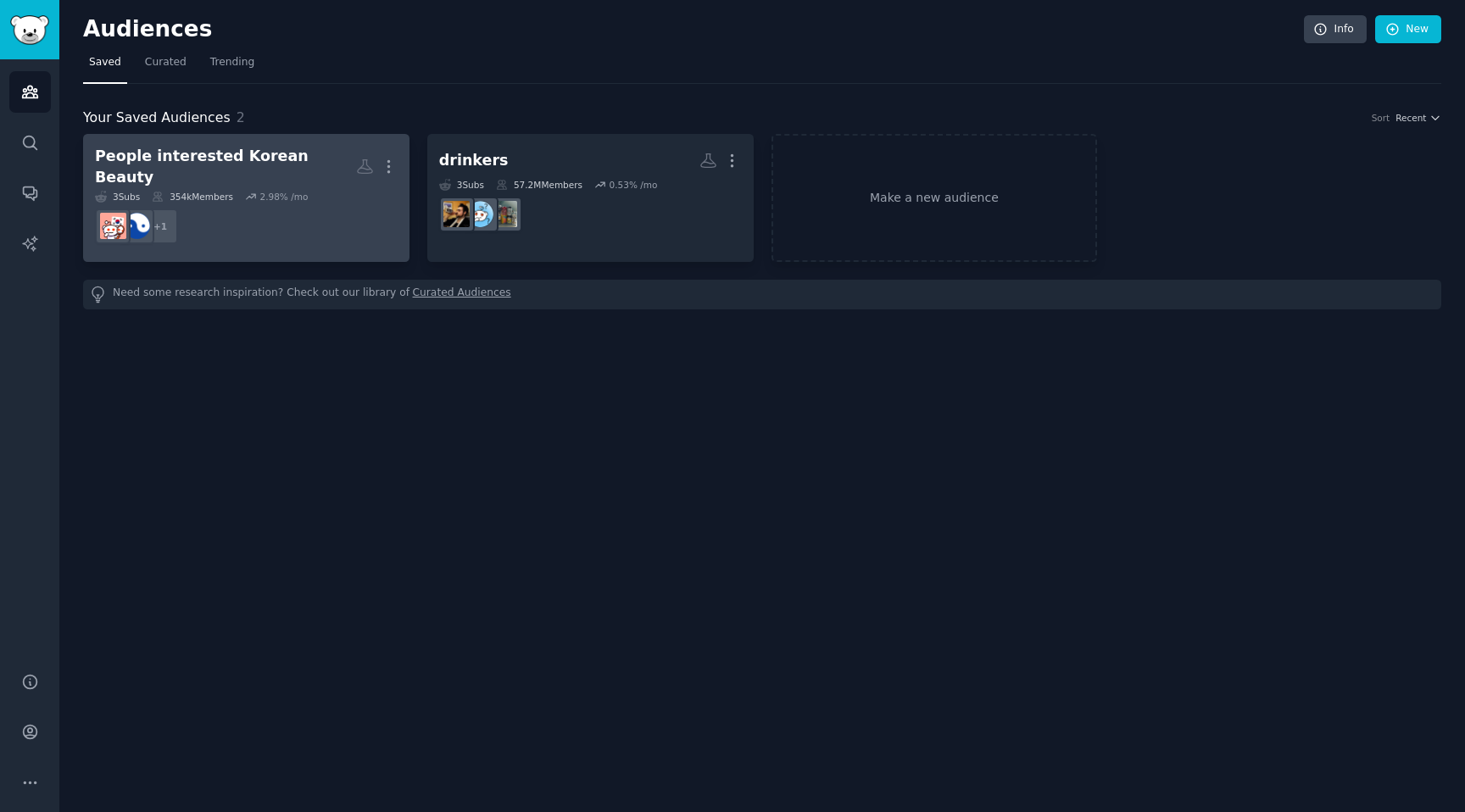
click at [271, 161] on div "People interested Korean Beauty" at bounding box center [226, 167] width 261 height 42
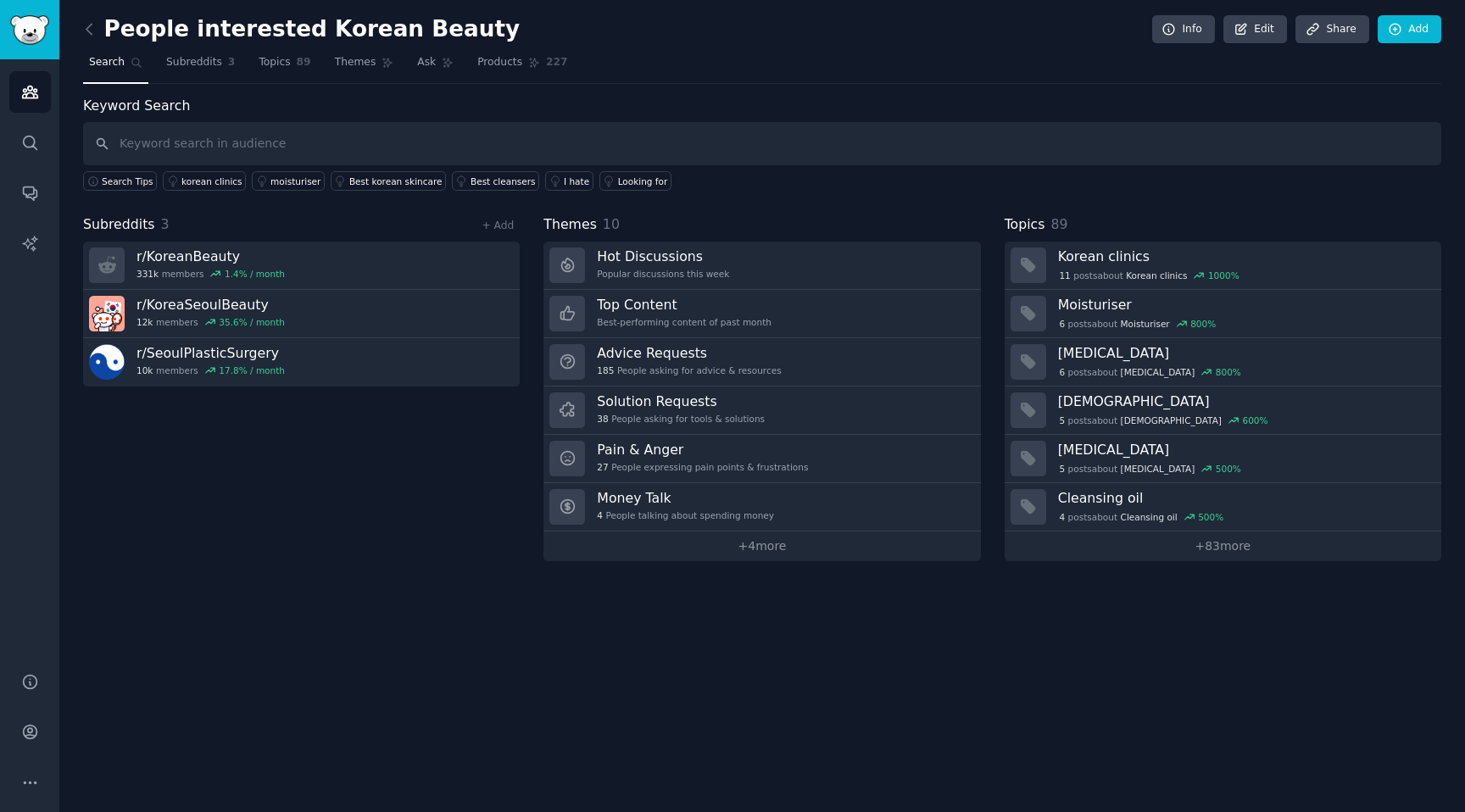
click at [732, 79] on nav "Search Subreddits 3 Topics 89 Themes Ask Products 227" at bounding box center [762, 67] width 1359 height 35
click at [349, 511] on div "Subreddits 3 + Add r/ KoreanBeauty 331k members 1.4 % / month r/ KoreaSeoulBeau…" at bounding box center [301, 387] width 437 height 347
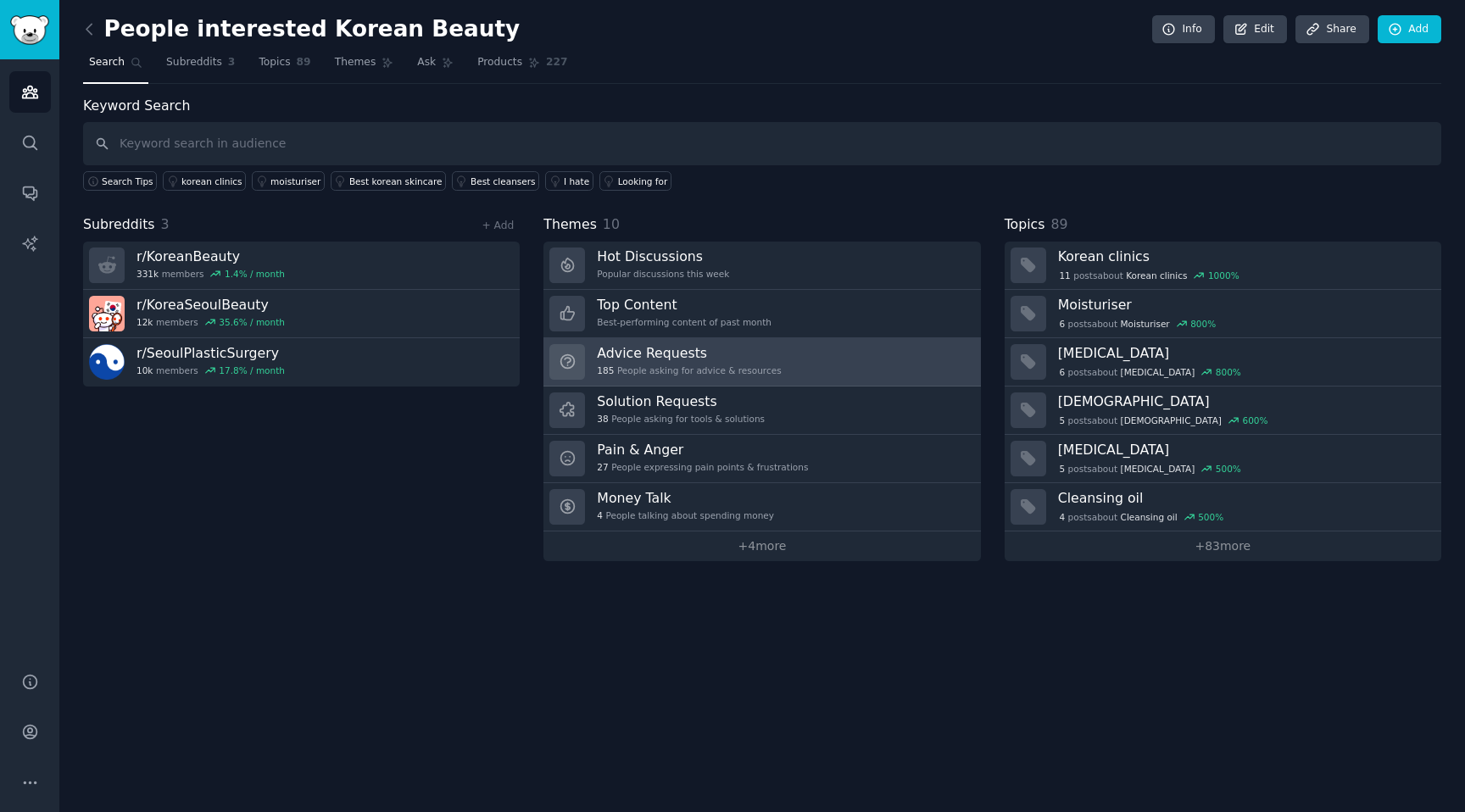
click at [642, 350] on h3 "Advice Requests" at bounding box center [688, 353] width 184 height 18
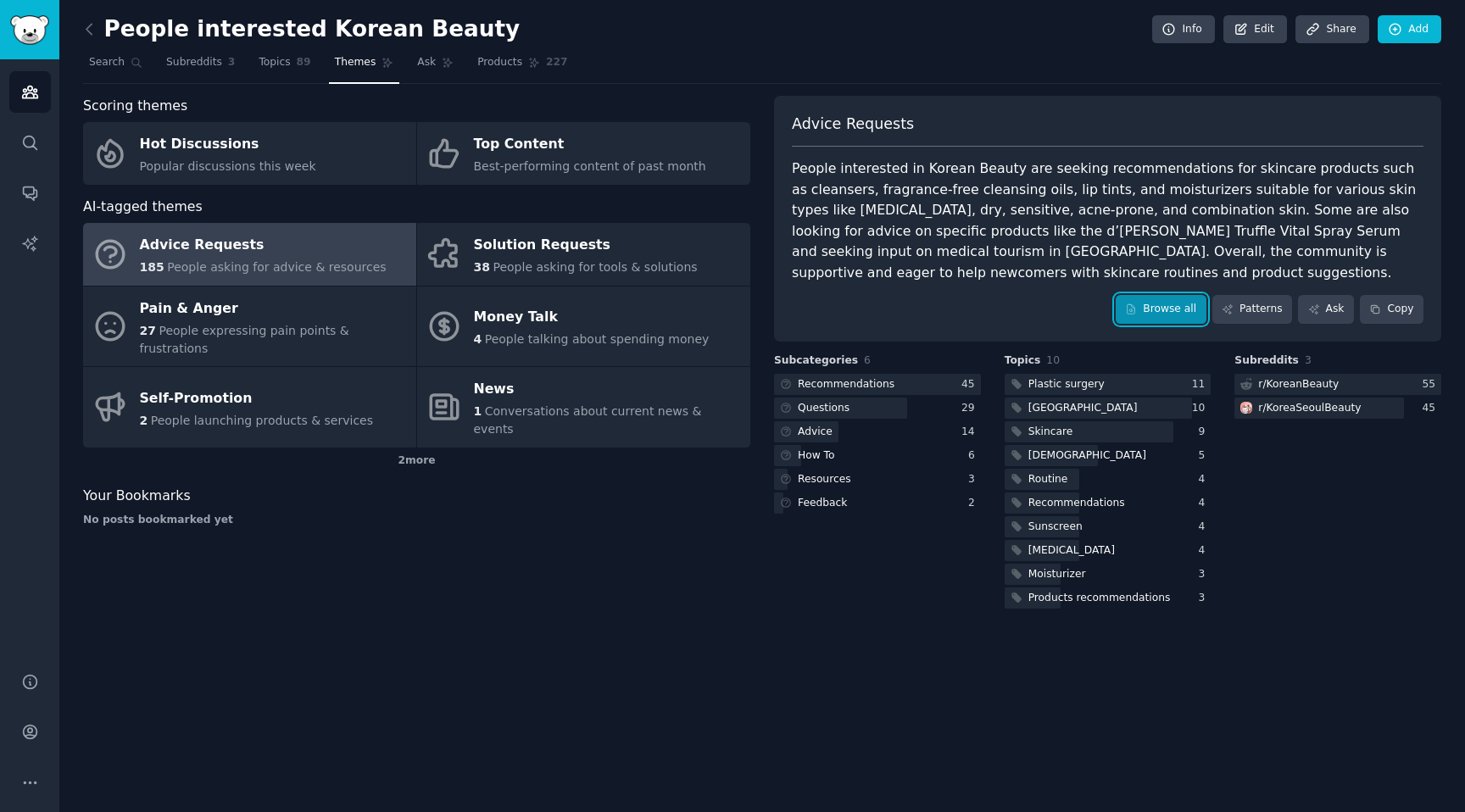
click at [1157, 316] on link "Browse all" at bounding box center [1161, 309] width 91 height 29
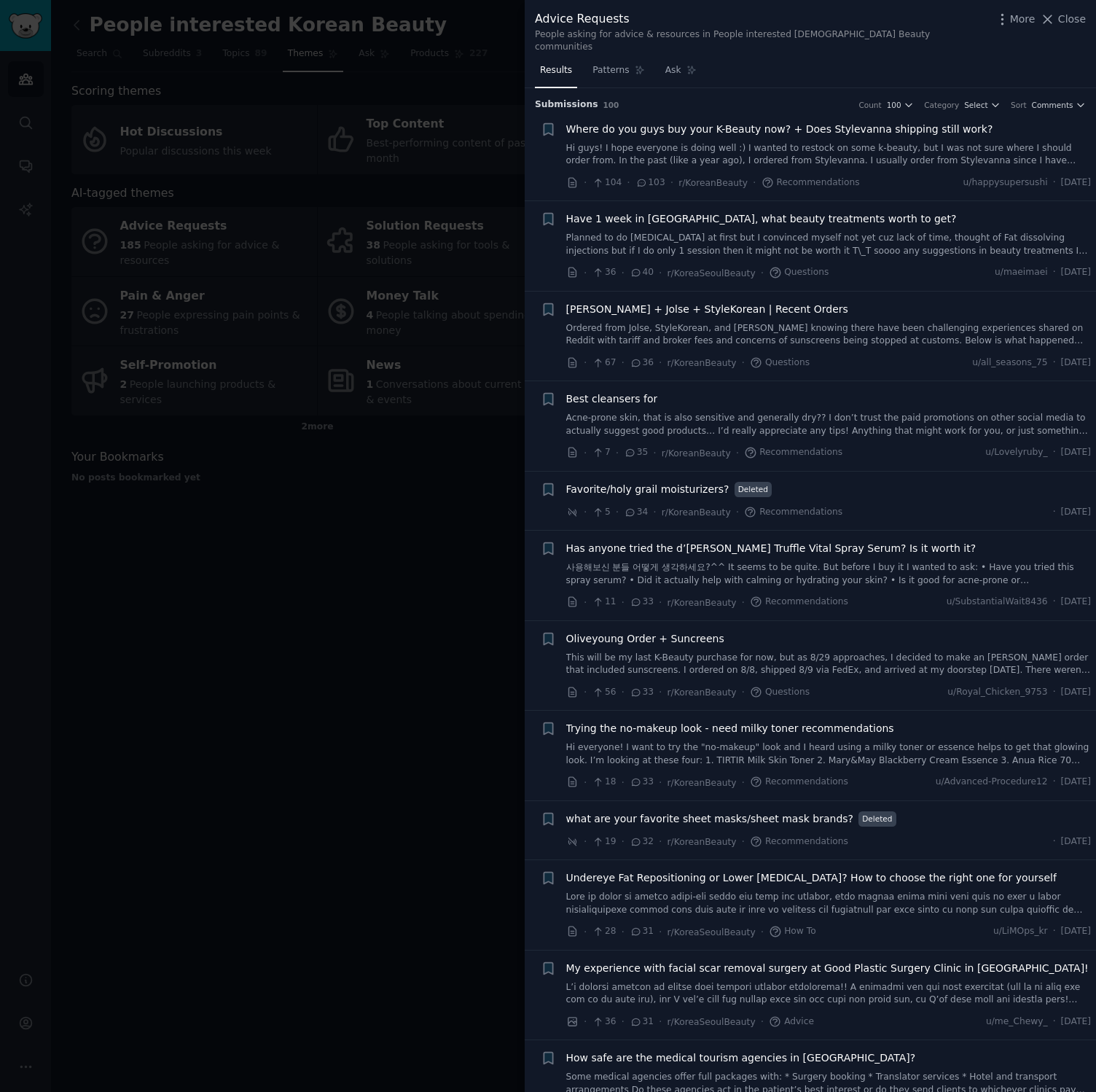
click at [311, 486] on div at bounding box center [548, 546] width 1096 height 1092
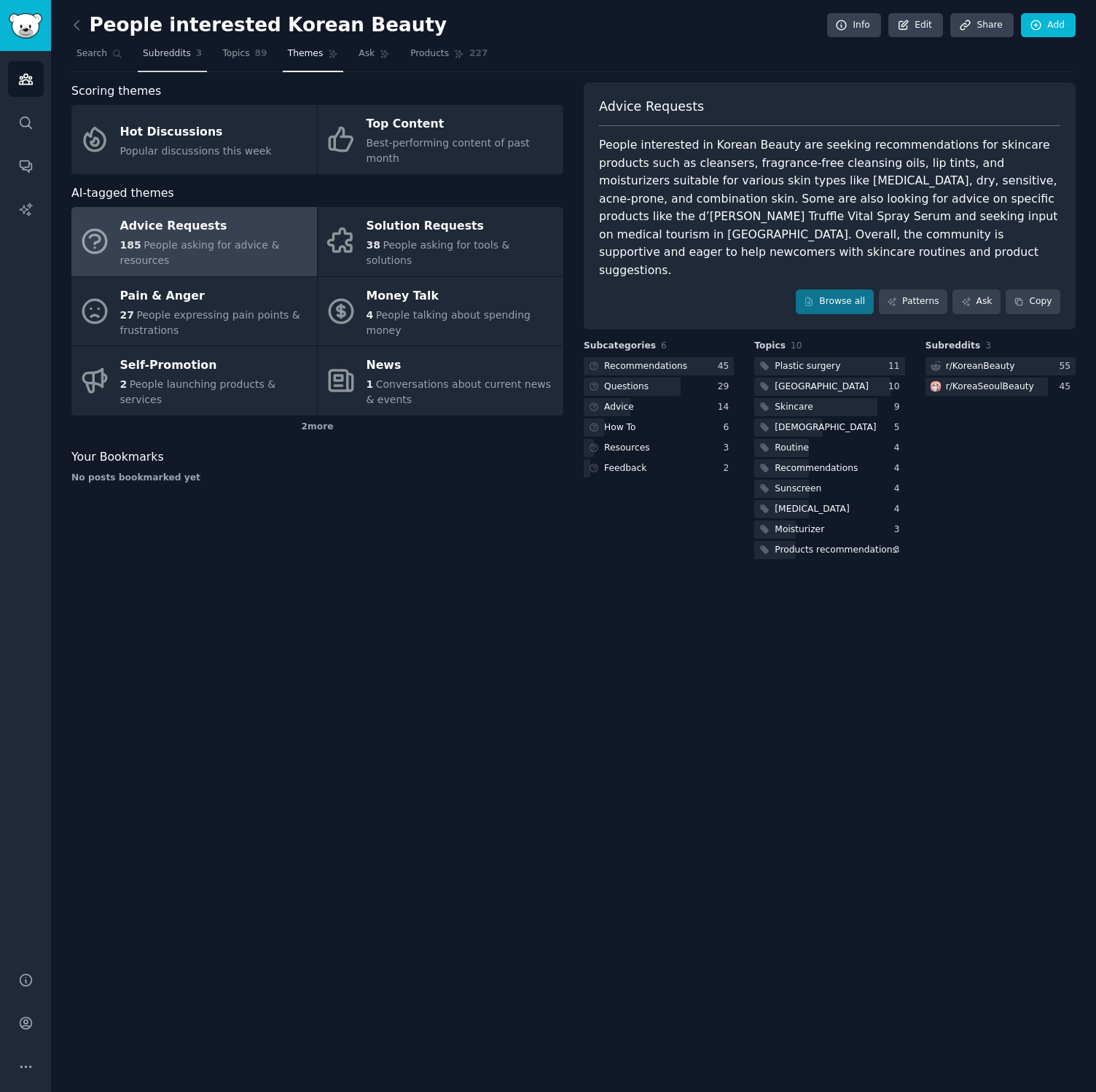
click at [183, 49] on span "Subreddits" at bounding box center [166, 54] width 48 height 13
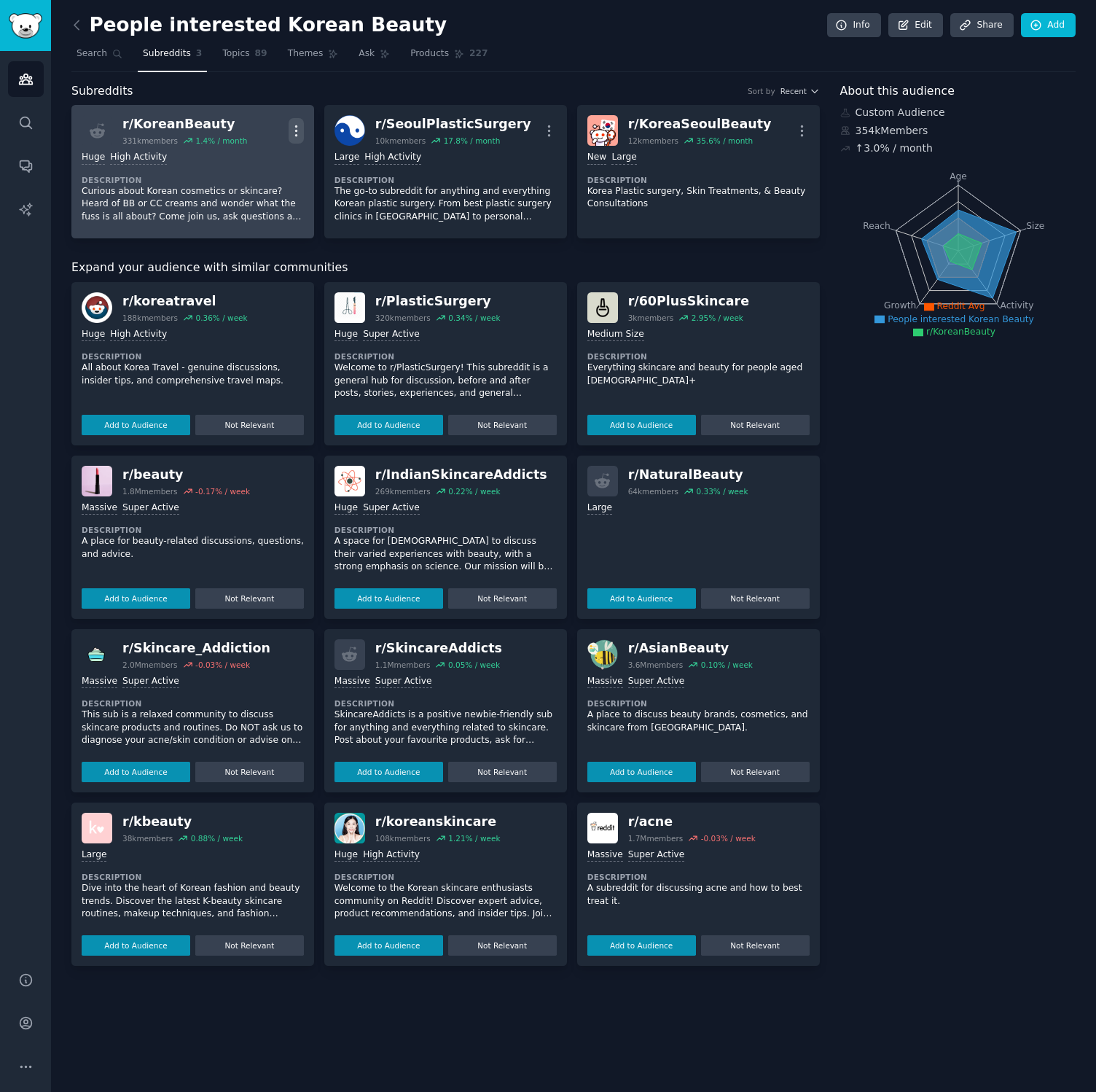
click at [299, 131] on icon "button" at bounding box center [296, 131] width 16 height 16
click at [233, 184] on p "Delete" at bounding box center [239, 187] width 33 height 16
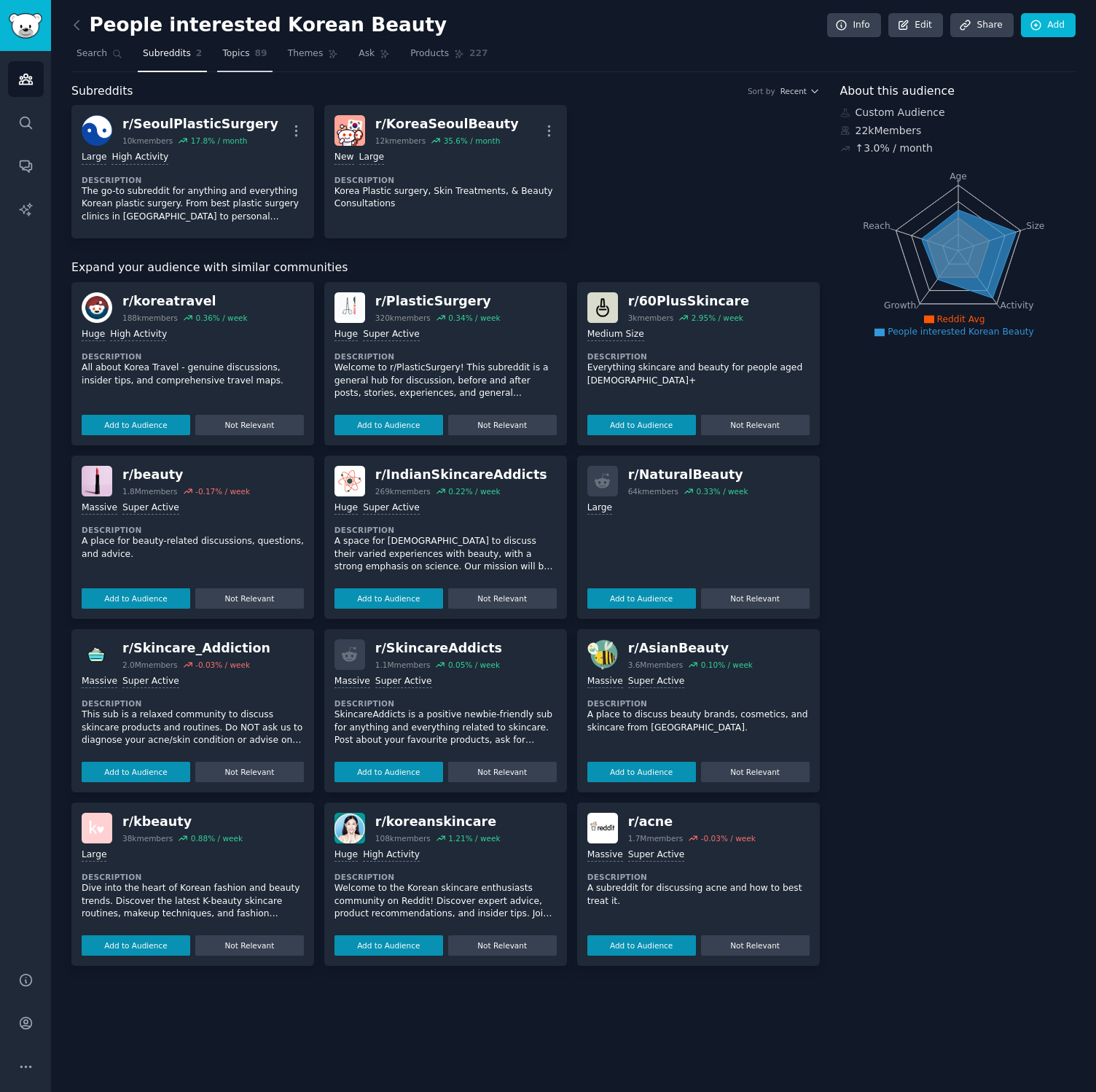
click at [243, 57] on span "Topics" at bounding box center [236, 54] width 27 height 13
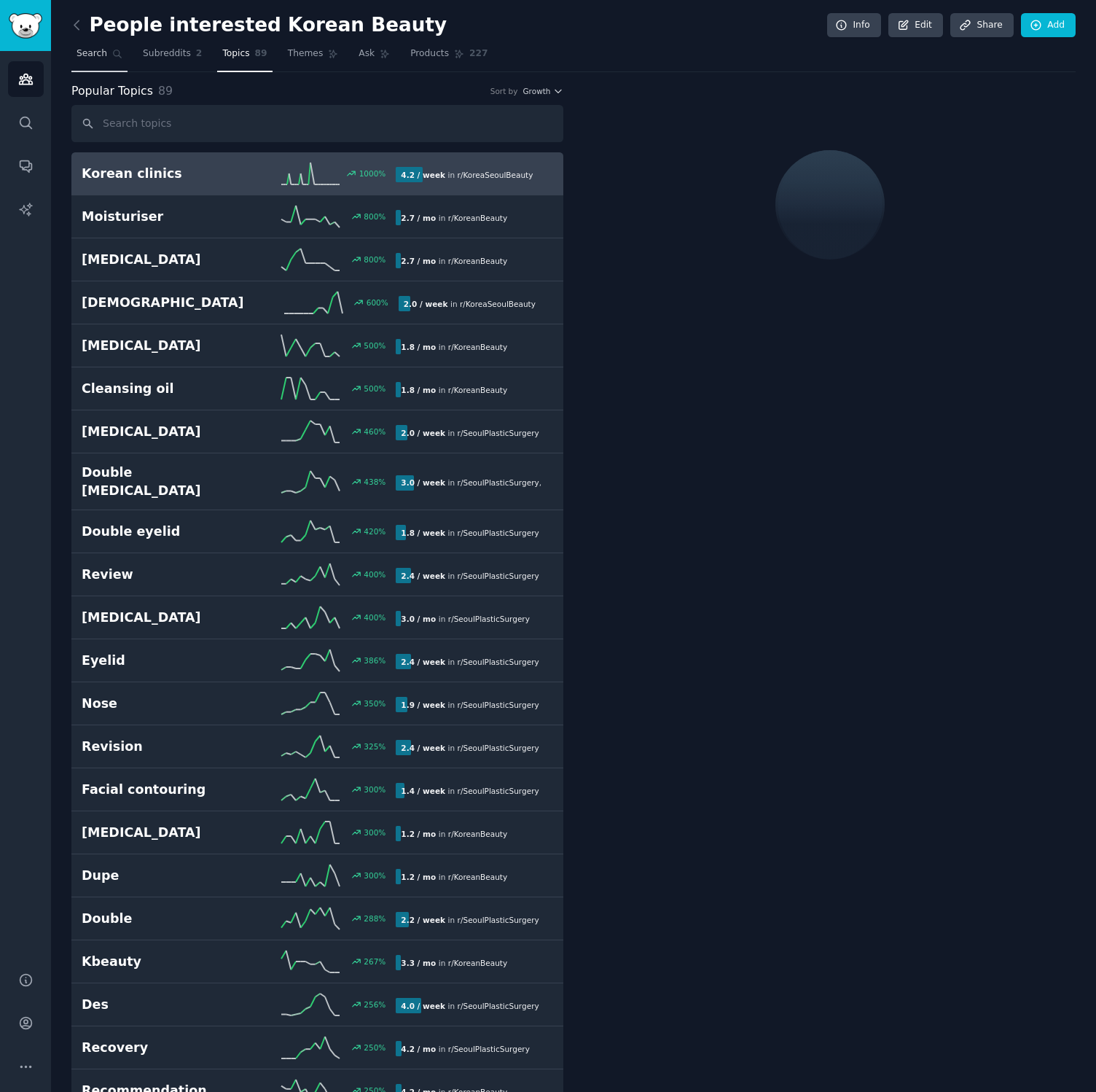
click at [89, 54] on span "Search" at bounding box center [91, 54] width 30 height 13
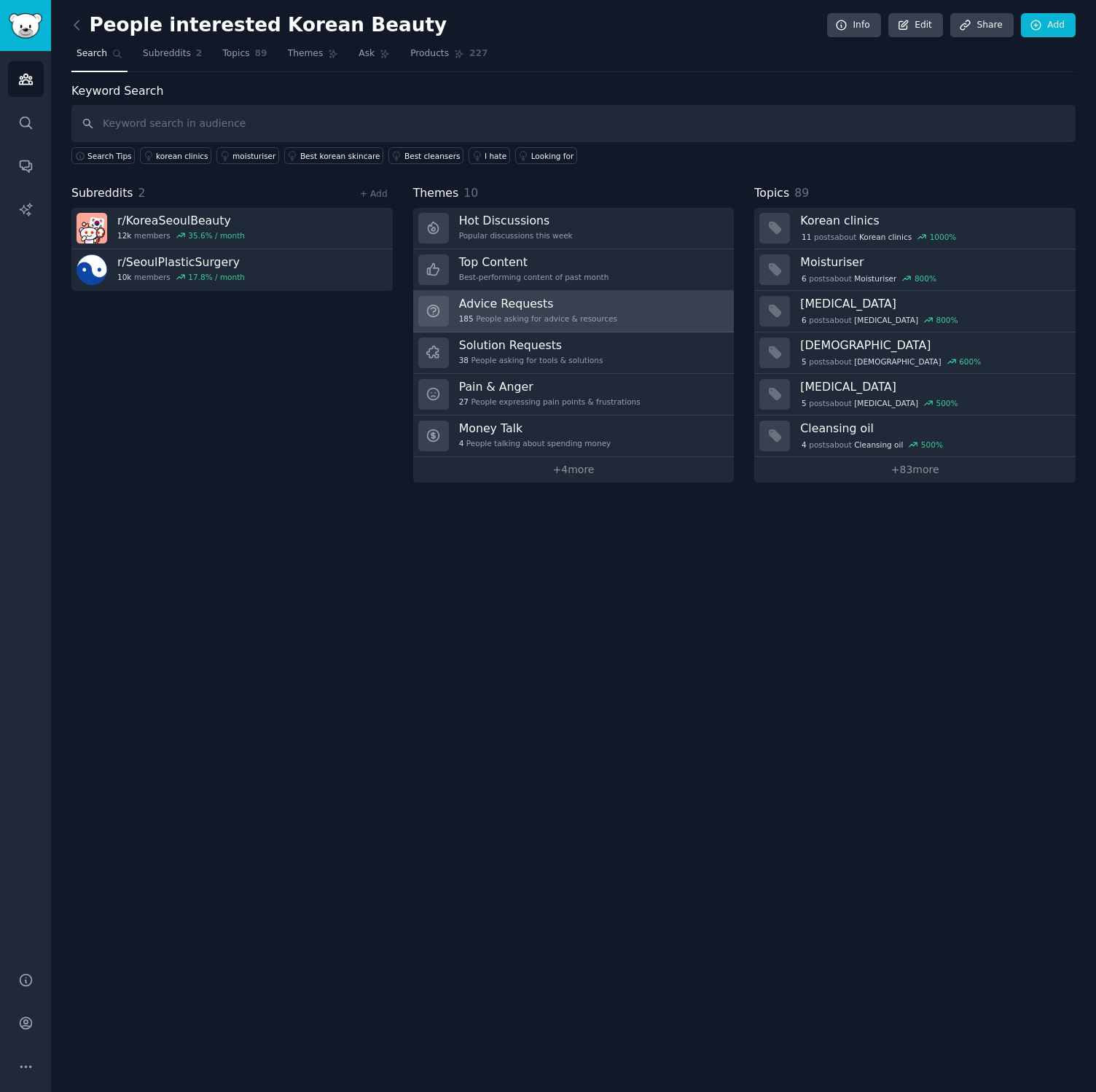
click at [512, 306] on h3 "Advice Requests" at bounding box center [538, 303] width 158 height 16
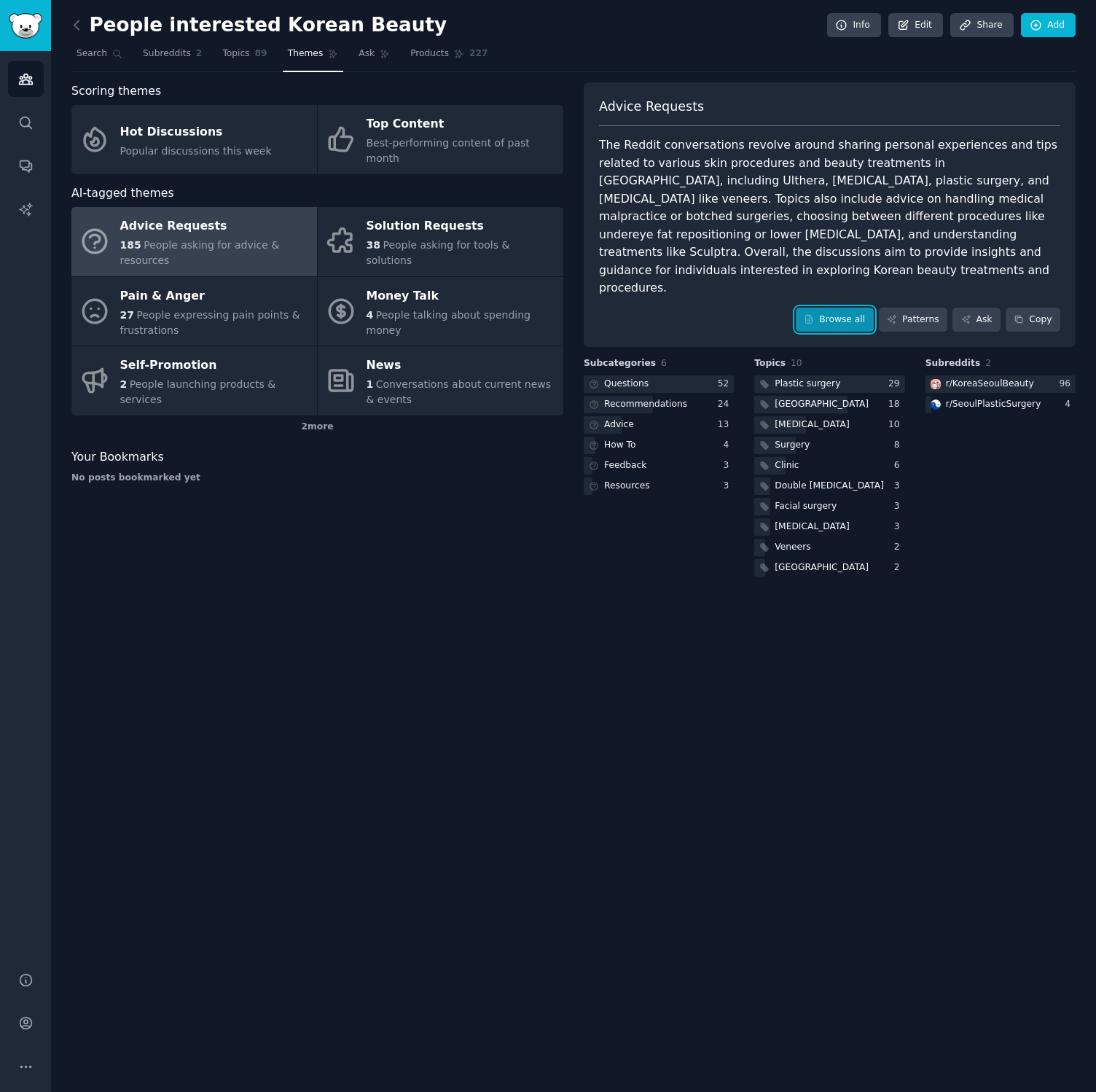
click at [817, 308] on link "Browse all" at bounding box center [834, 320] width 78 height 25
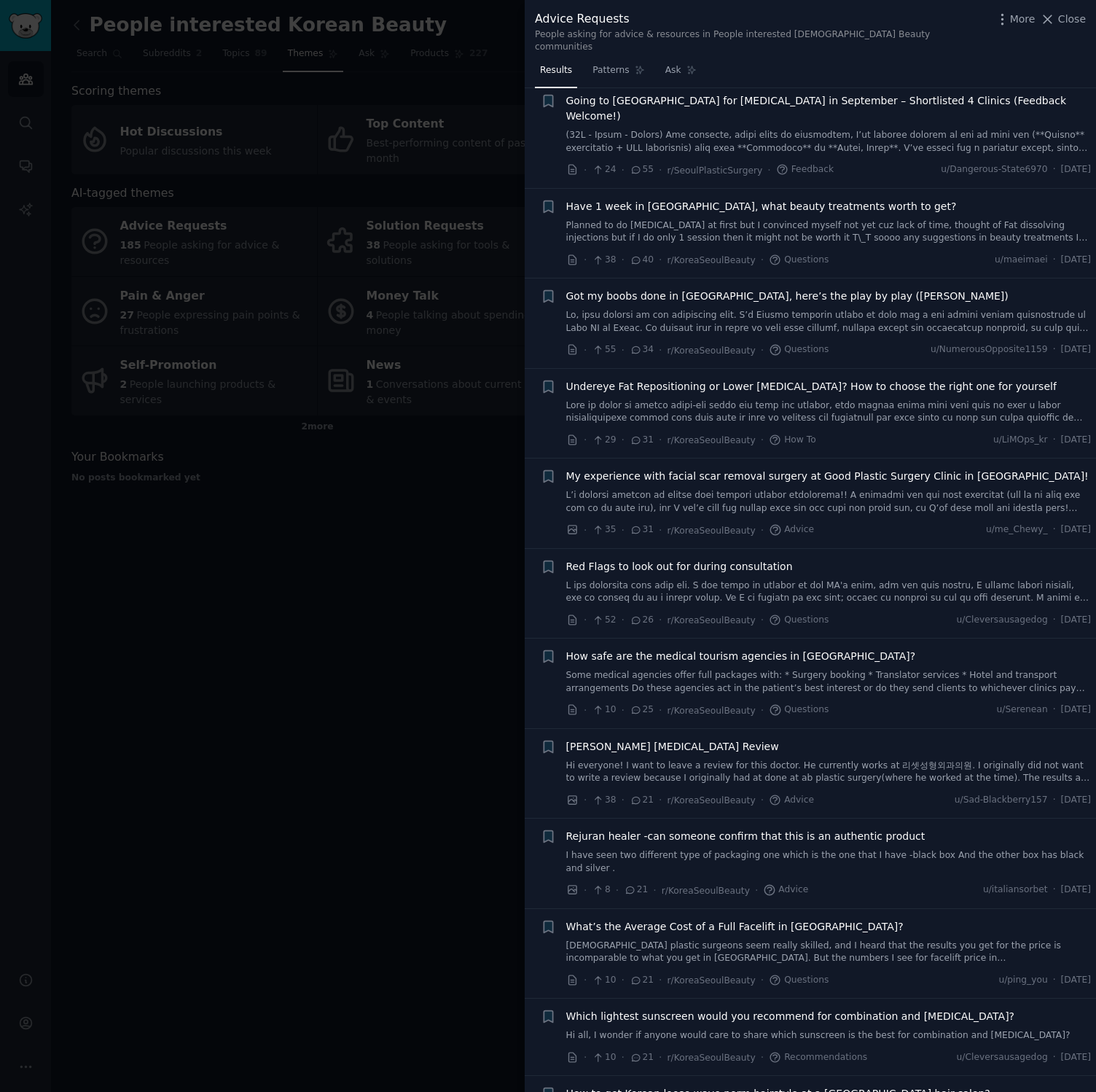
scroll to position [207, 0]
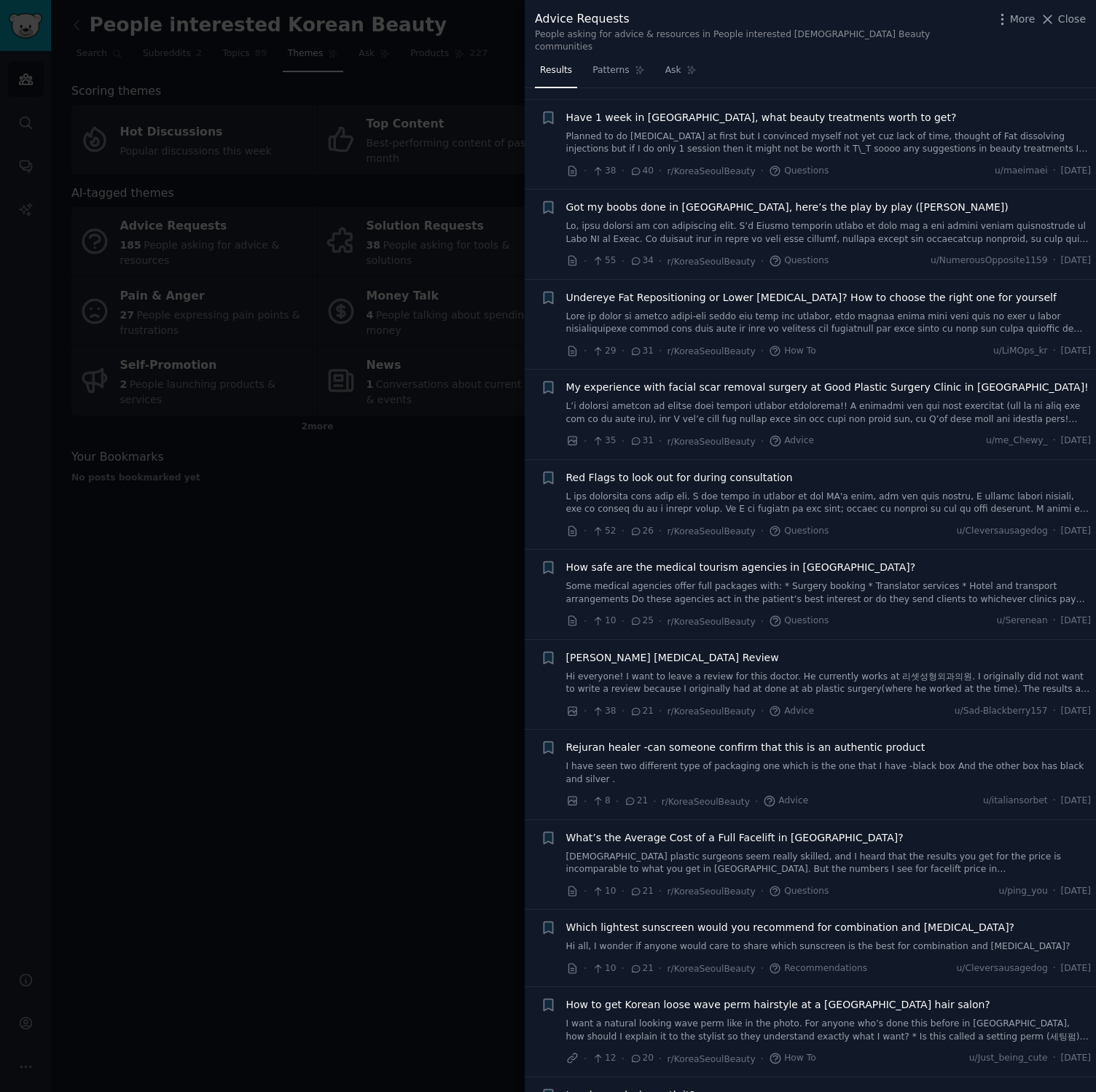
click at [646, 580] on link "Some medical agencies offer full packages with: * Surgery booking * Translator …" at bounding box center [829, 592] width 525 height 25
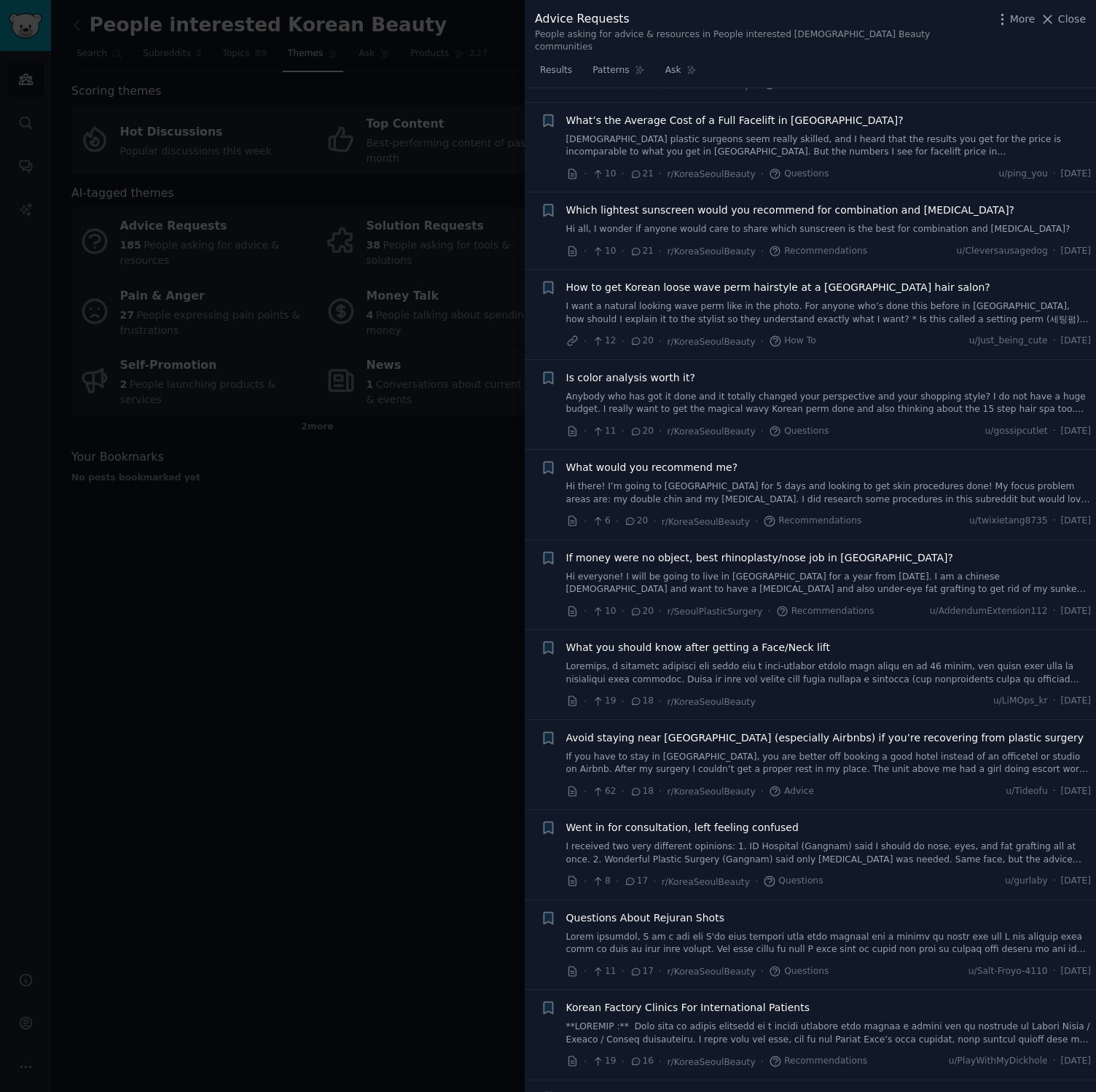
scroll to position [1175, 0]
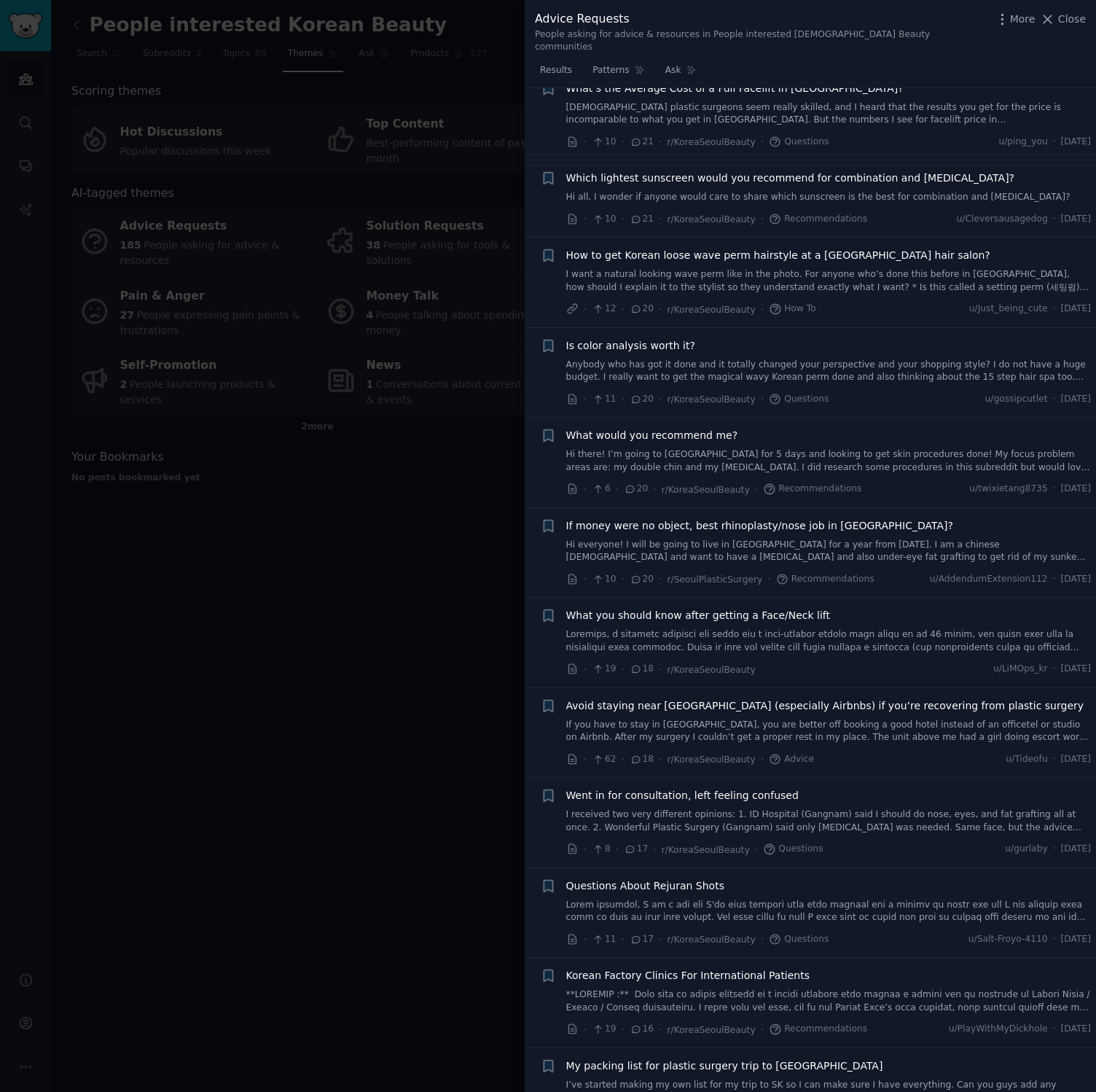
click at [718, 697] on link "If you have to stay in [GEOGRAPHIC_DATA], you are better off booking a good hot…" at bounding box center [829, 731] width 525 height 25
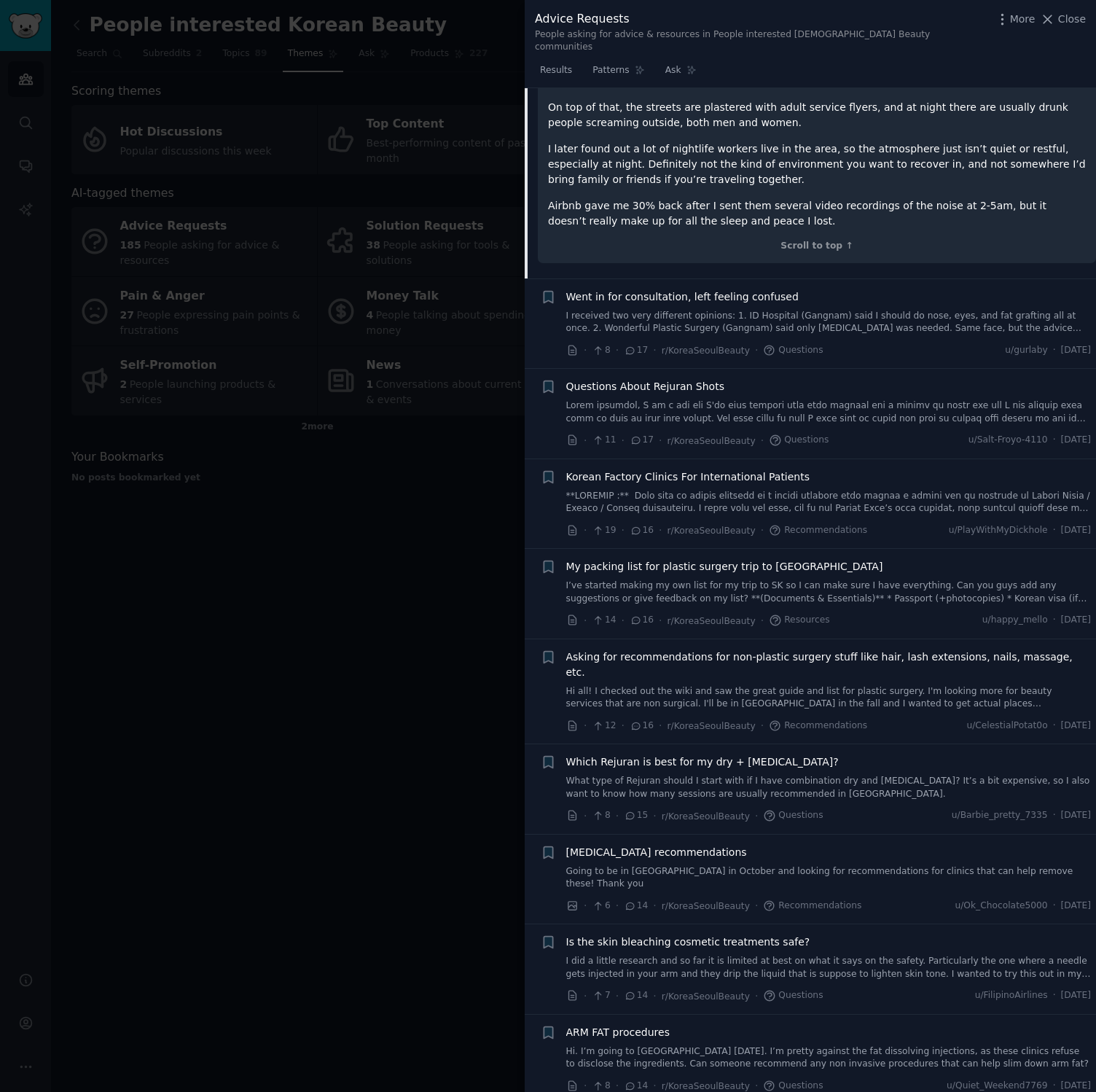
scroll to position [1974, 0]
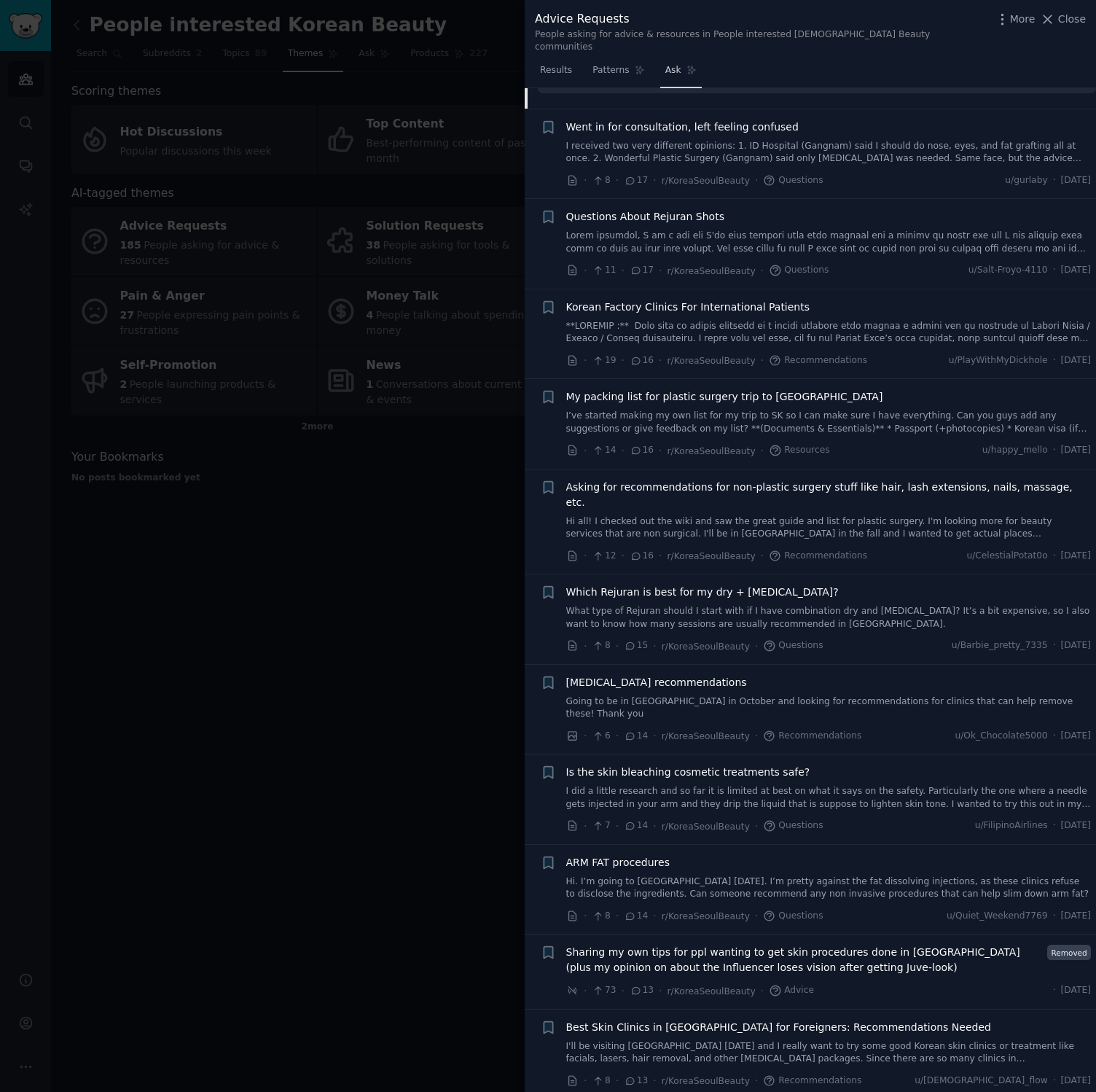
click at [680, 59] on link "Ask" at bounding box center [681, 74] width 42 height 30
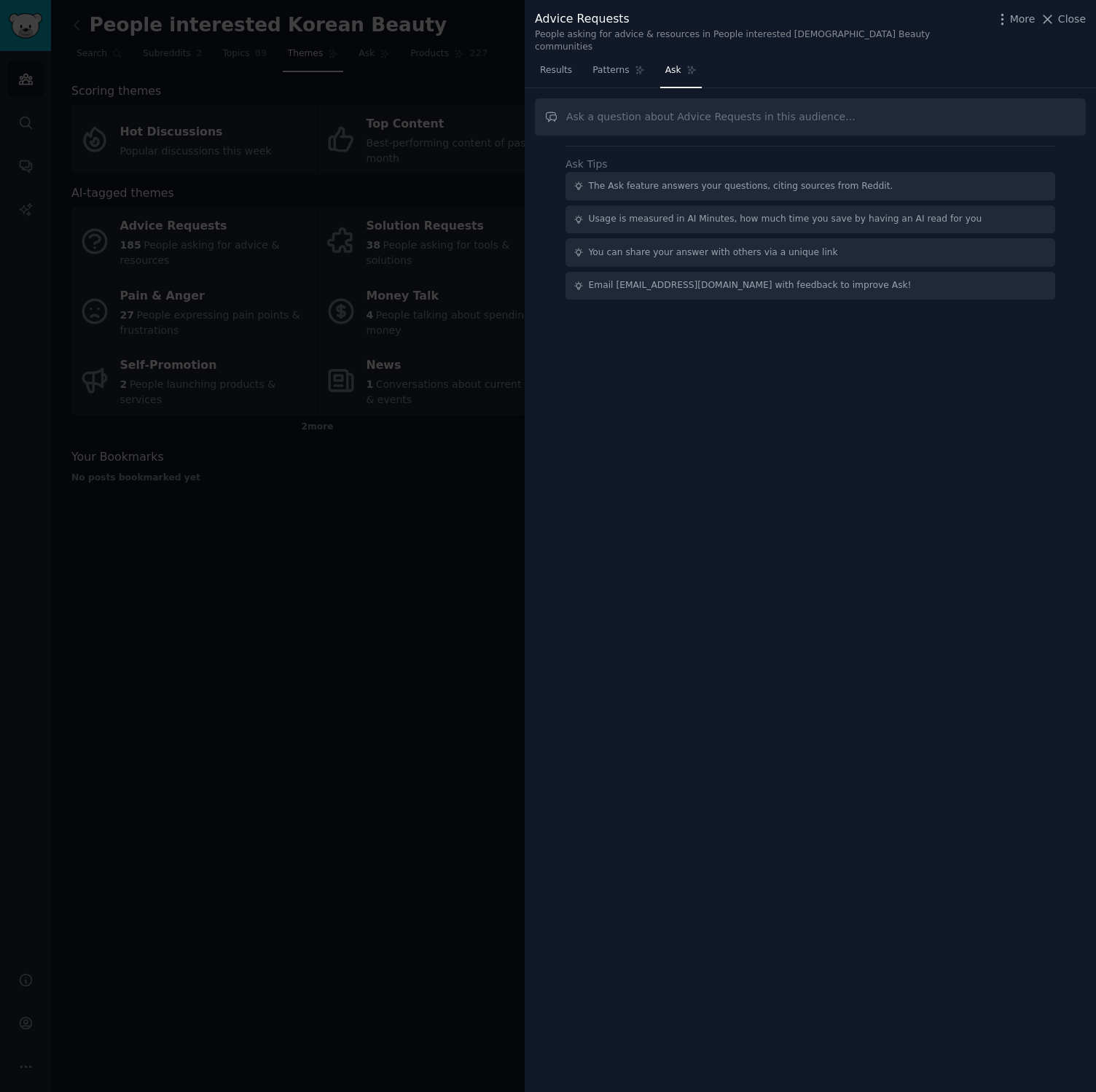
click at [626, 109] on input "text" at bounding box center [810, 117] width 551 height 37
type input "Do they need translaters"
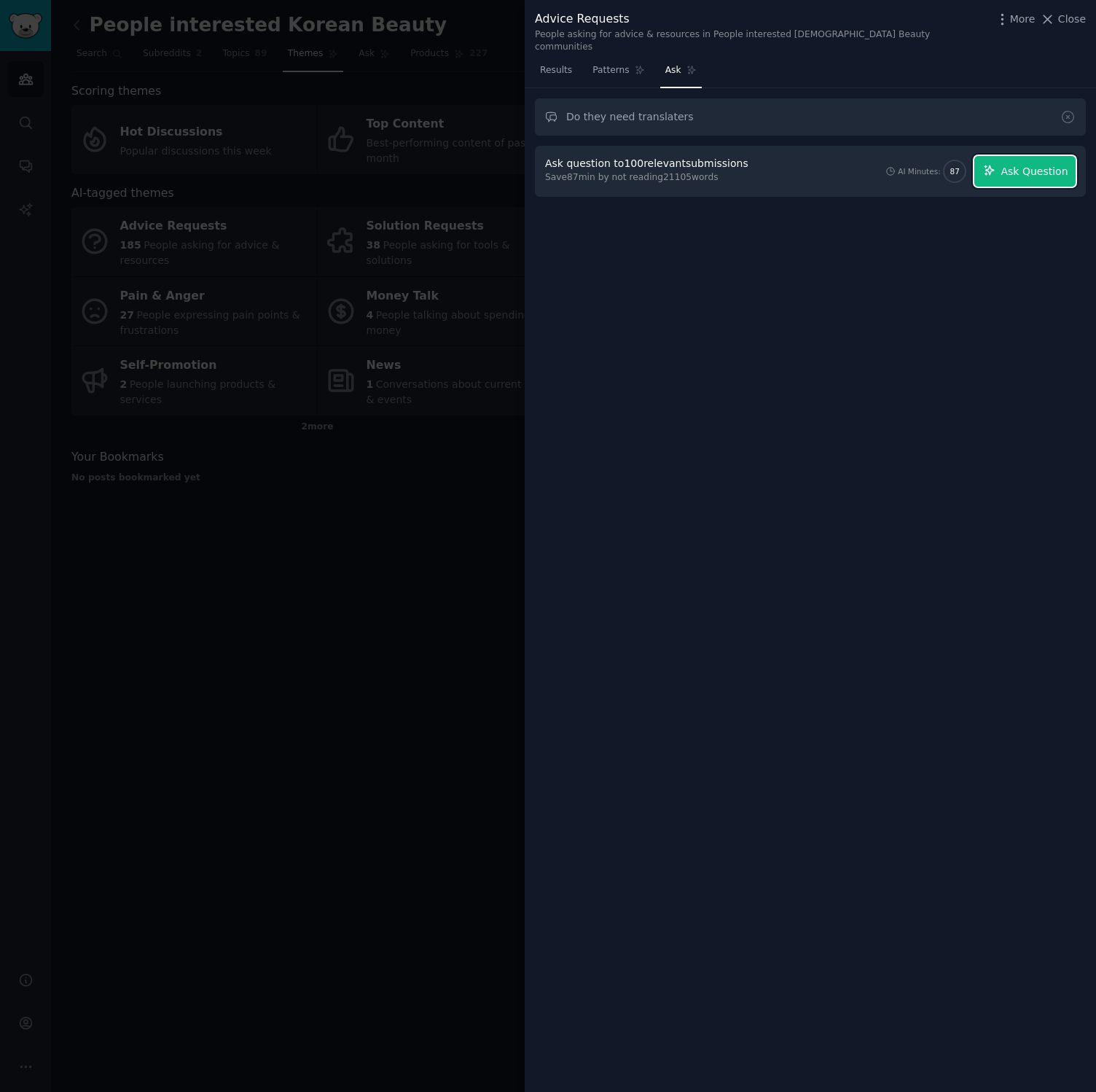
click at [1031, 165] on span "Ask Question" at bounding box center [1034, 172] width 67 height 16
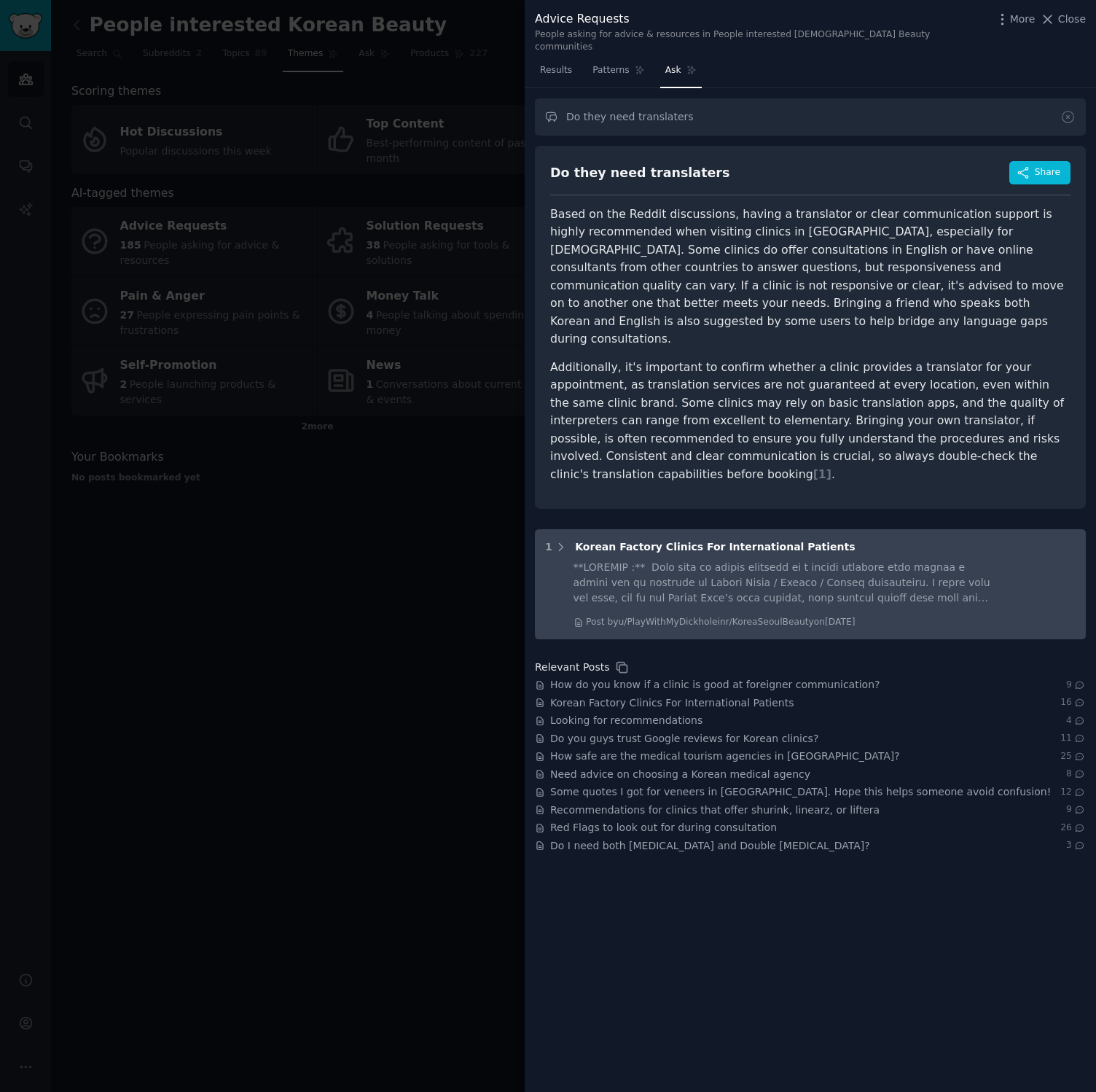
click at [695, 541] on span "Korean Factory Clinics For International Patients" at bounding box center [715, 547] width 280 height 12
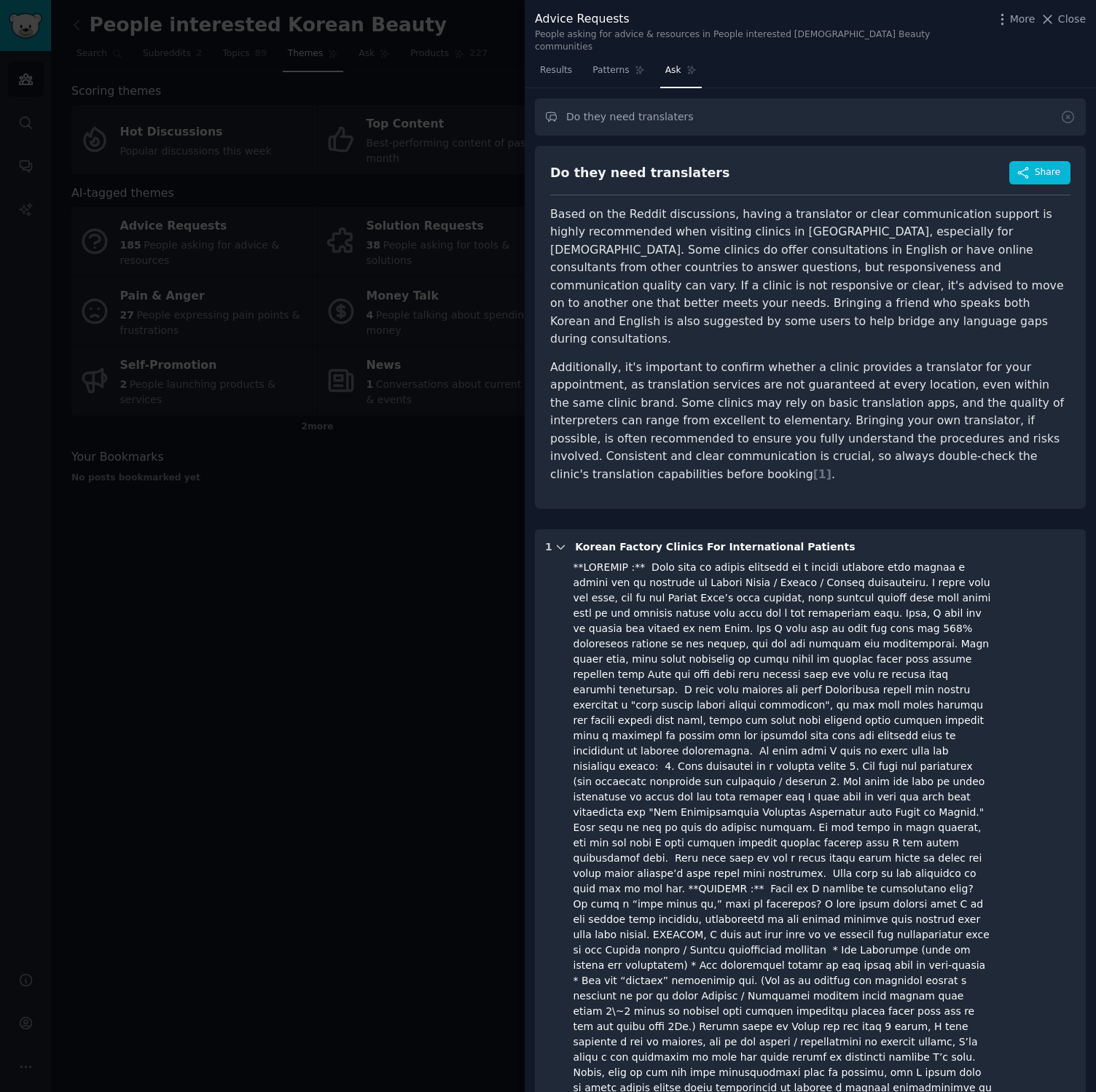
click at [557, 541] on icon at bounding box center [561, 548] width 13 height 13
